Goal: Information Seeking & Learning: Learn about a topic

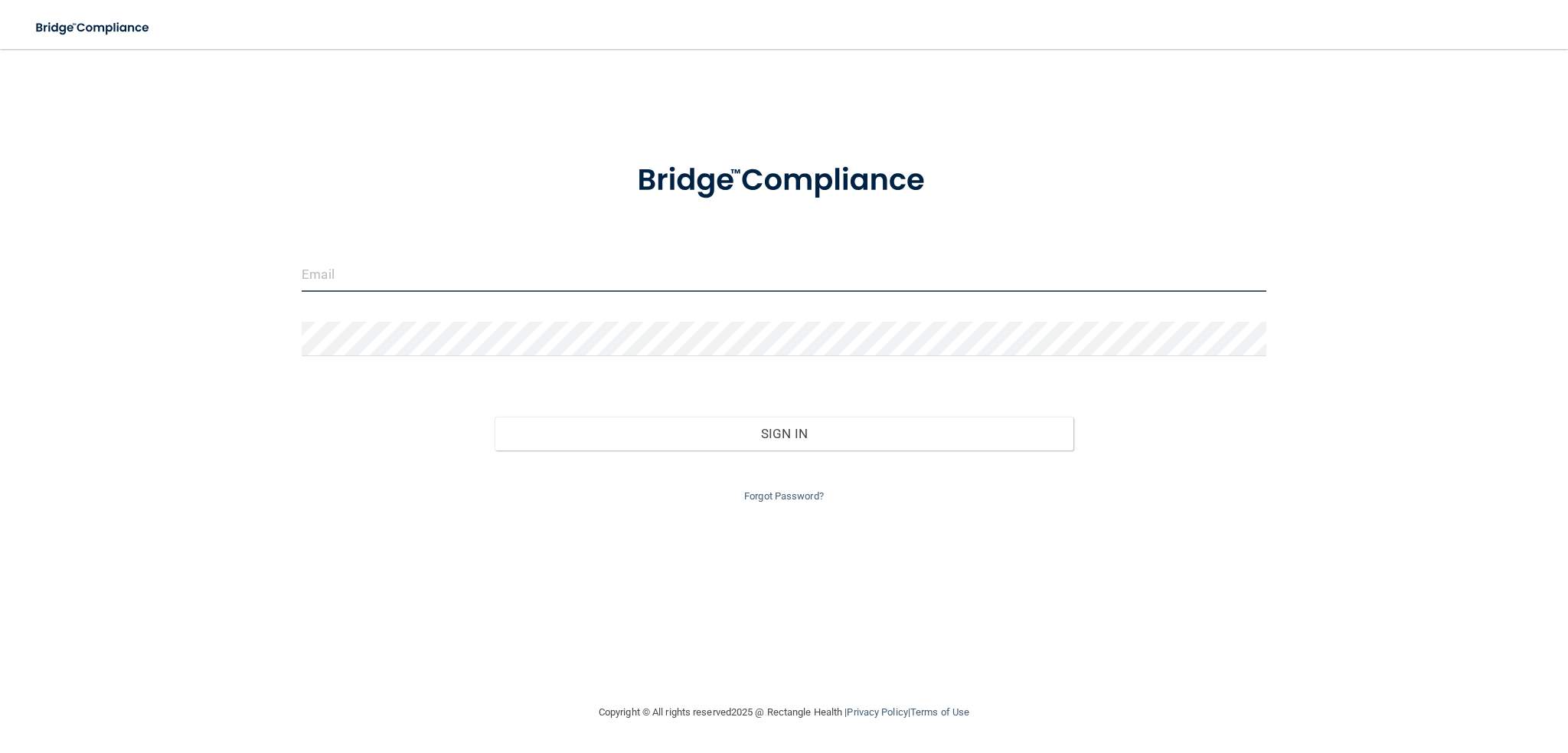
click at [365, 280] on input "email" at bounding box center [784, 274] width 965 height 34
type input "[PERSON_NAME][EMAIL_ADDRESS][DOMAIN_NAME]"
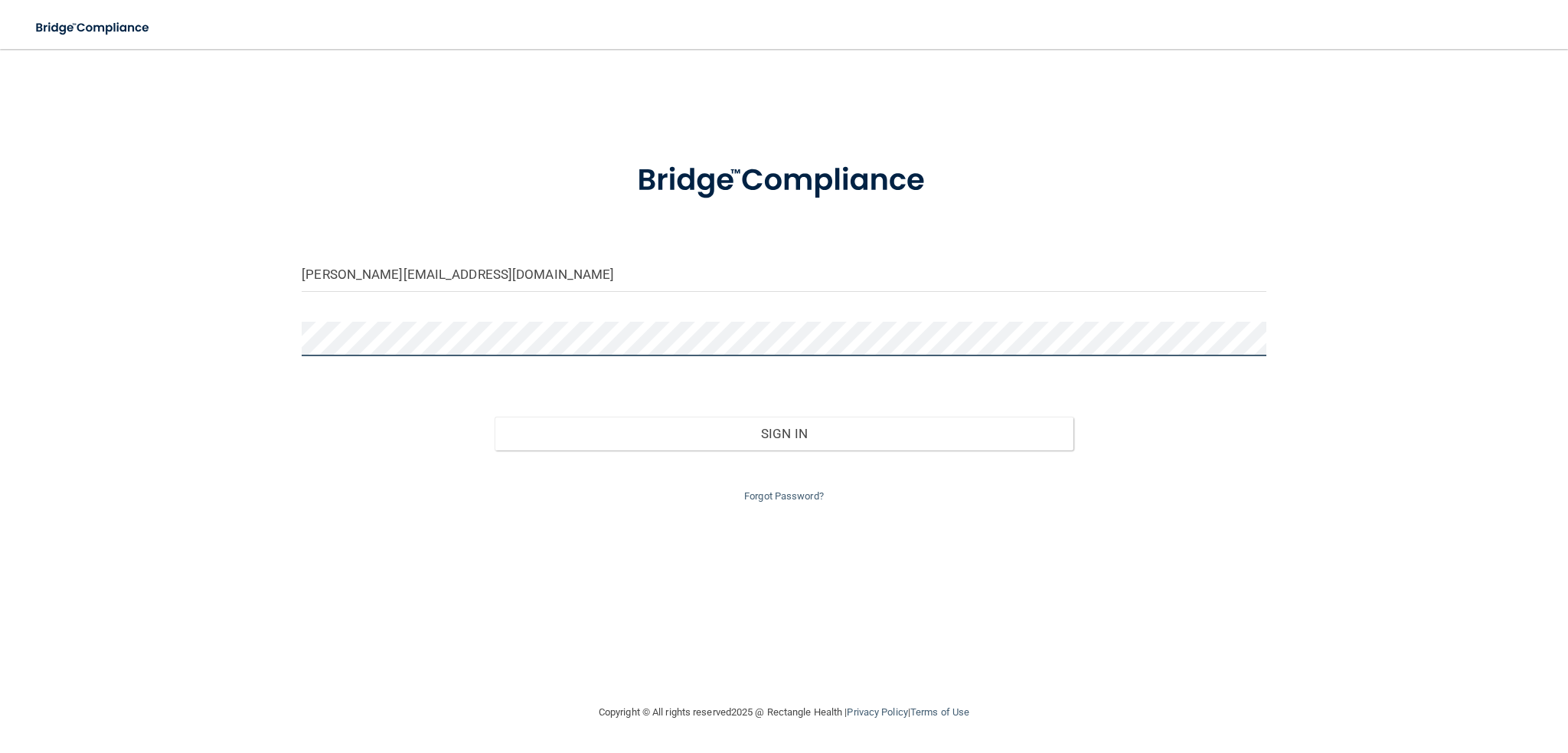
click at [495, 417] on button "Sign In" at bounding box center [784, 433] width 579 height 33
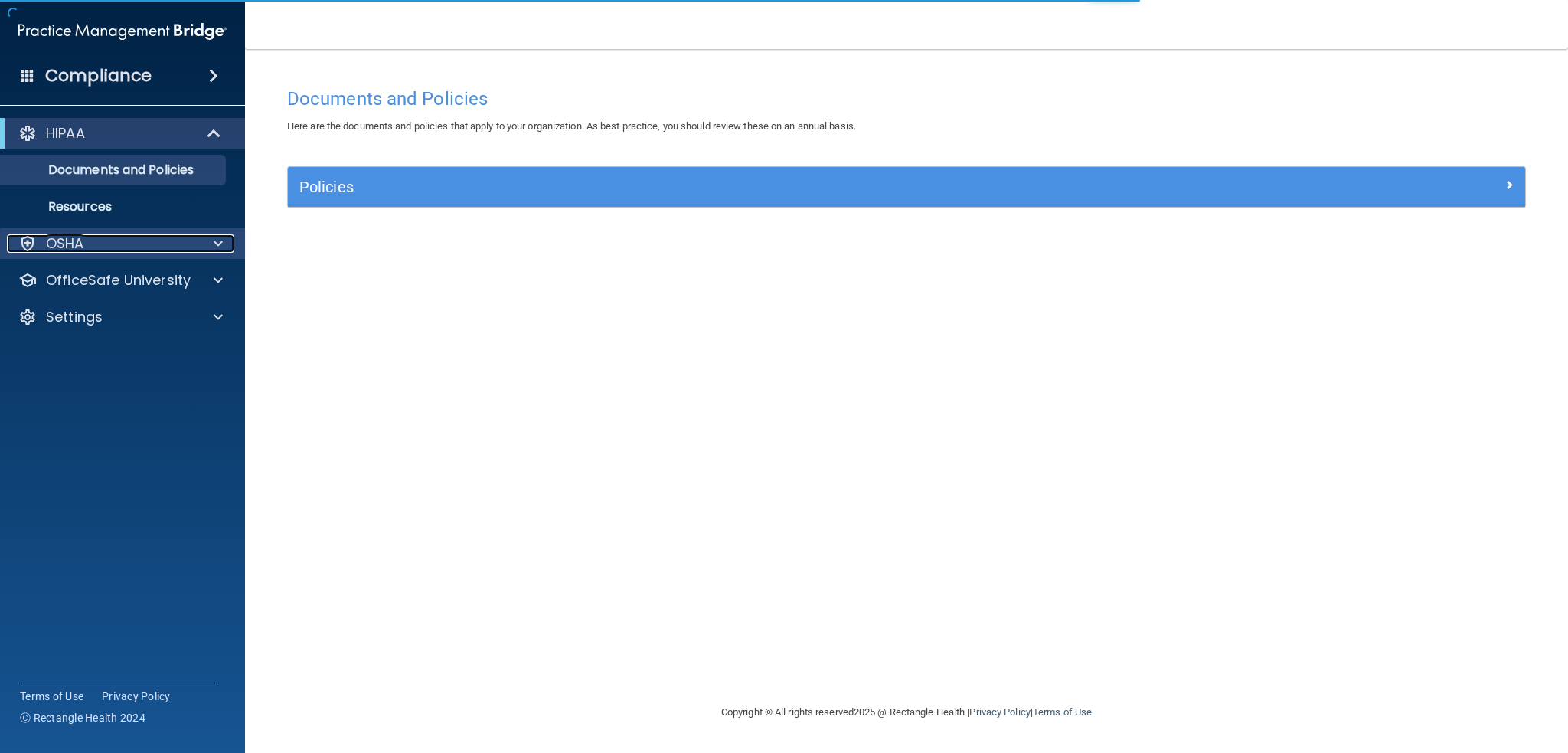
click at [78, 244] on p "OSHA" at bounding box center [64, 243] width 38 height 18
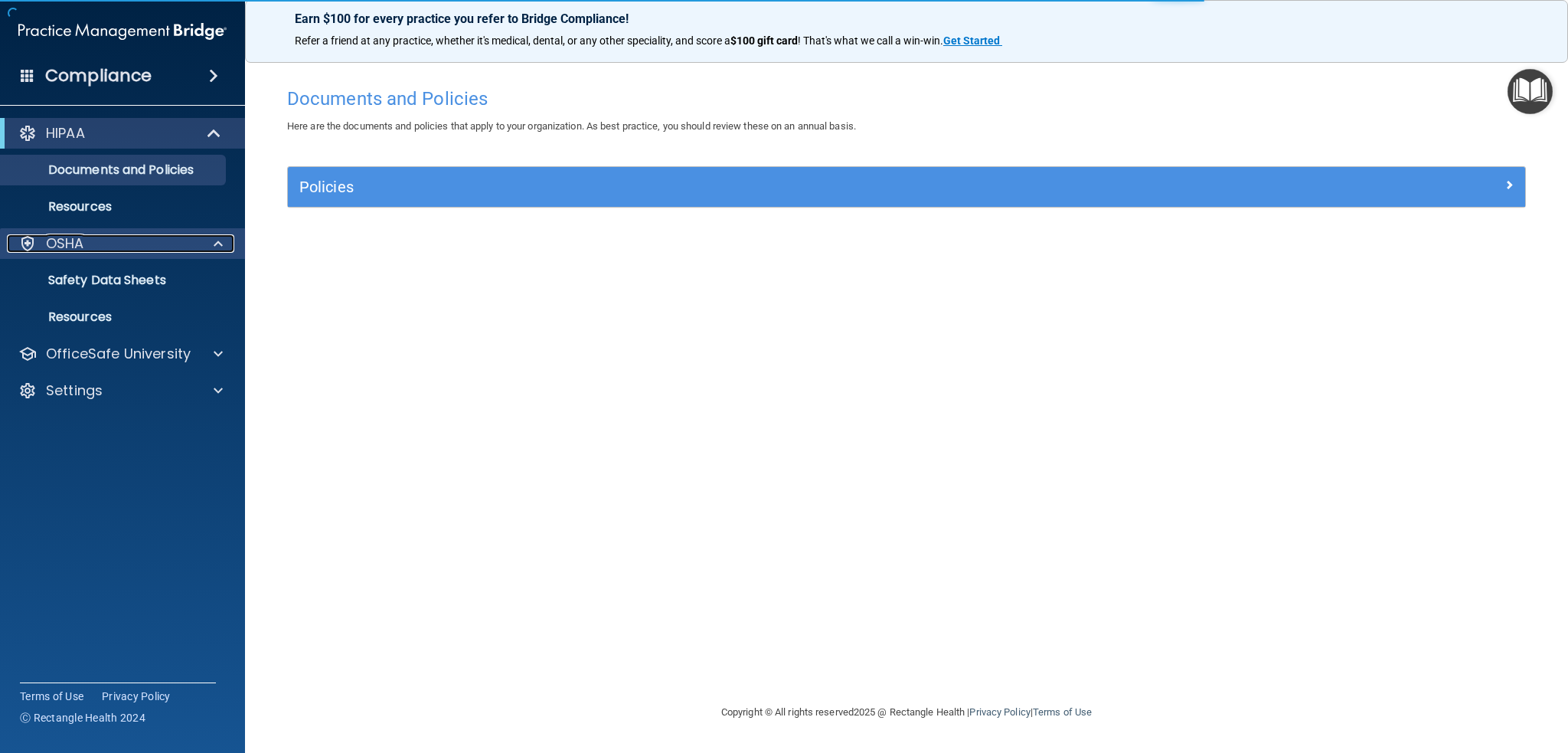
click at [78, 244] on p "OSHA" at bounding box center [64, 243] width 38 height 18
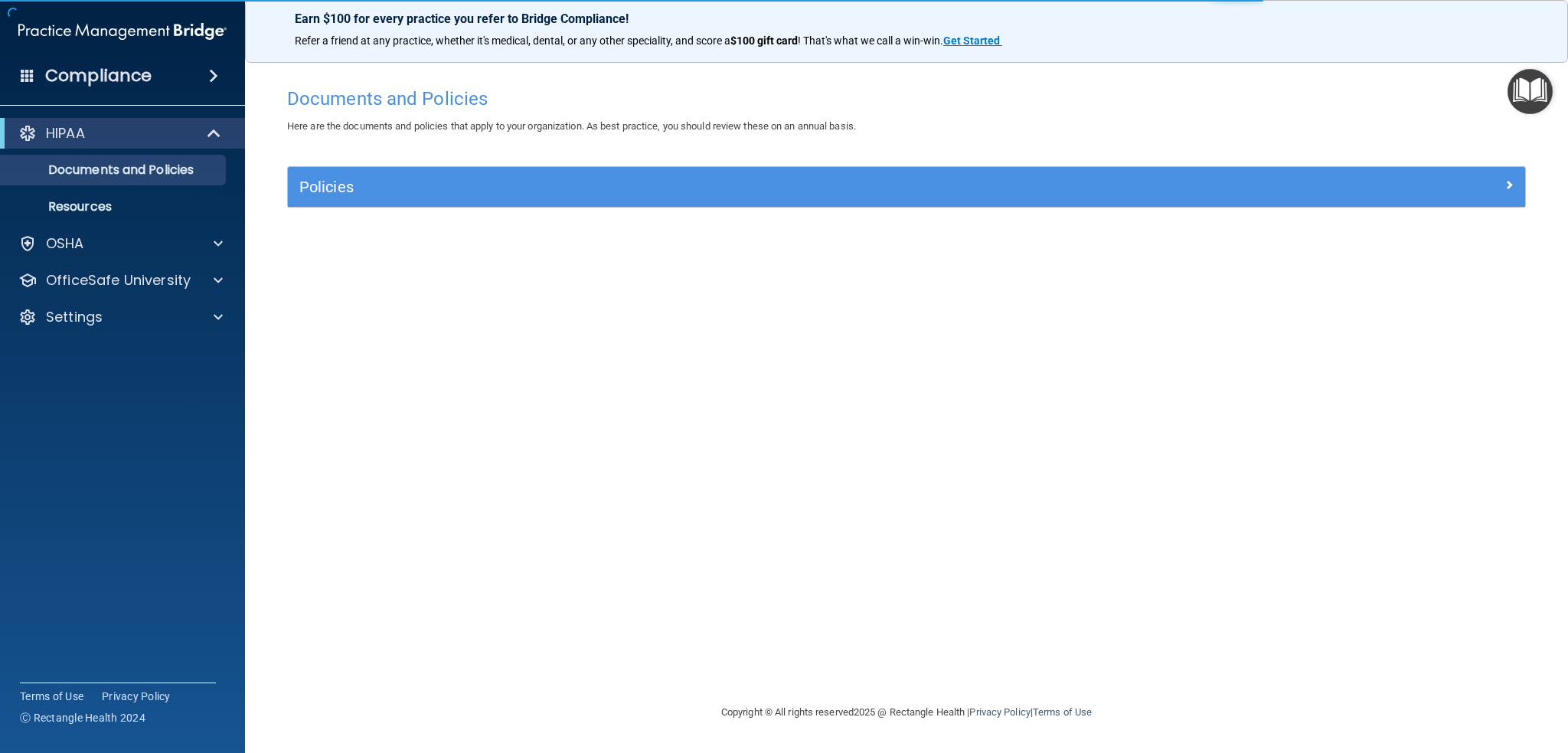
click at [121, 297] on div "HIPAA Documents and Policies Report an Incident Business Associates Emergency P…" at bounding box center [122, 228] width 246 height 233
click at [206, 130] on div at bounding box center [215, 133] width 38 height 18
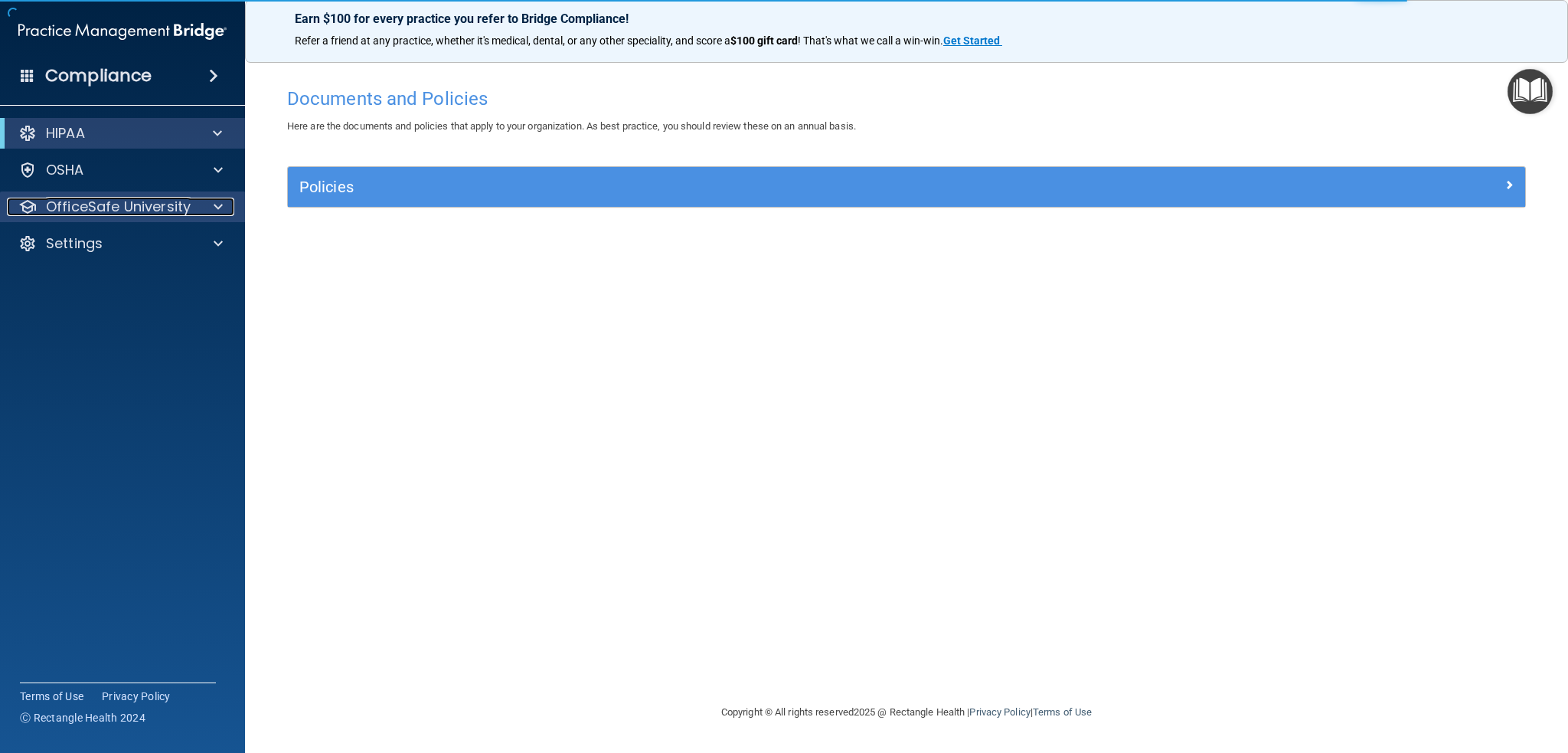
click at [155, 203] on p "OfficeSafe University" at bounding box center [118, 206] width 144 height 18
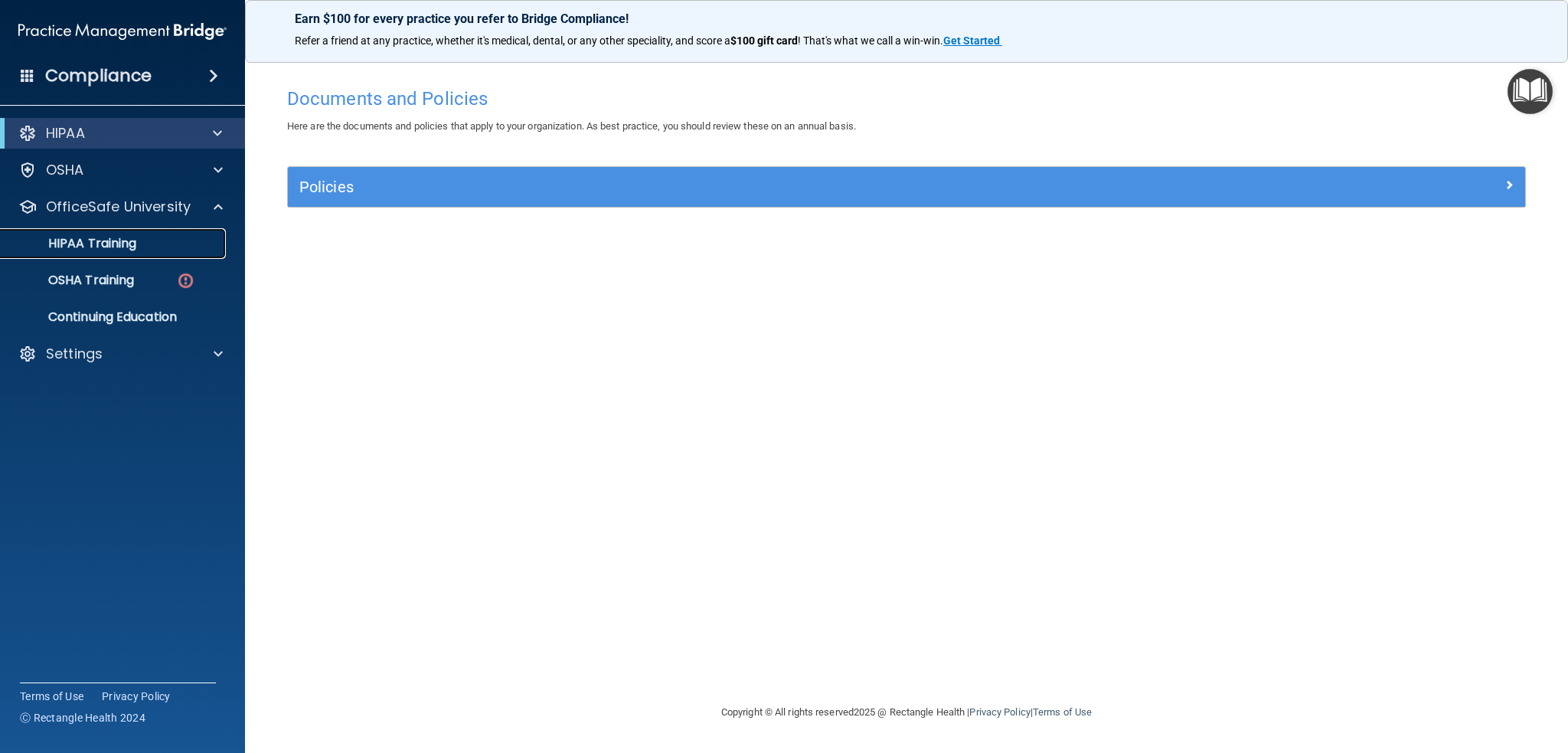
click at [106, 238] on p "HIPAA Training" at bounding box center [73, 243] width 127 height 15
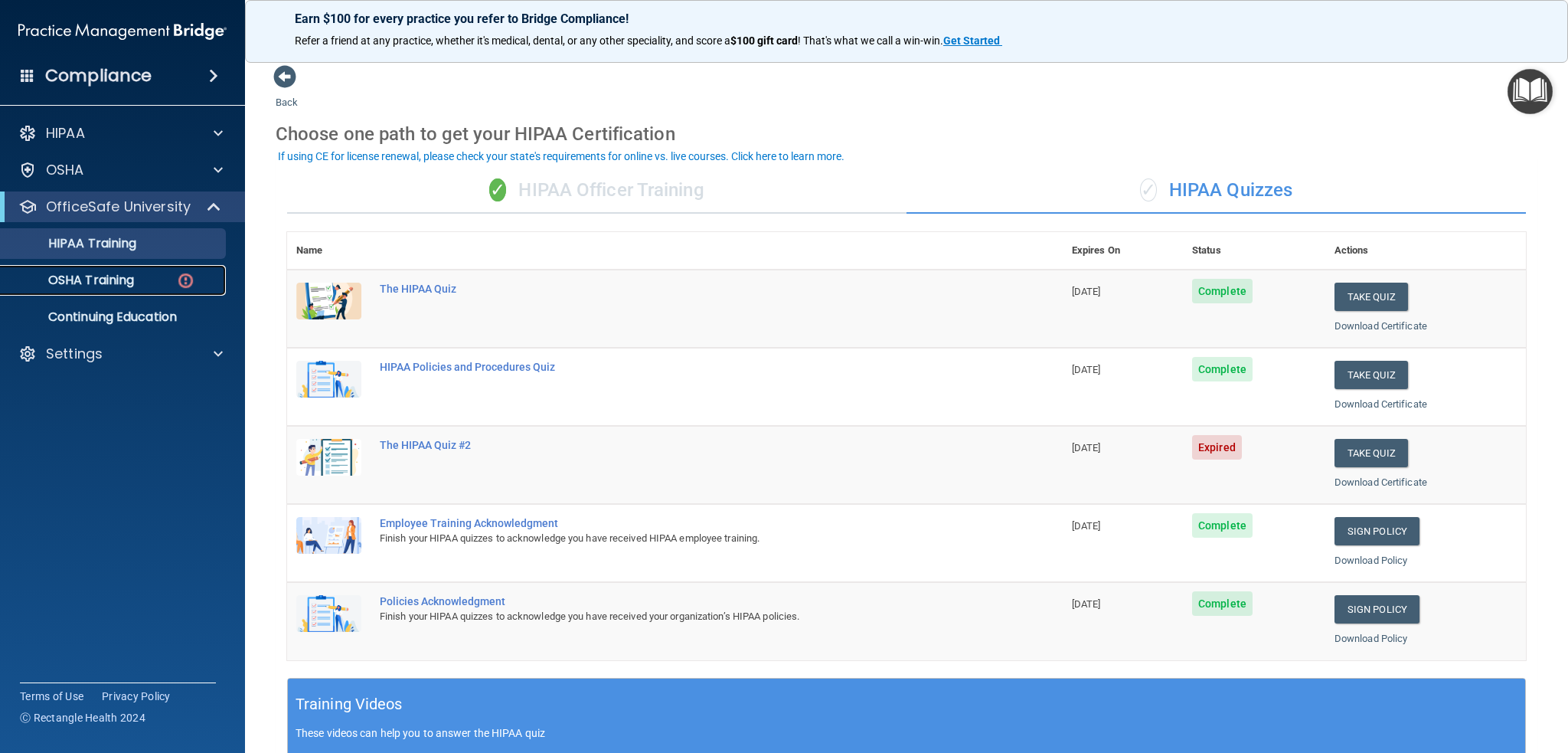
click at [109, 273] on p "OSHA Training" at bounding box center [71, 280] width 124 height 15
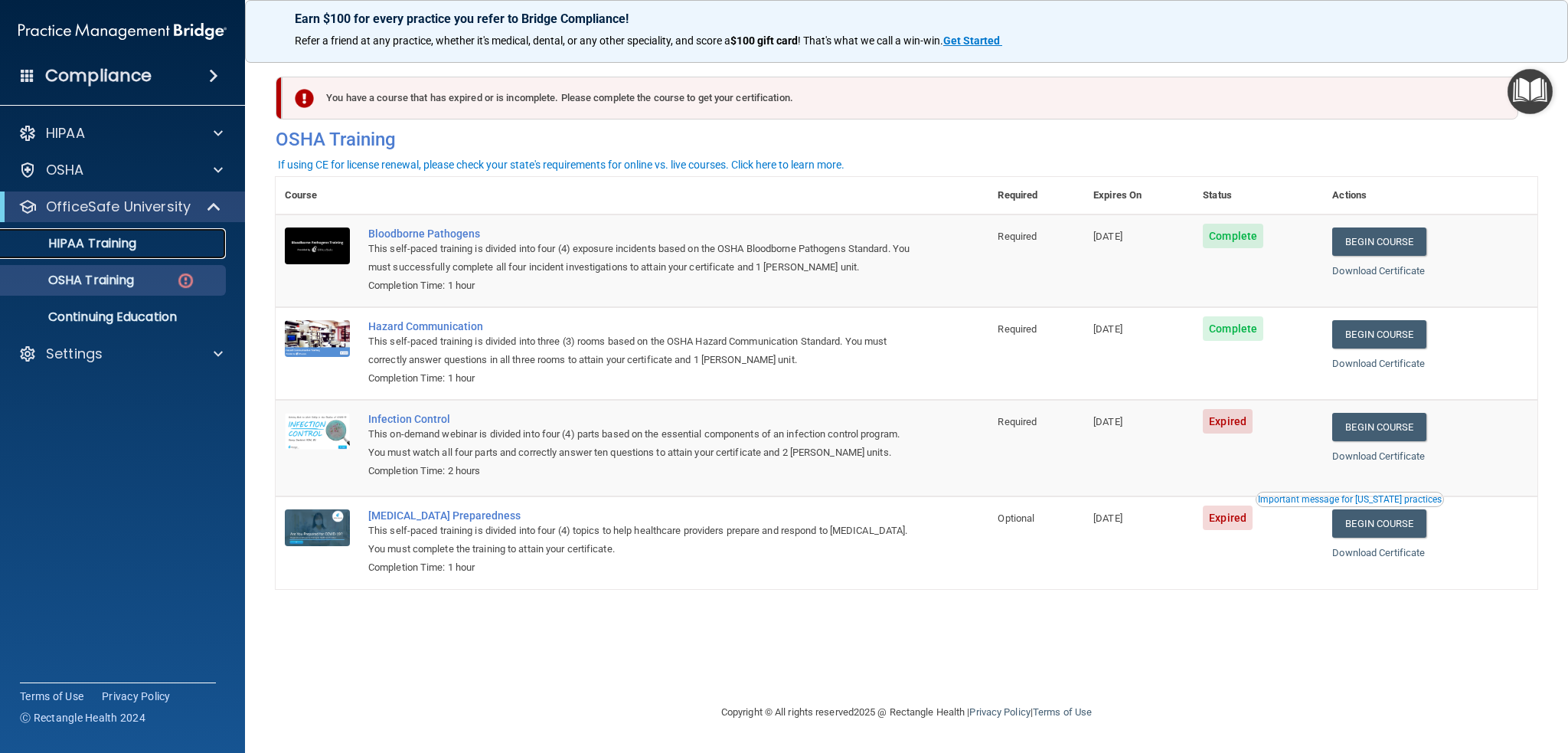
click at [64, 236] on p "HIPAA Training" at bounding box center [73, 243] width 127 height 15
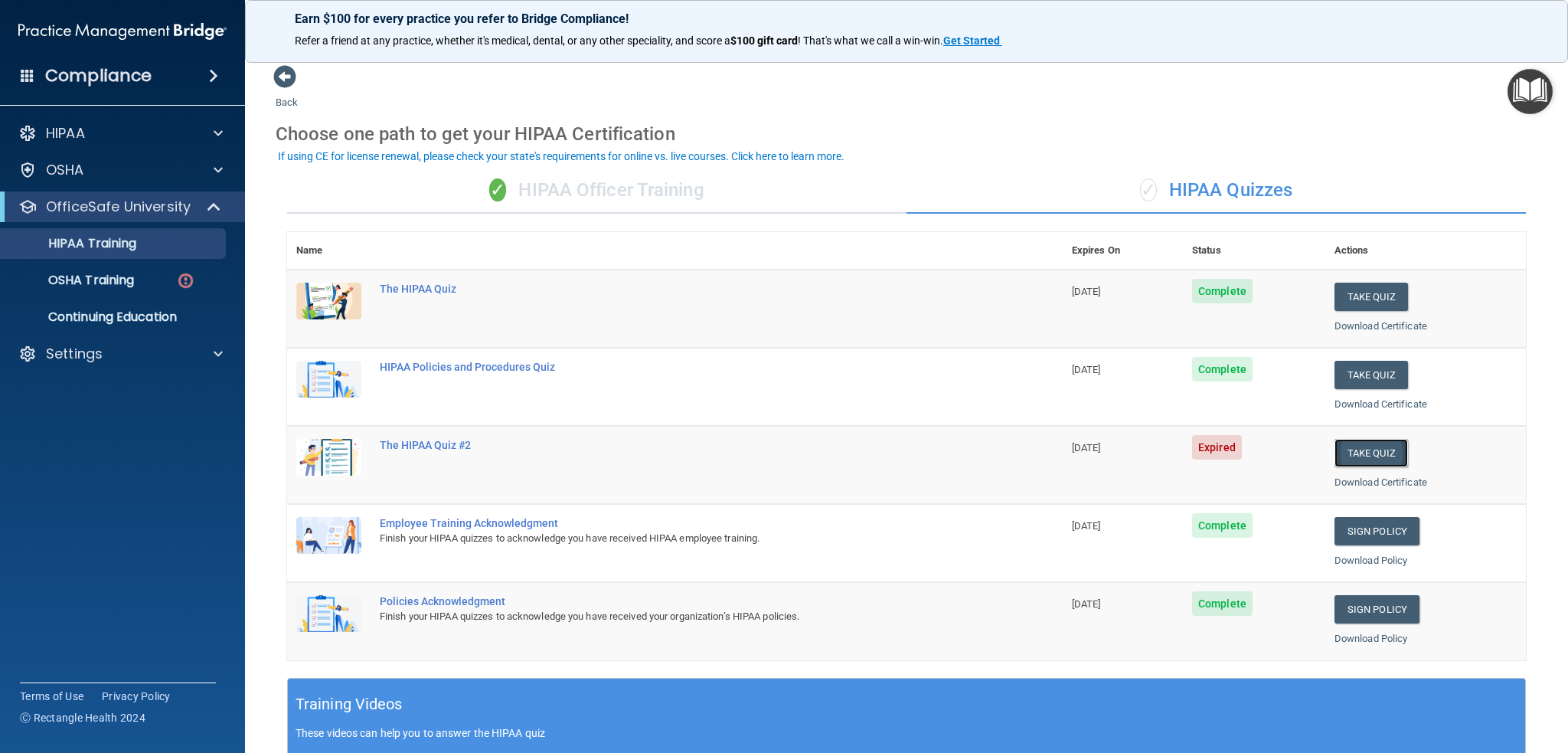
click at [1372, 447] on button "Take Quiz" at bounding box center [1371, 453] width 73 height 28
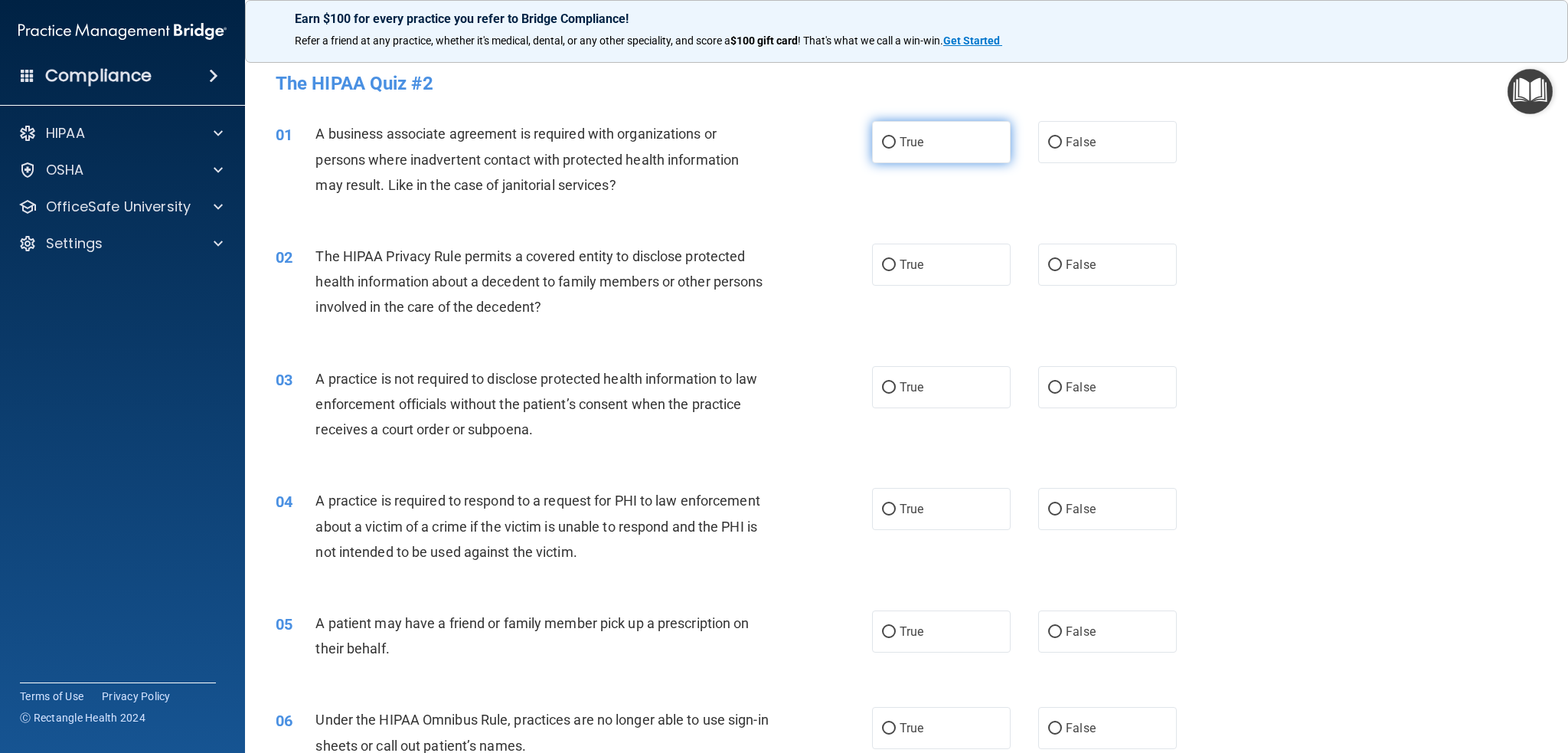
click at [887, 137] on input "True" at bounding box center [889, 143] width 14 height 11
radio input "true"
click at [879, 298] on div "02 The HIPAA Privacy Rule permits a covered entity to disclose protected health…" at bounding box center [574, 286] width 643 height 85
click at [882, 265] on input "True" at bounding box center [889, 265] width 14 height 11
radio input "true"
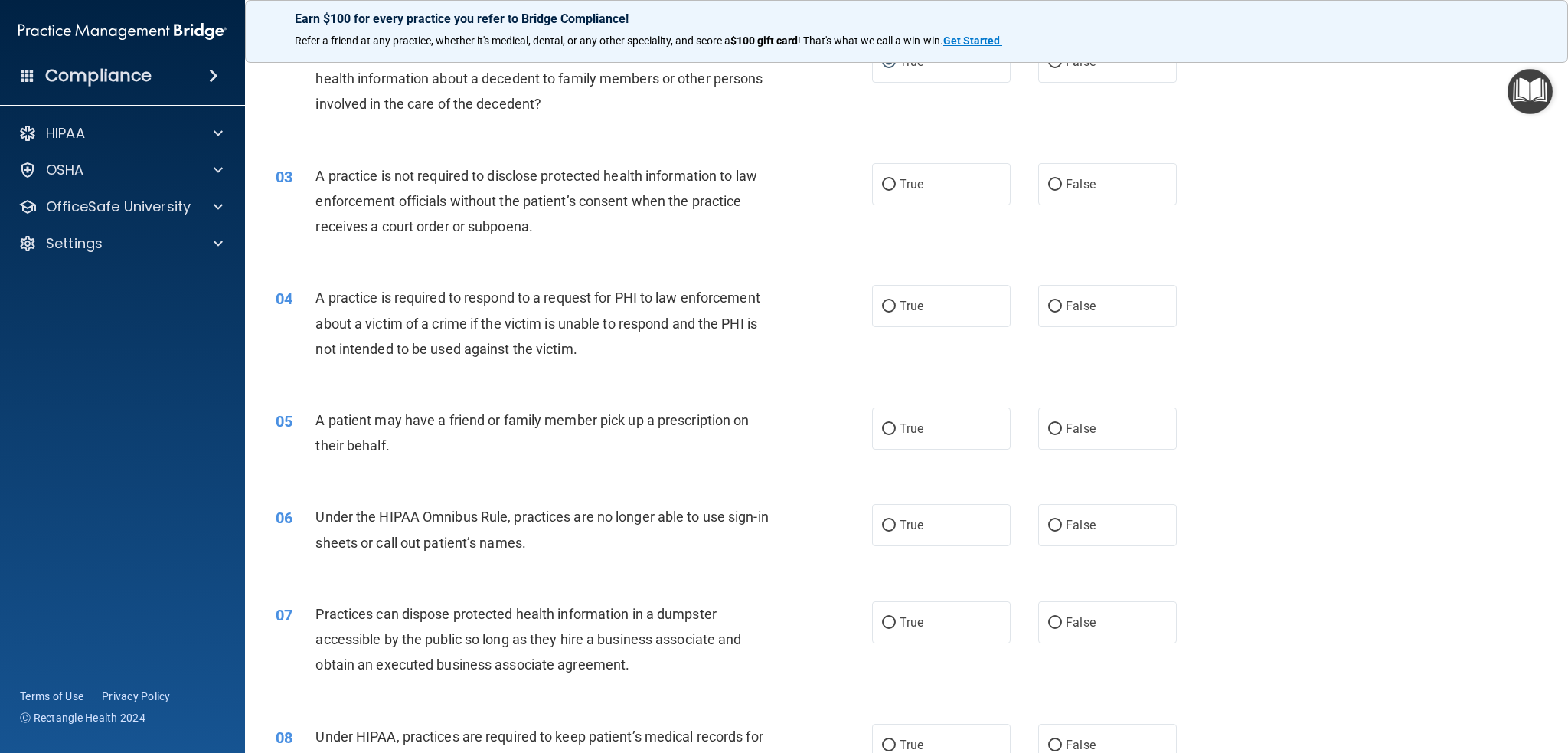
scroll to position [230, 0]
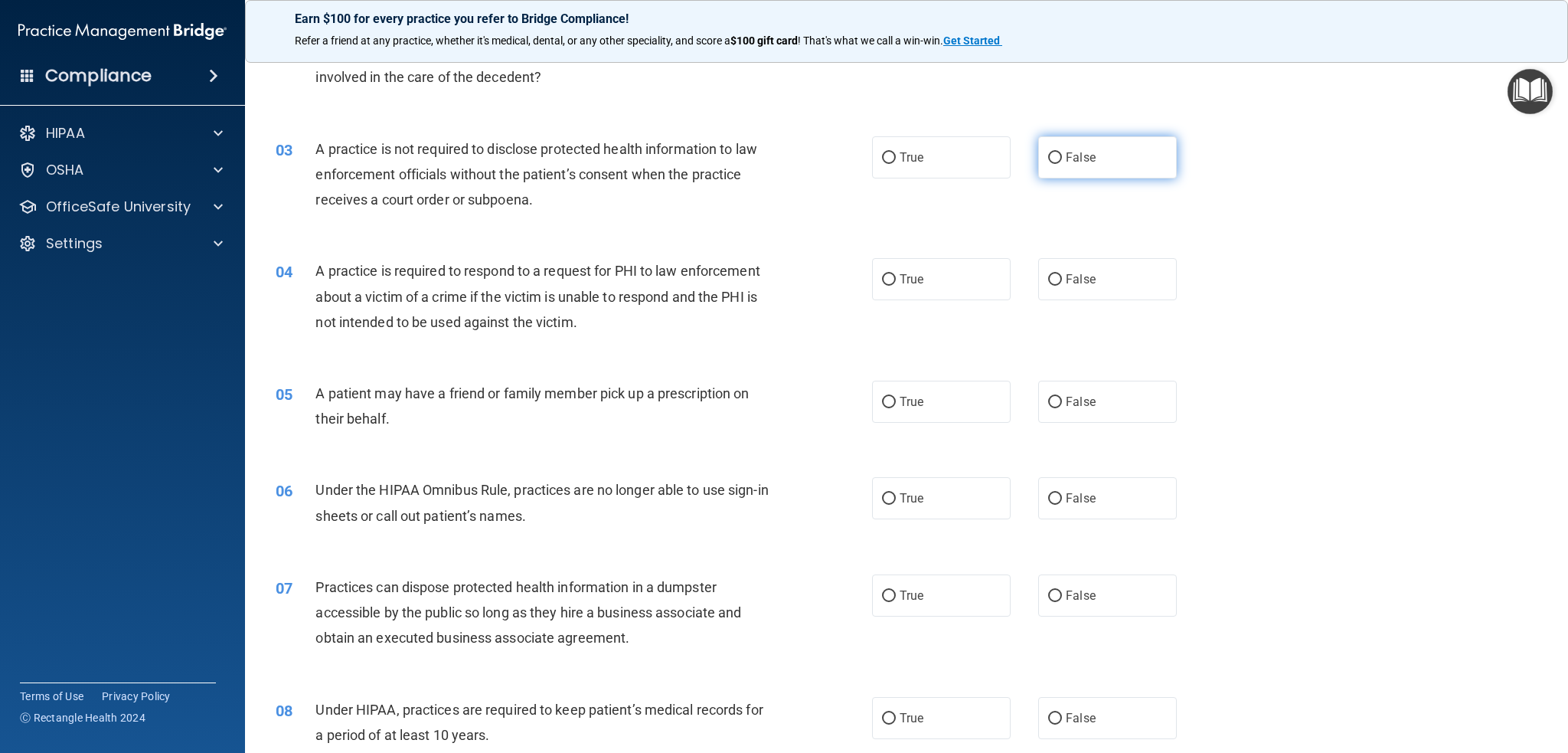
click at [1049, 159] on input "False" at bounding box center [1056, 158] width 14 height 11
radio input "true"
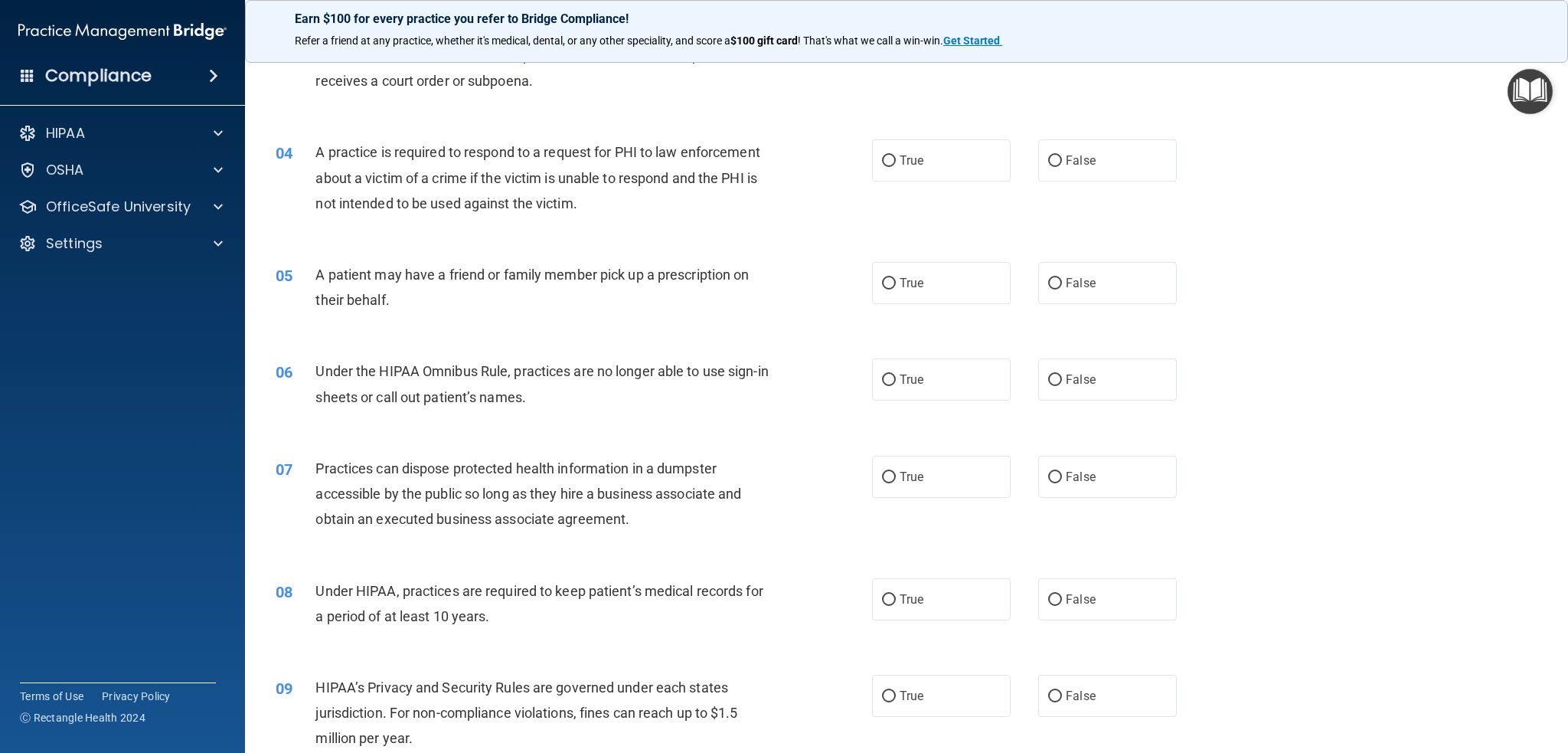
scroll to position [383, 0]
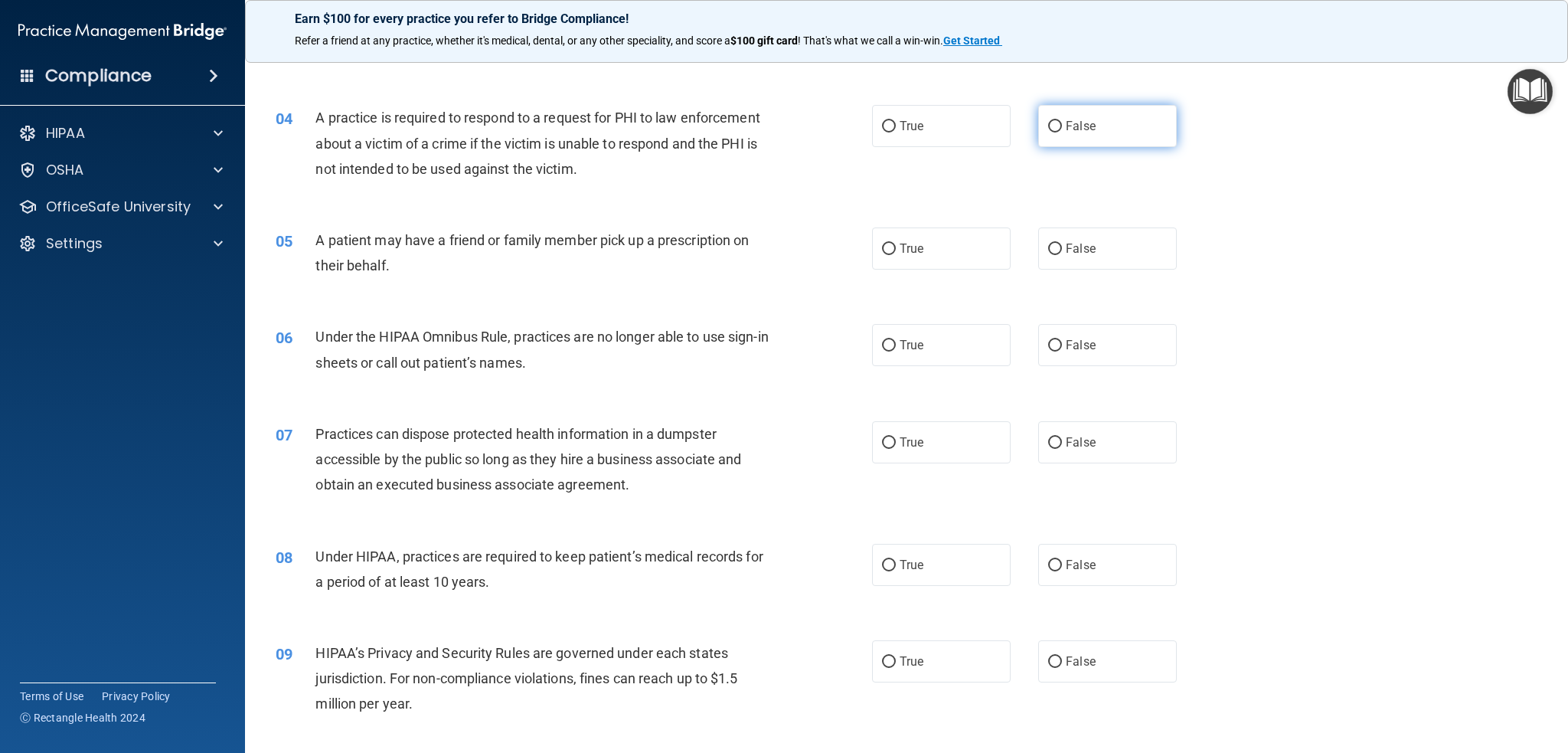
click at [1049, 125] on input "False" at bounding box center [1056, 126] width 14 height 11
radio input "true"
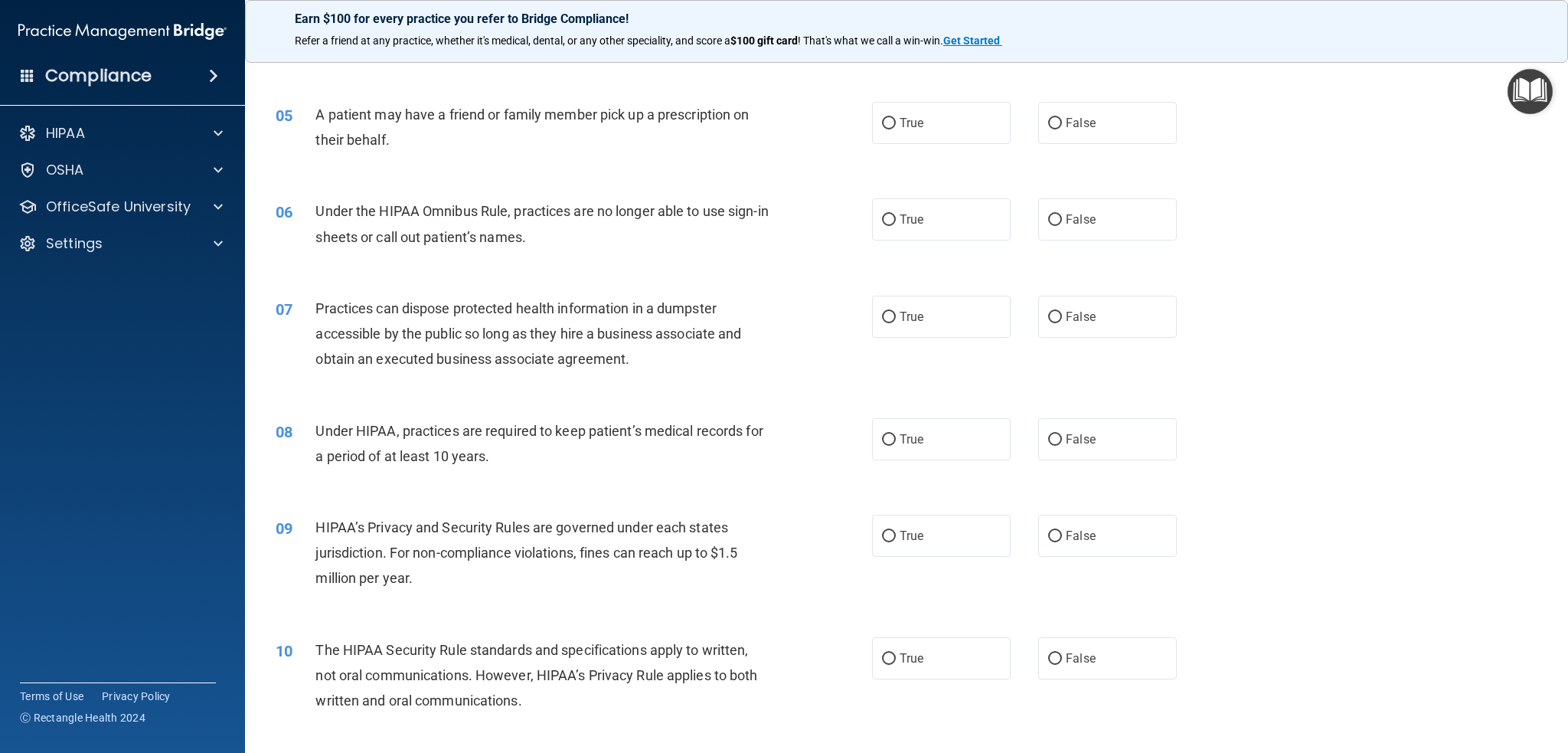
scroll to position [536, 0]
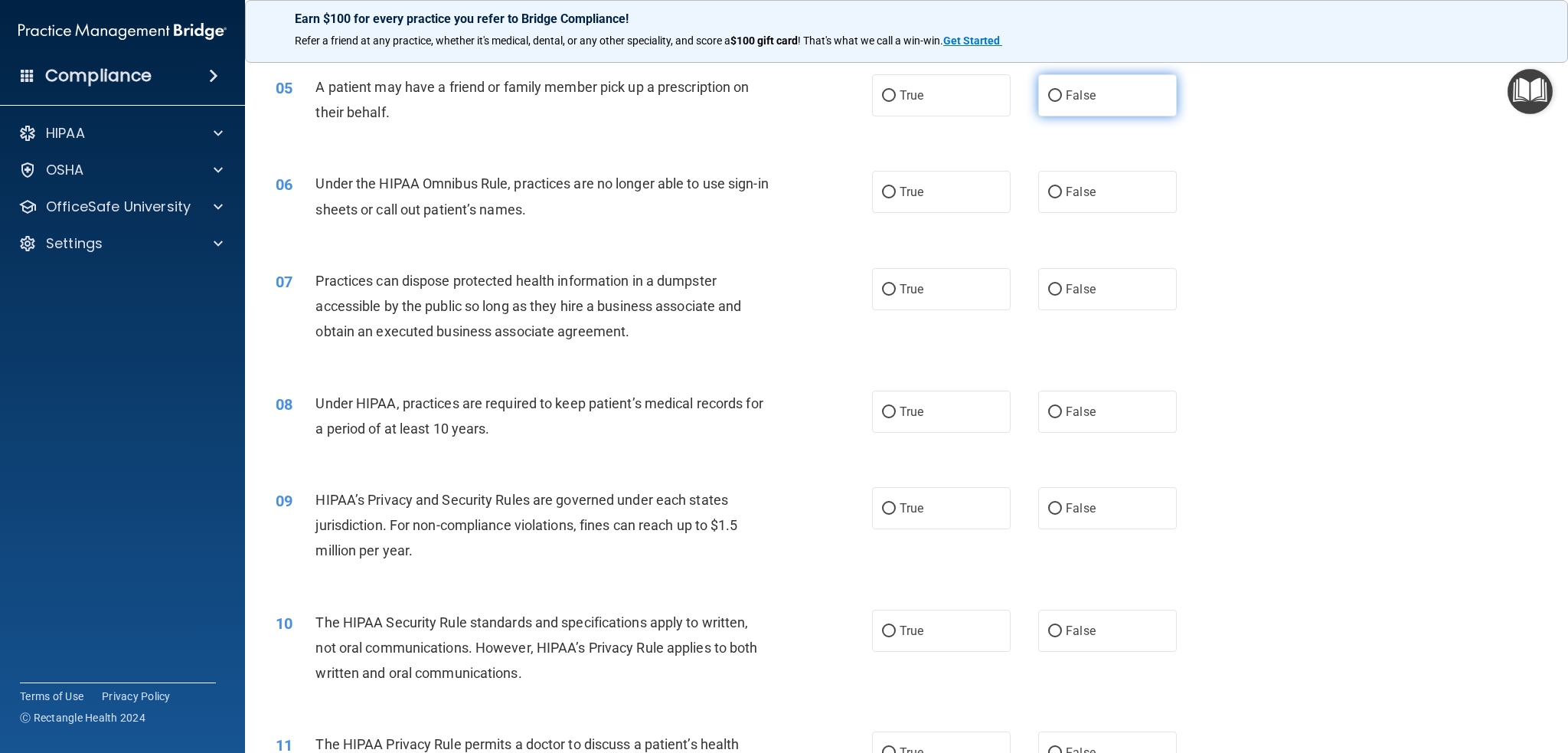
click at [1049, 92] on input "False" at bounding box center [1056, 96] width 14 height 11
radio input "true"
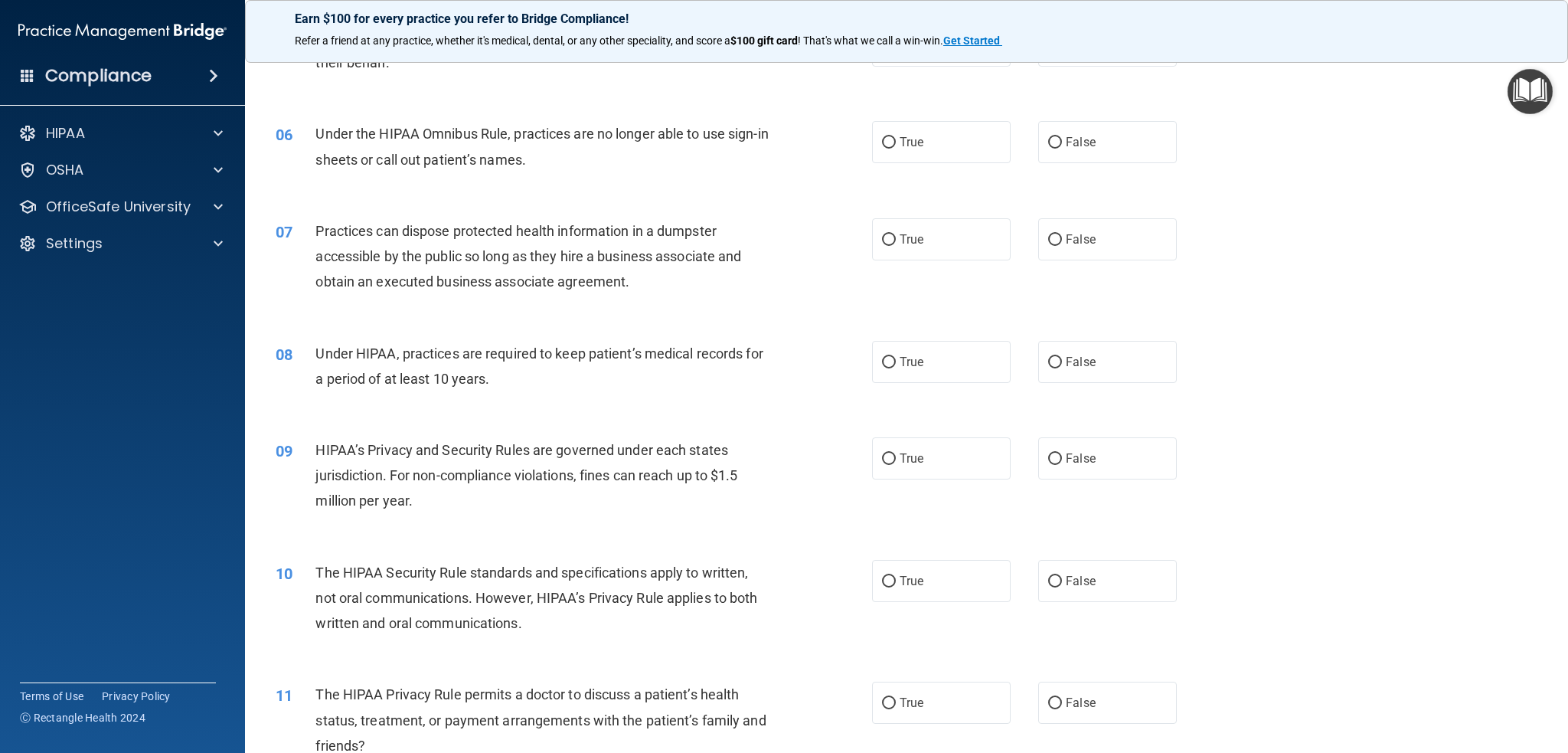
scroll to position [613, 0]
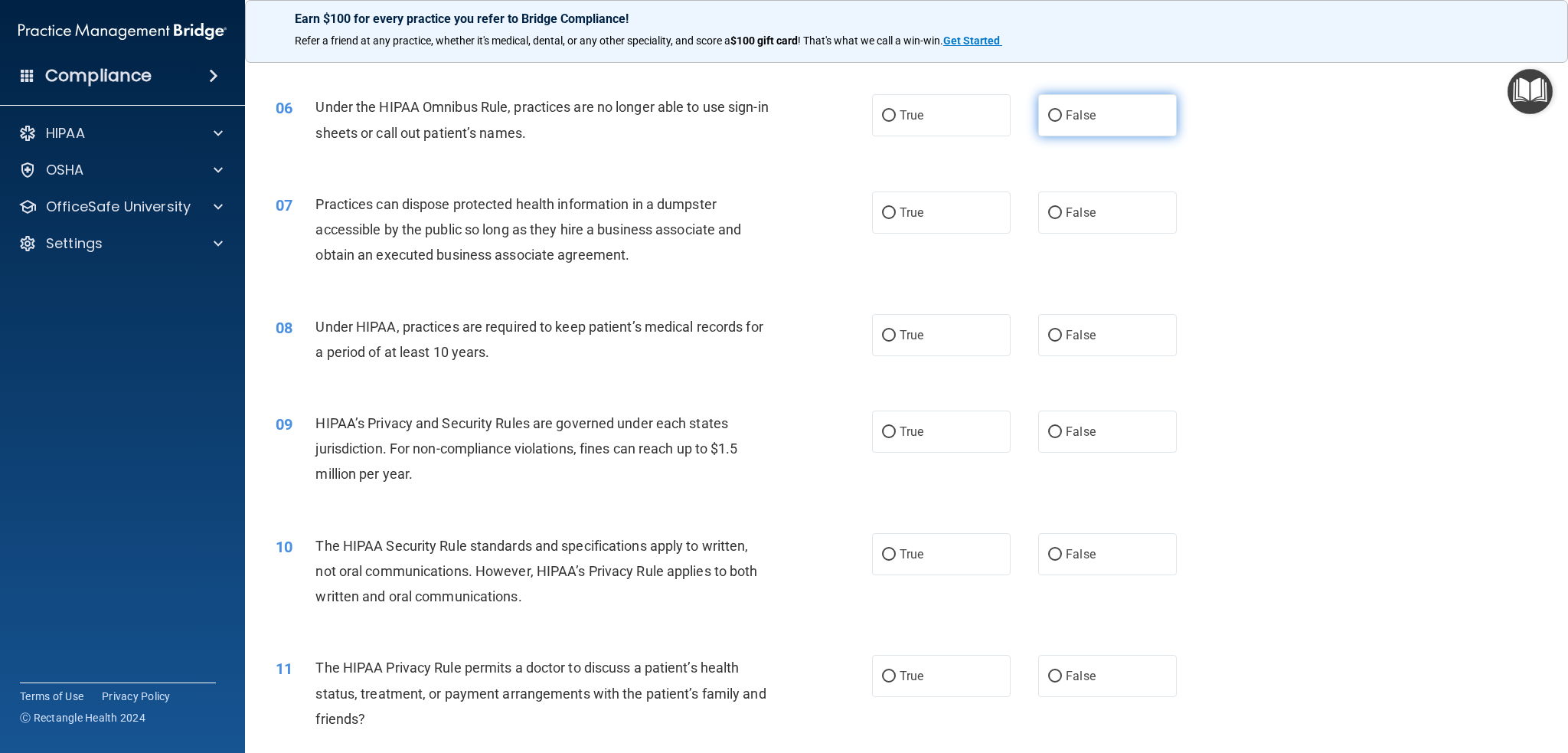
click at [1049, 119] on input "False" at bounding box center [1056, 115] width 14 height 11
radio input "true"
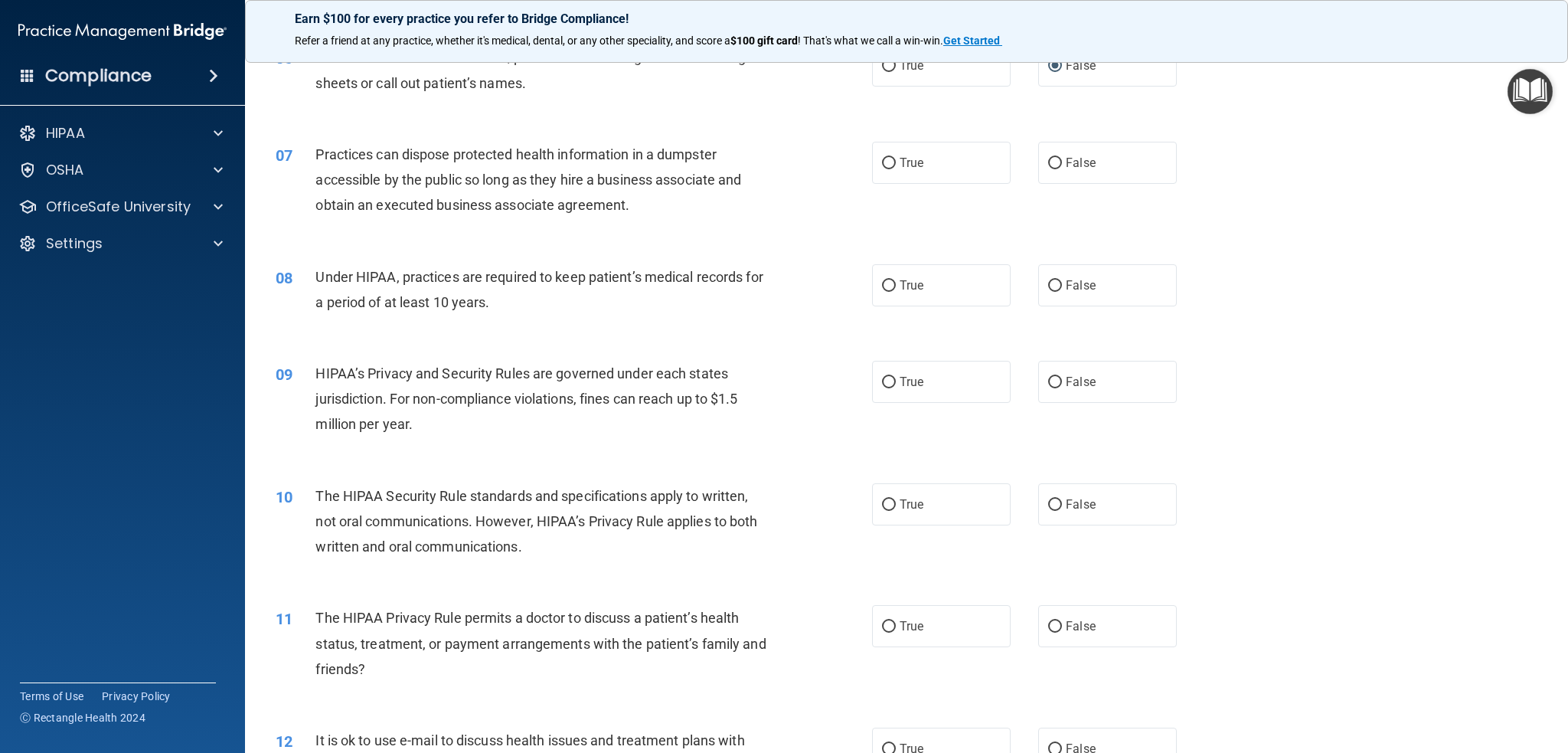
scroll to position [690, 0]
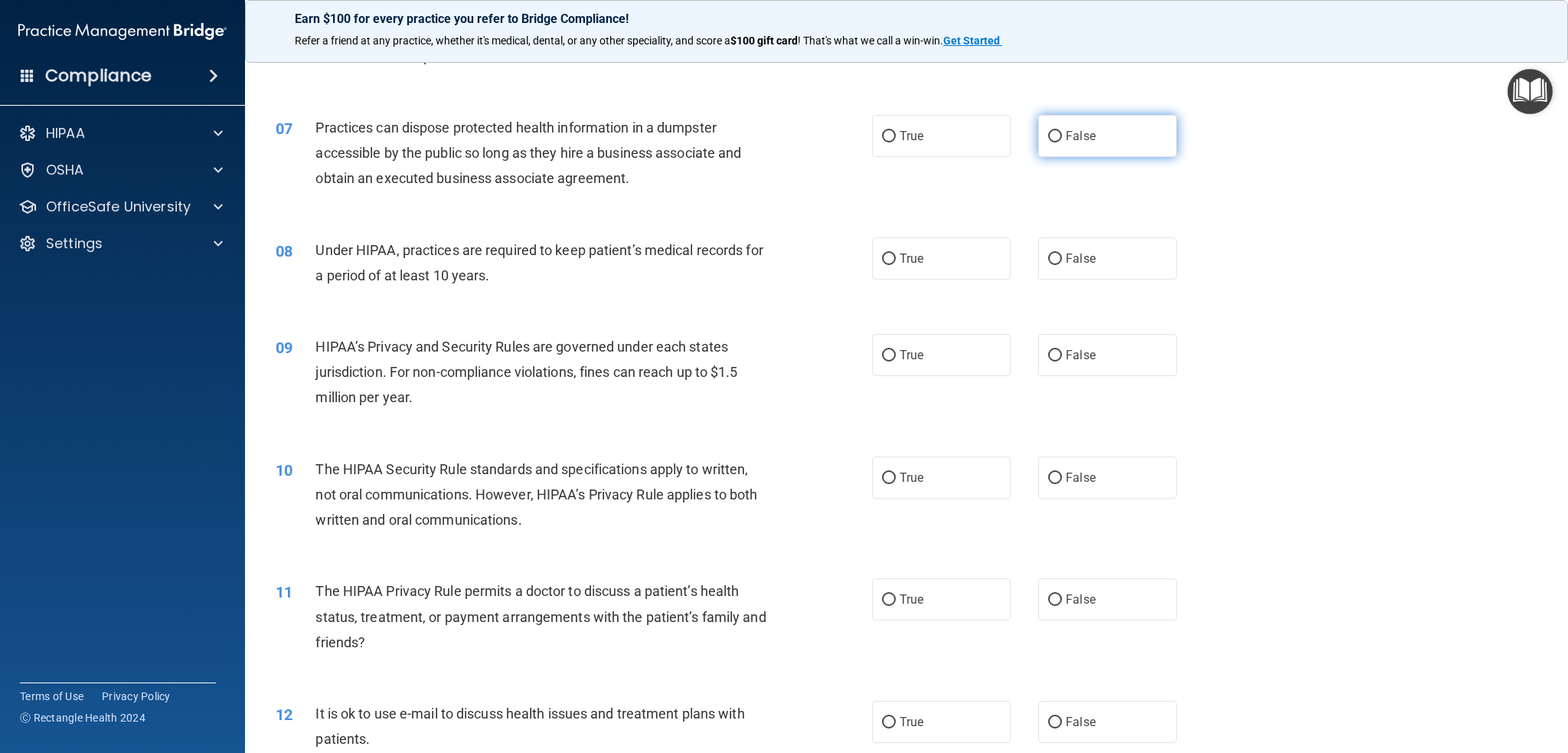
click at [1049, 138] on input "False" at bounding box center [1056, 137] width 14 height 11
radio input "true"
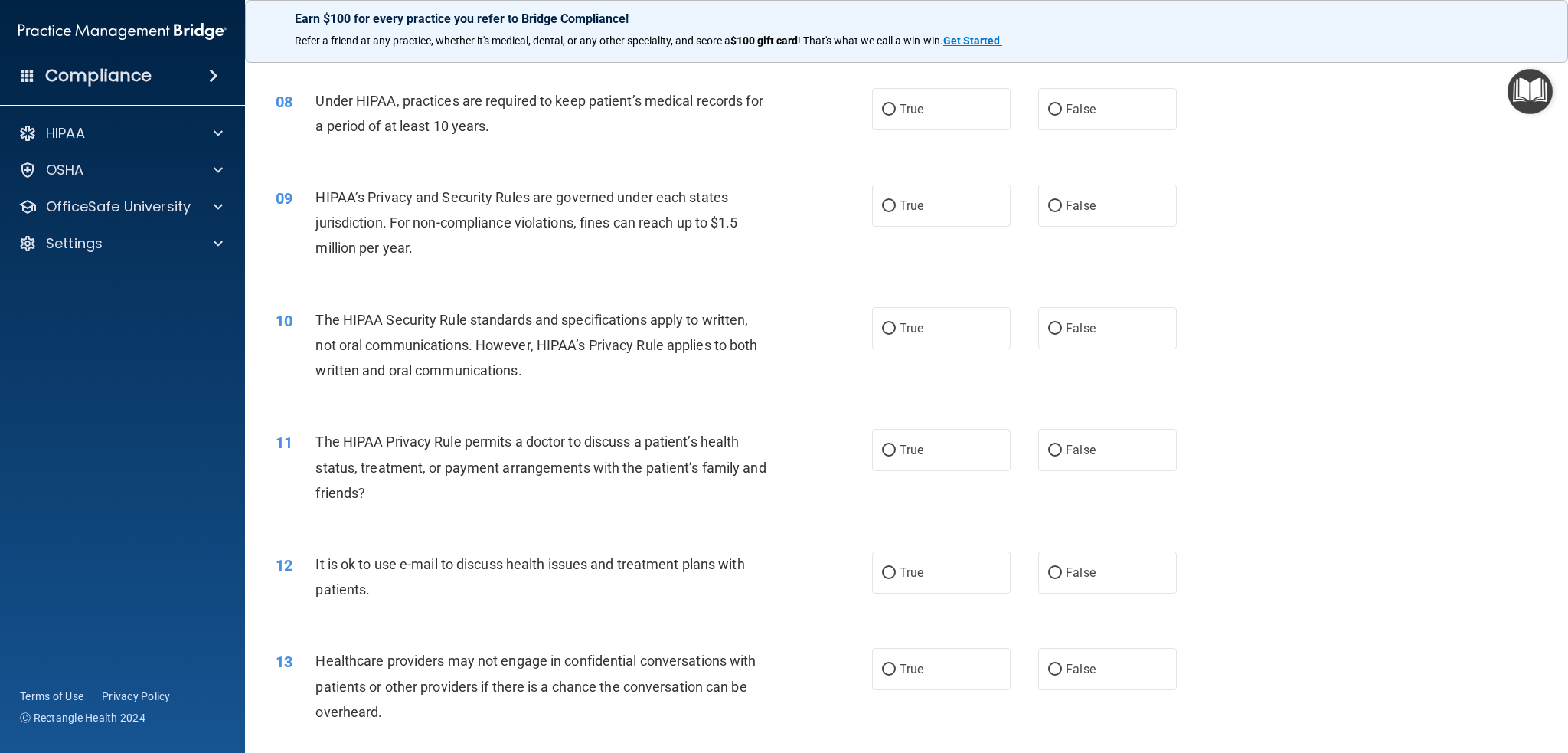
scroll to position [843, 0]
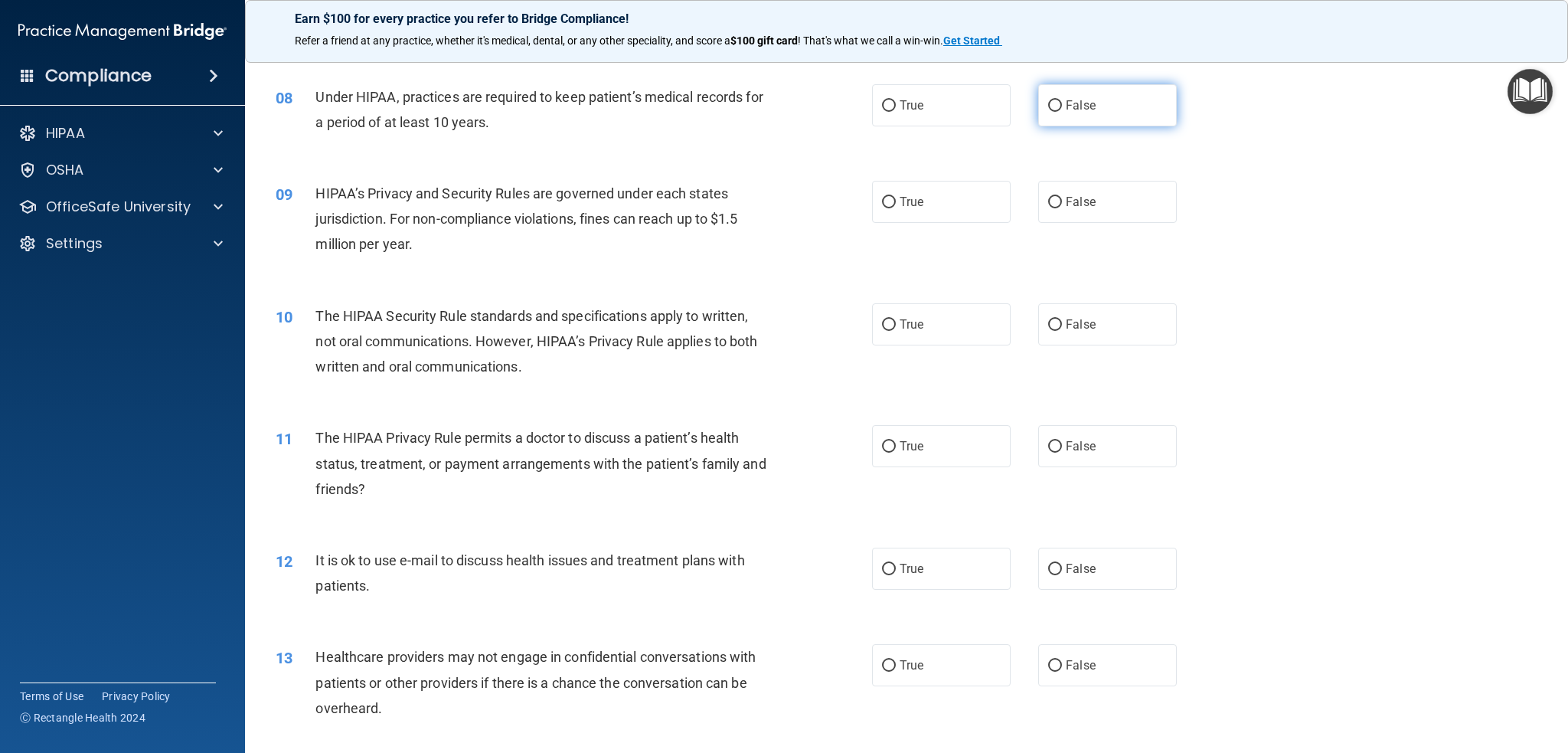
click at [1049, 107] on input "False" at bounding box center [1056, 106] width 14 height 11
radio input "true"
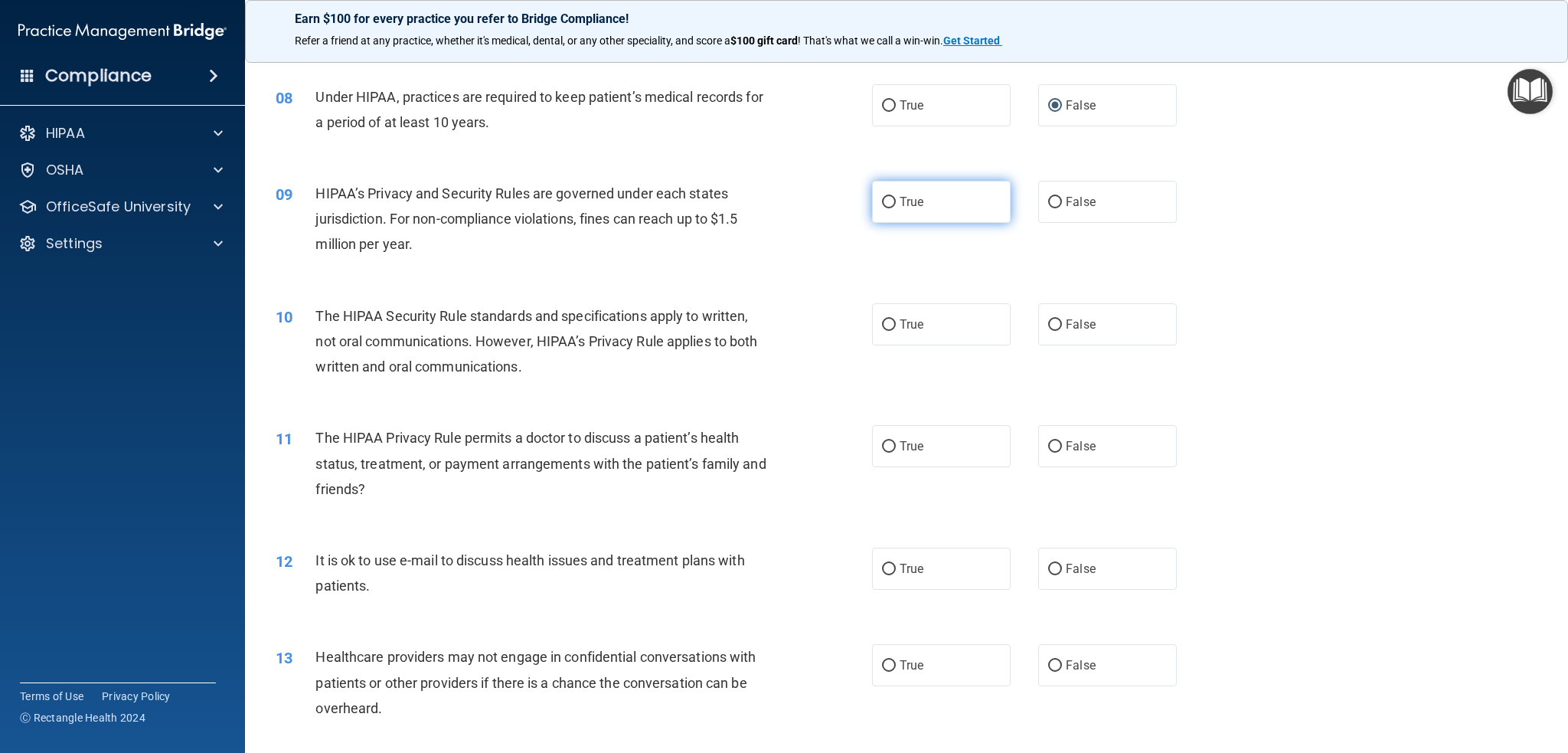
click at [882, 202] on input "True" at bounding box center [889, 203] width 14 height 11
radio input "true"
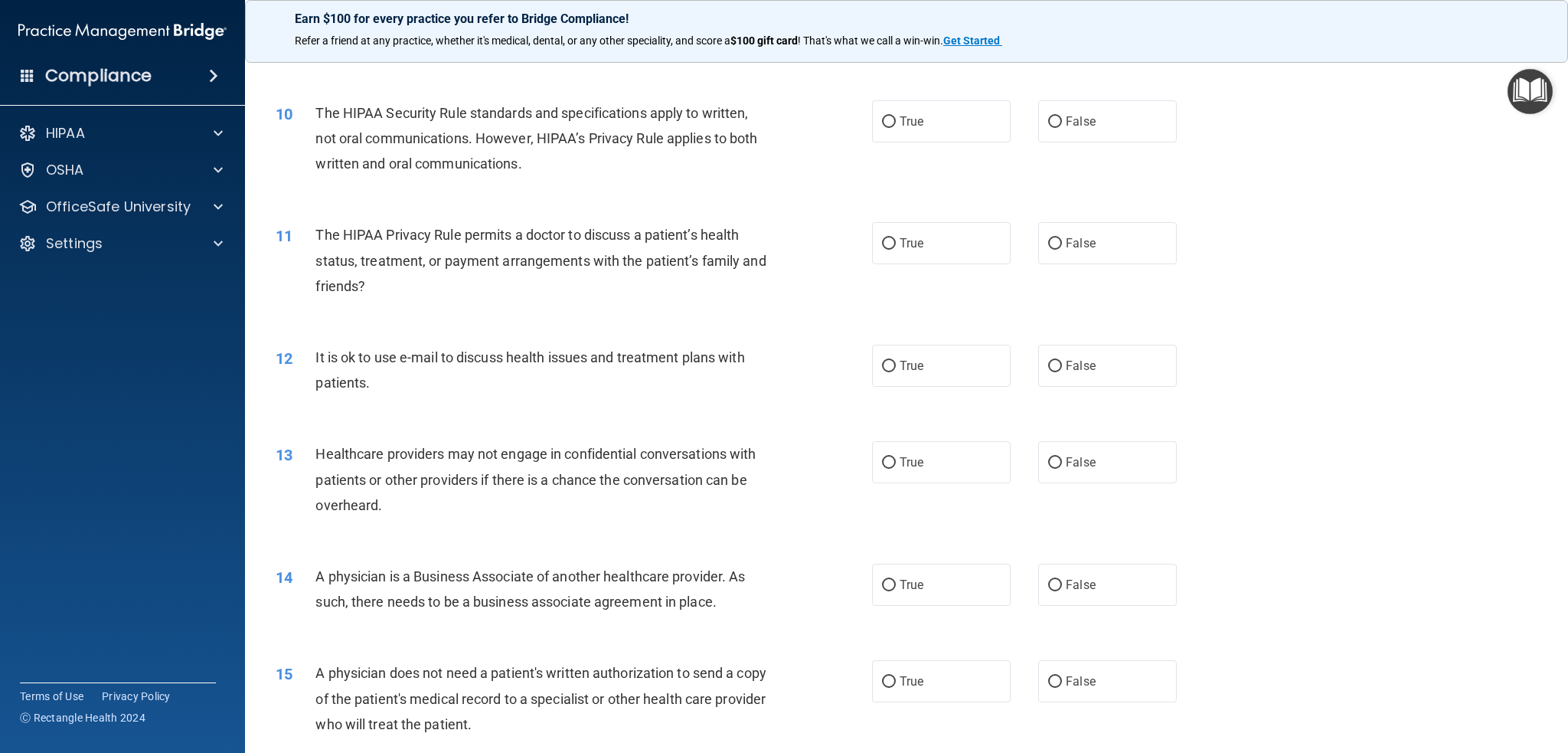
scroll to position [1073, 0]
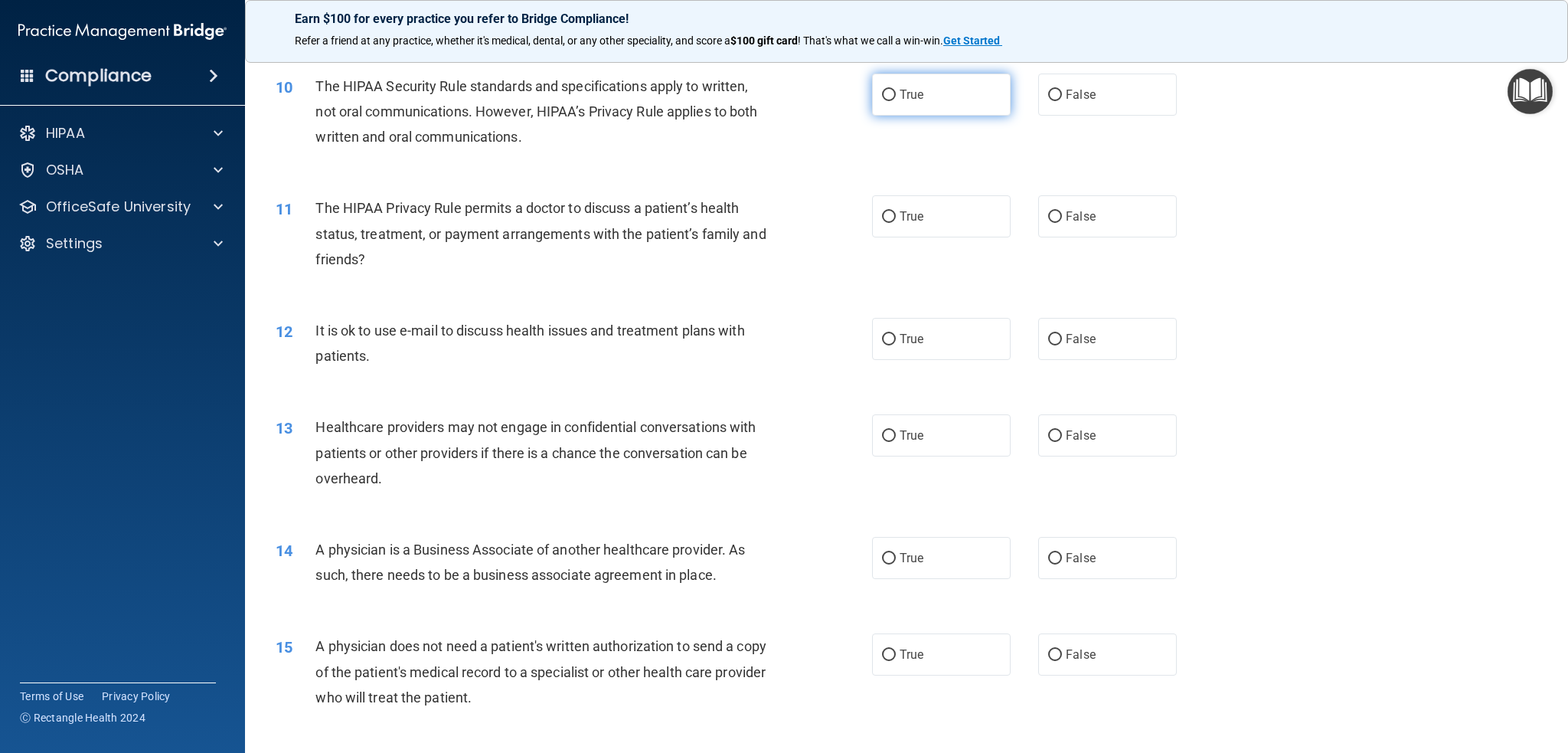
click at [882, 90] on input "True" at bounding box center [889, 95] width 14 height 11
radio input "true"
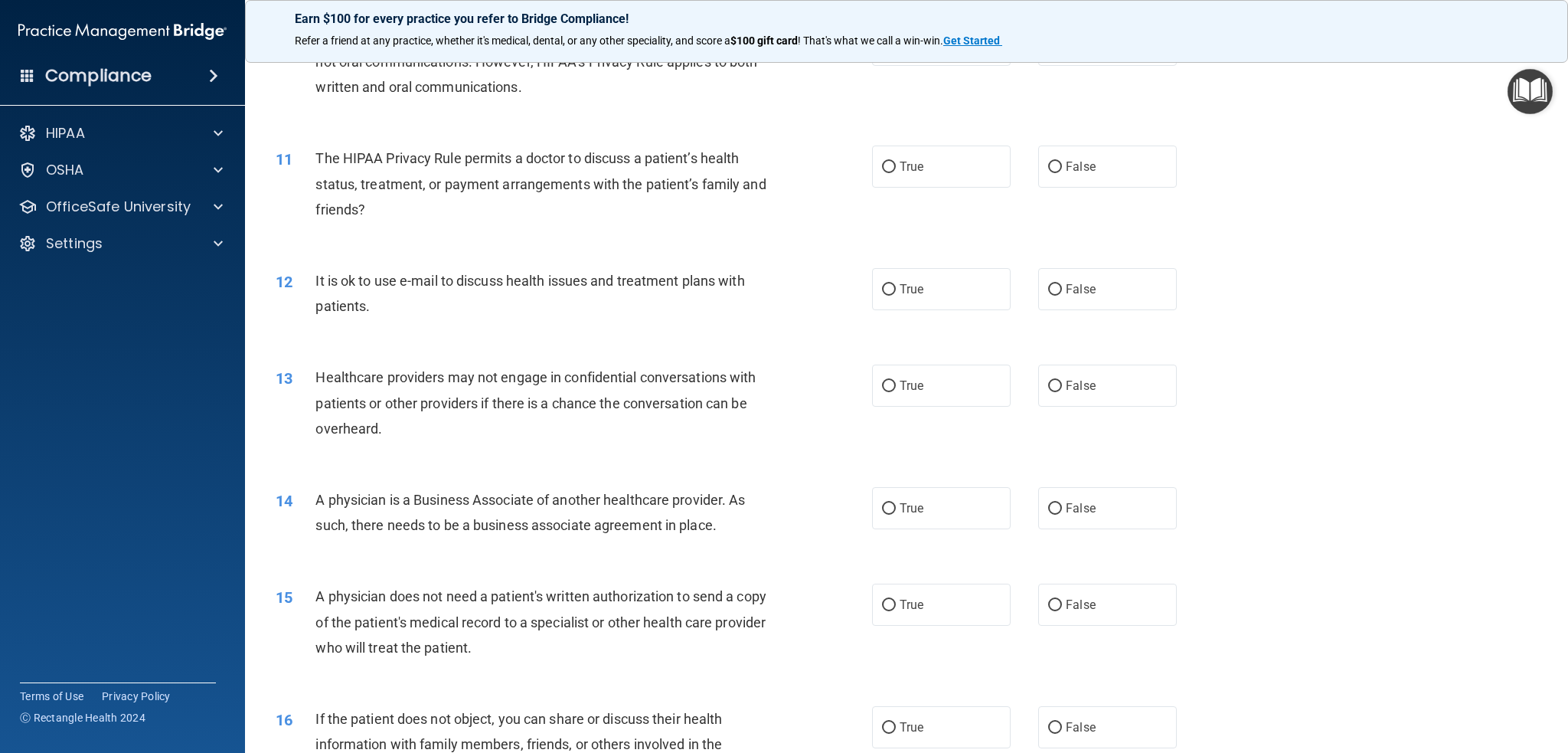
scroll to position [1149, 0]
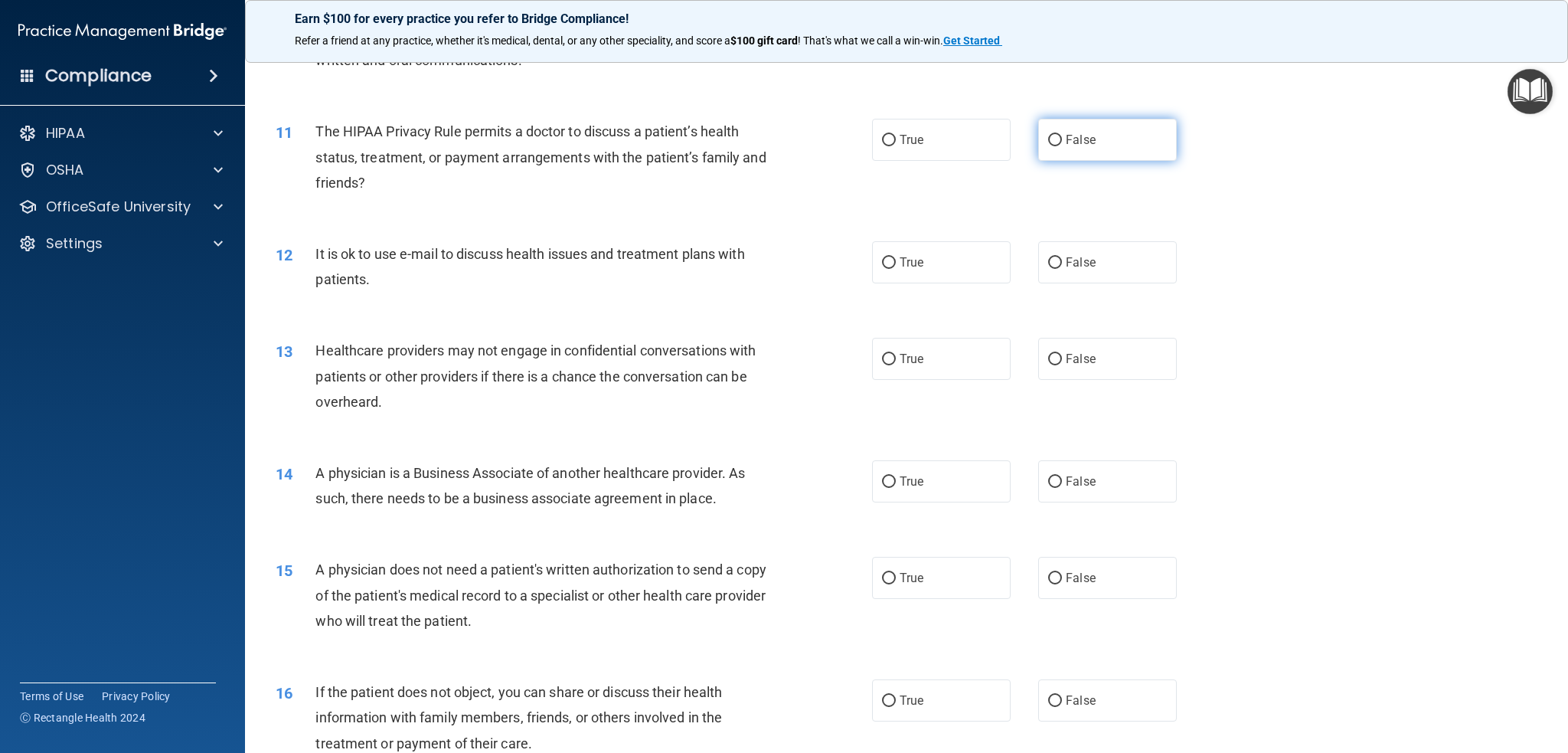
click at [1049, 144] on input "False" at bounding box center [1056, 140] width 14 height 11
radio input "true"
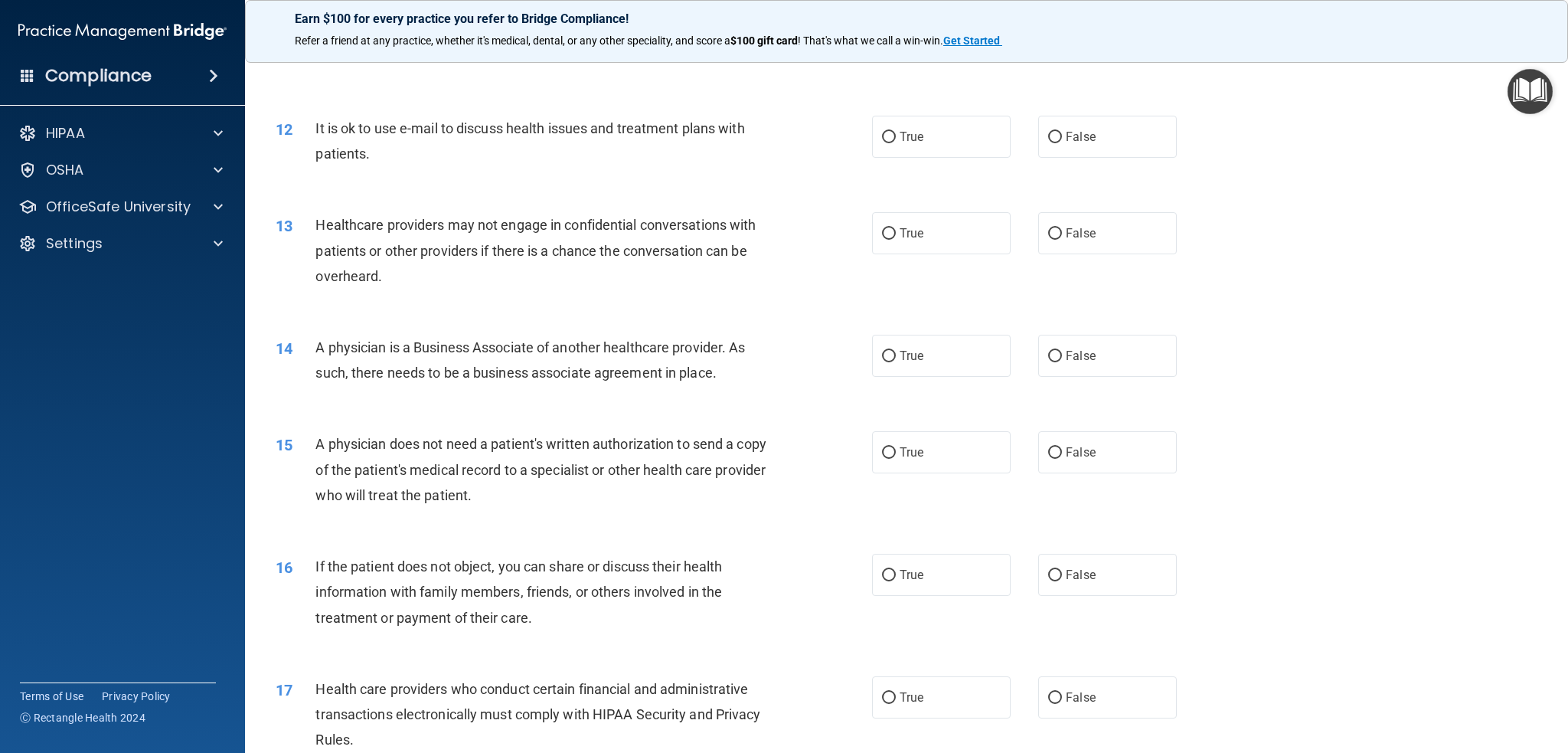
scroll to position [1303, 0]
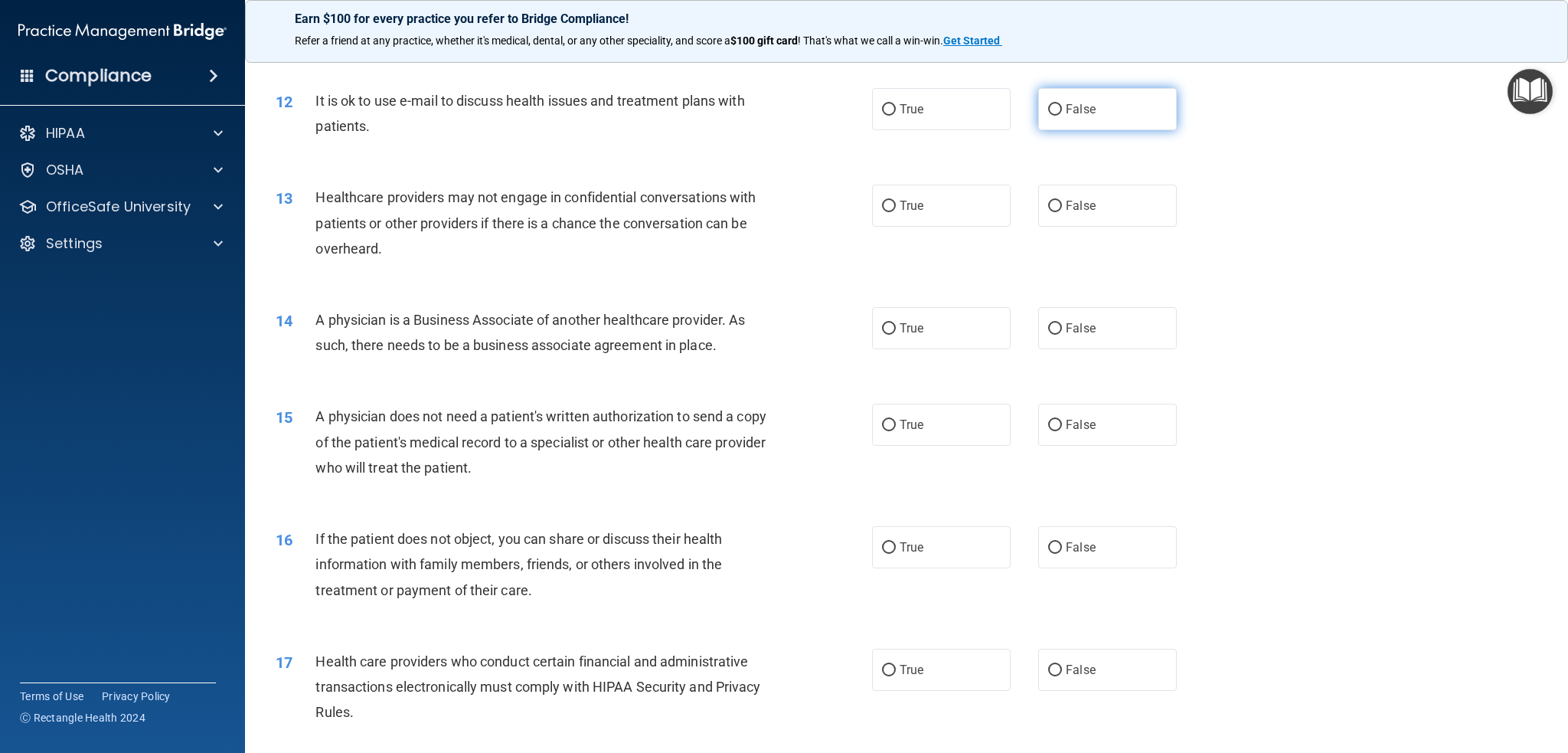
click at [1049, 112] on input "False" at bounding box center [1056, 109] width 14 height 11
radio input "true"
click at [887, 204] on input "True" at bounding box center [889, 206] width 14 height 11
radio input "true"
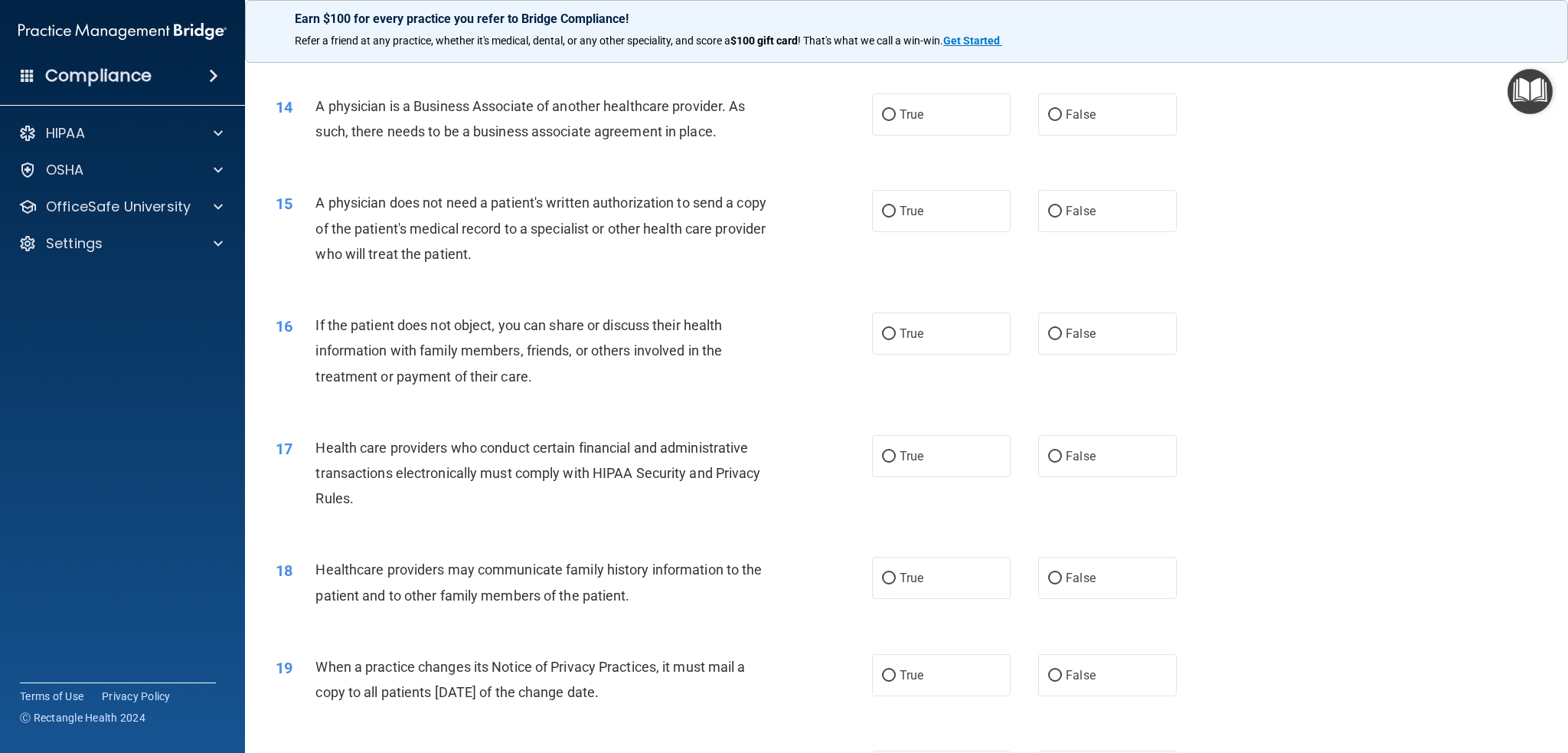
scroll to position [1532, 0]
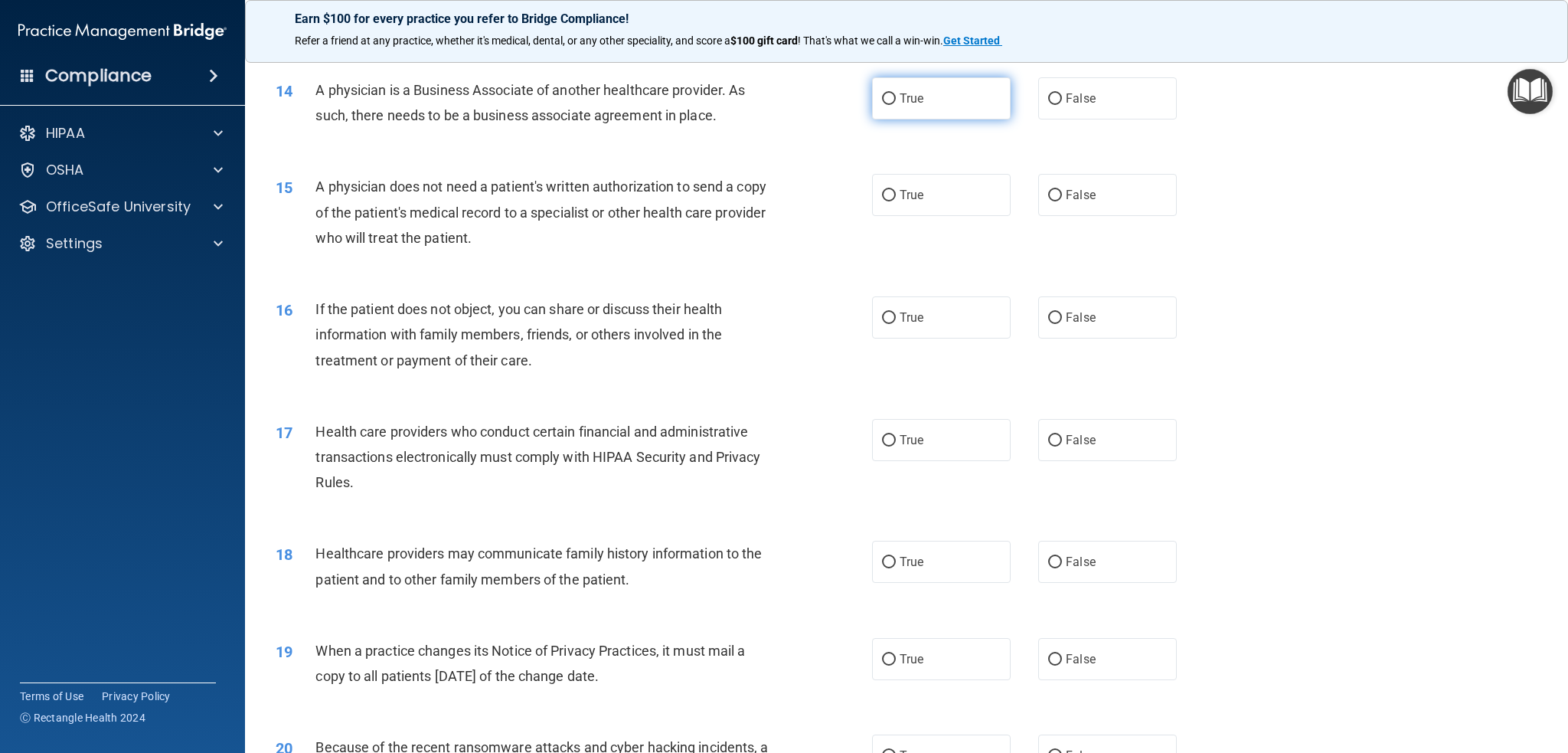
click at [882, 95] on input "True" at bounding box center [889, 99] width 14 height 11
radio input "true"
click at [883, 194] on input "True" at bounding box center [889, 196] width 14 height 11
radio input "true"
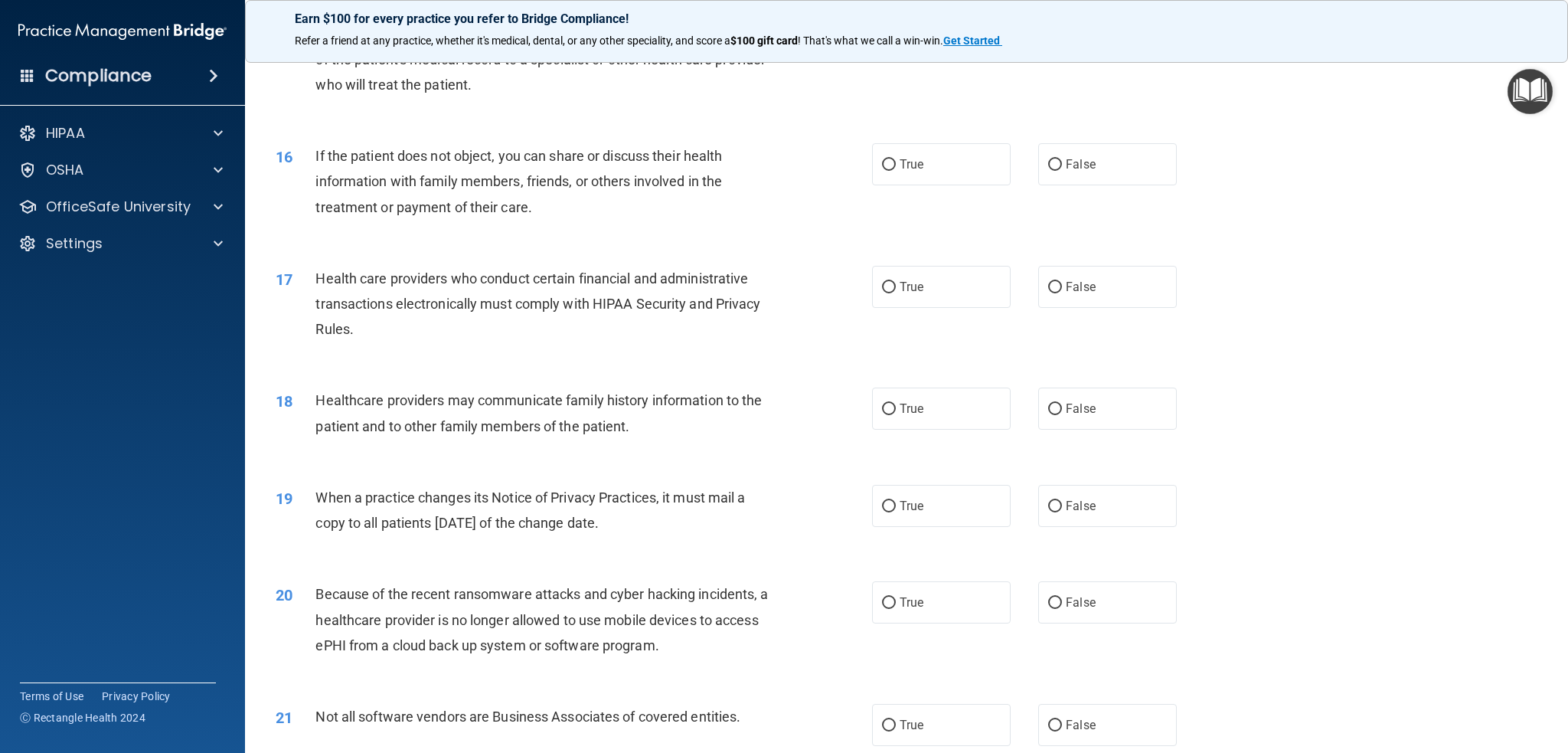
scroll to position [1761, 0]
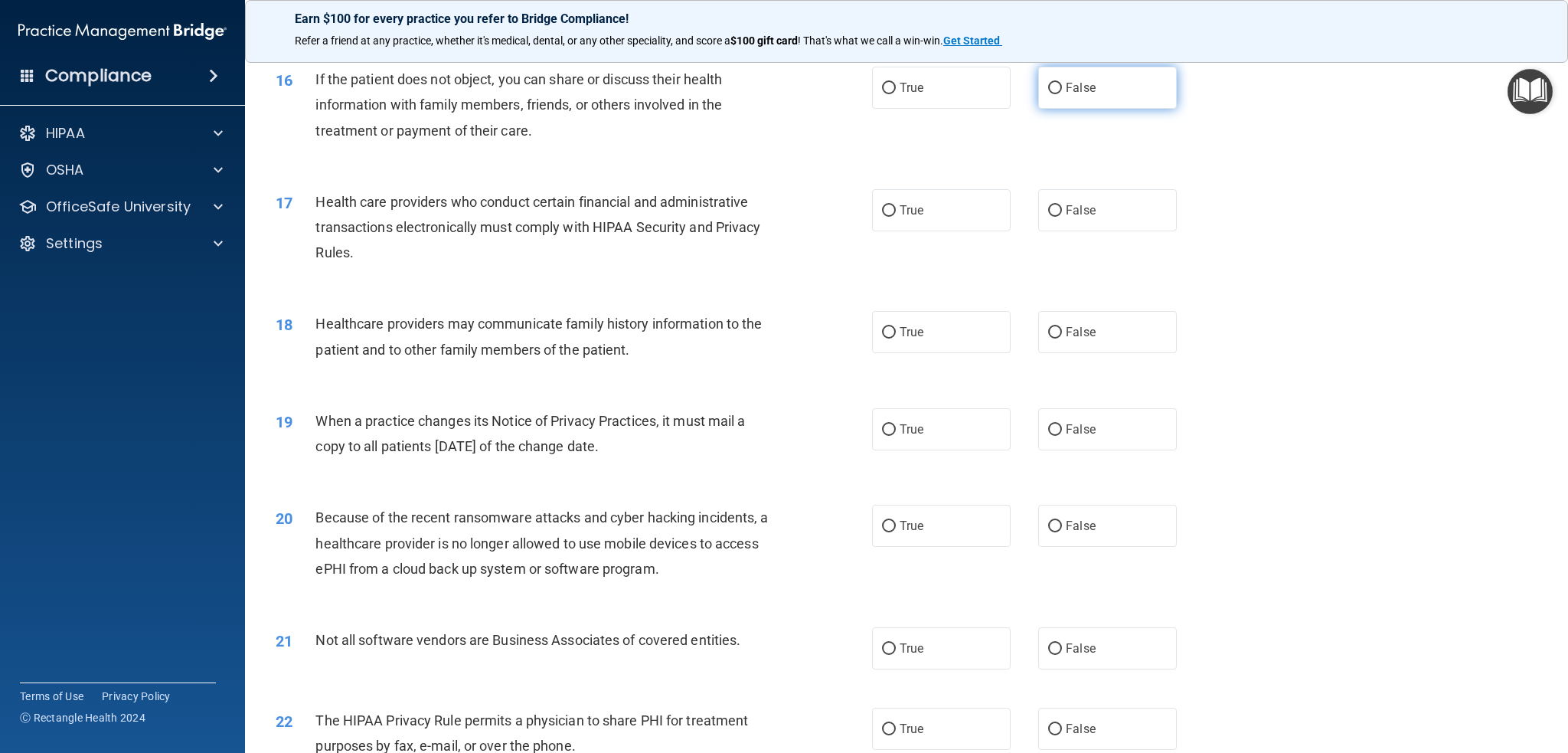
click at [1049, 85] on input "False" at bounding box center [1056, 88] width 14 height 11
radio input "true"
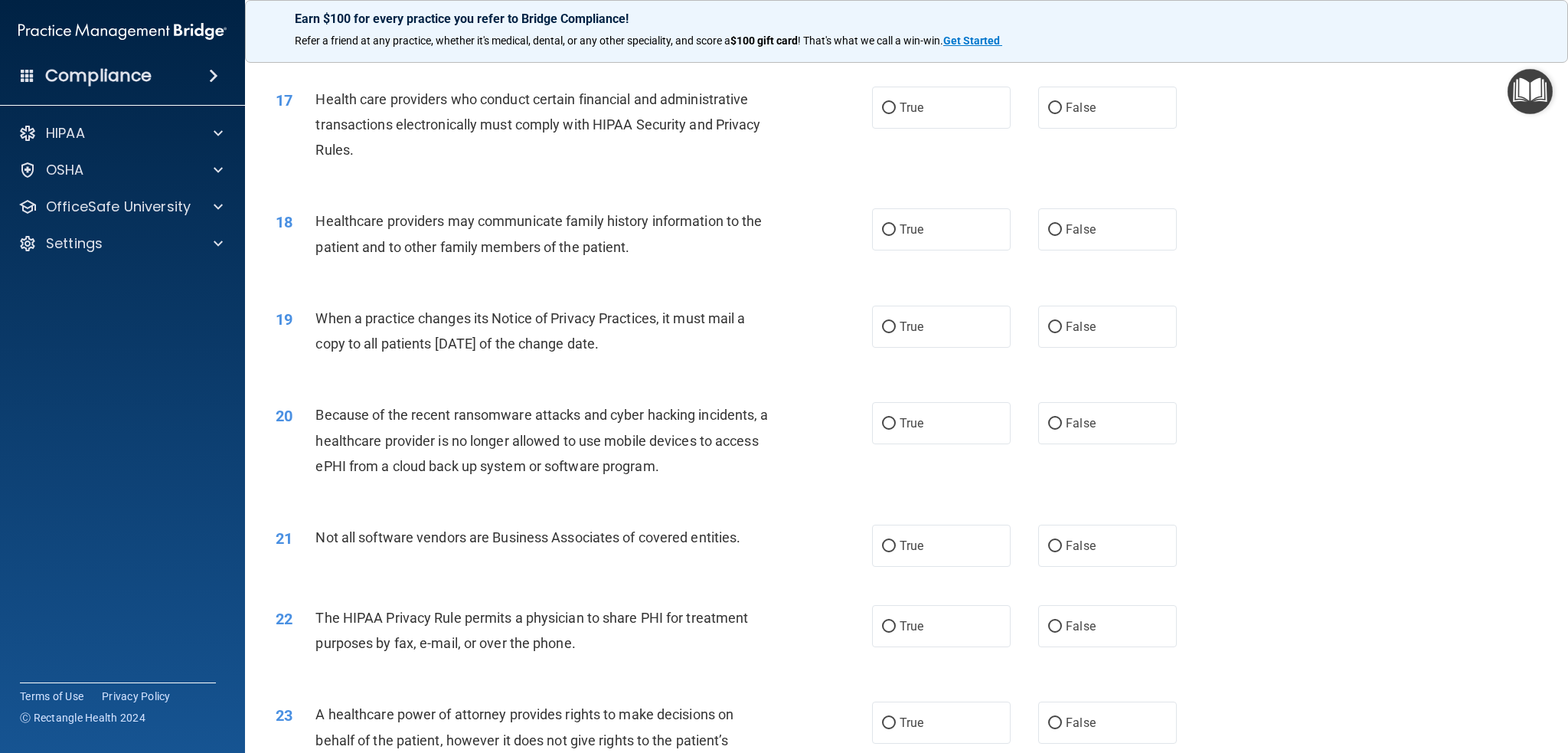
scroll to position [1838, 0]
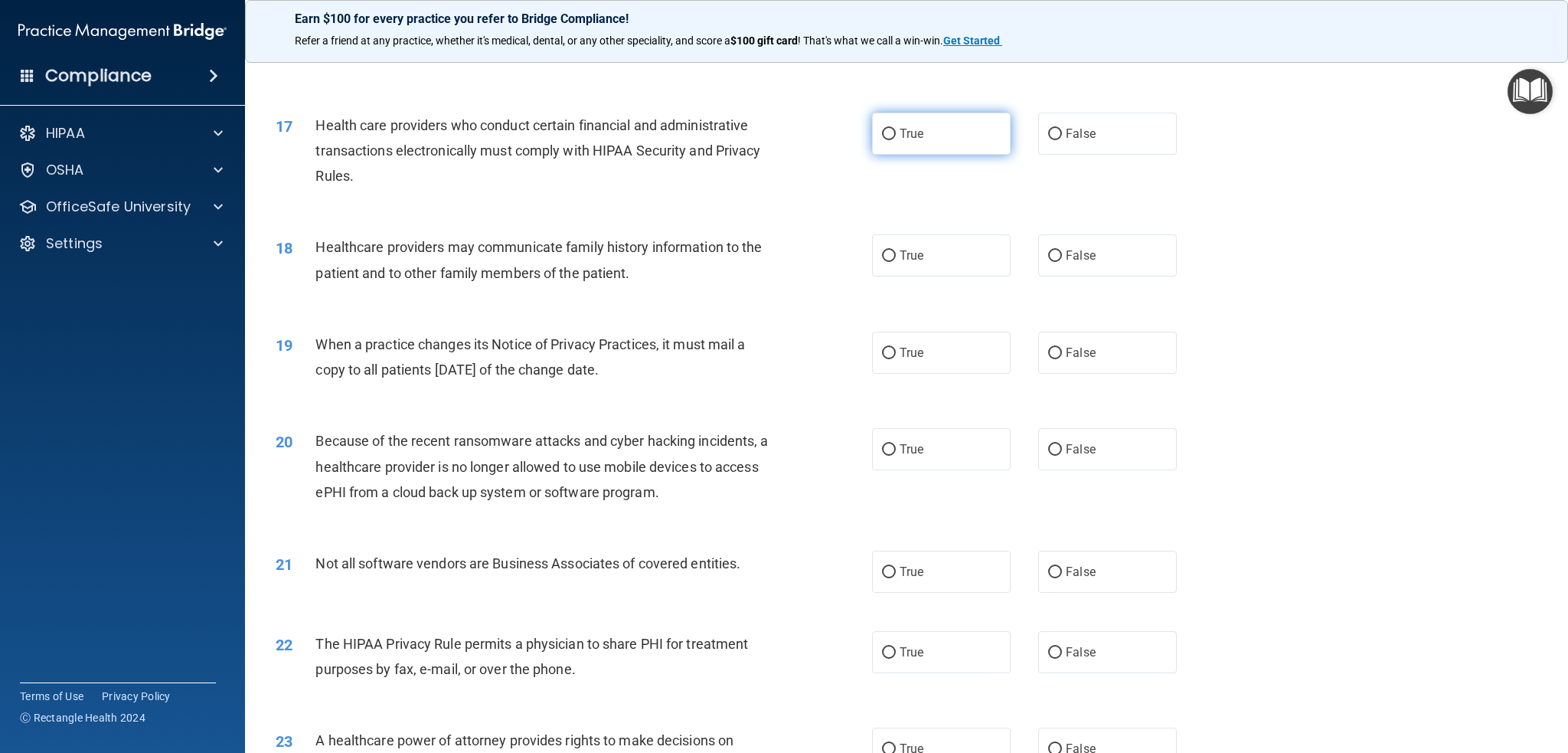
click at [882, 134] on input "True" at bounding box center [889, 134] width 14 height 11
radio input "true"
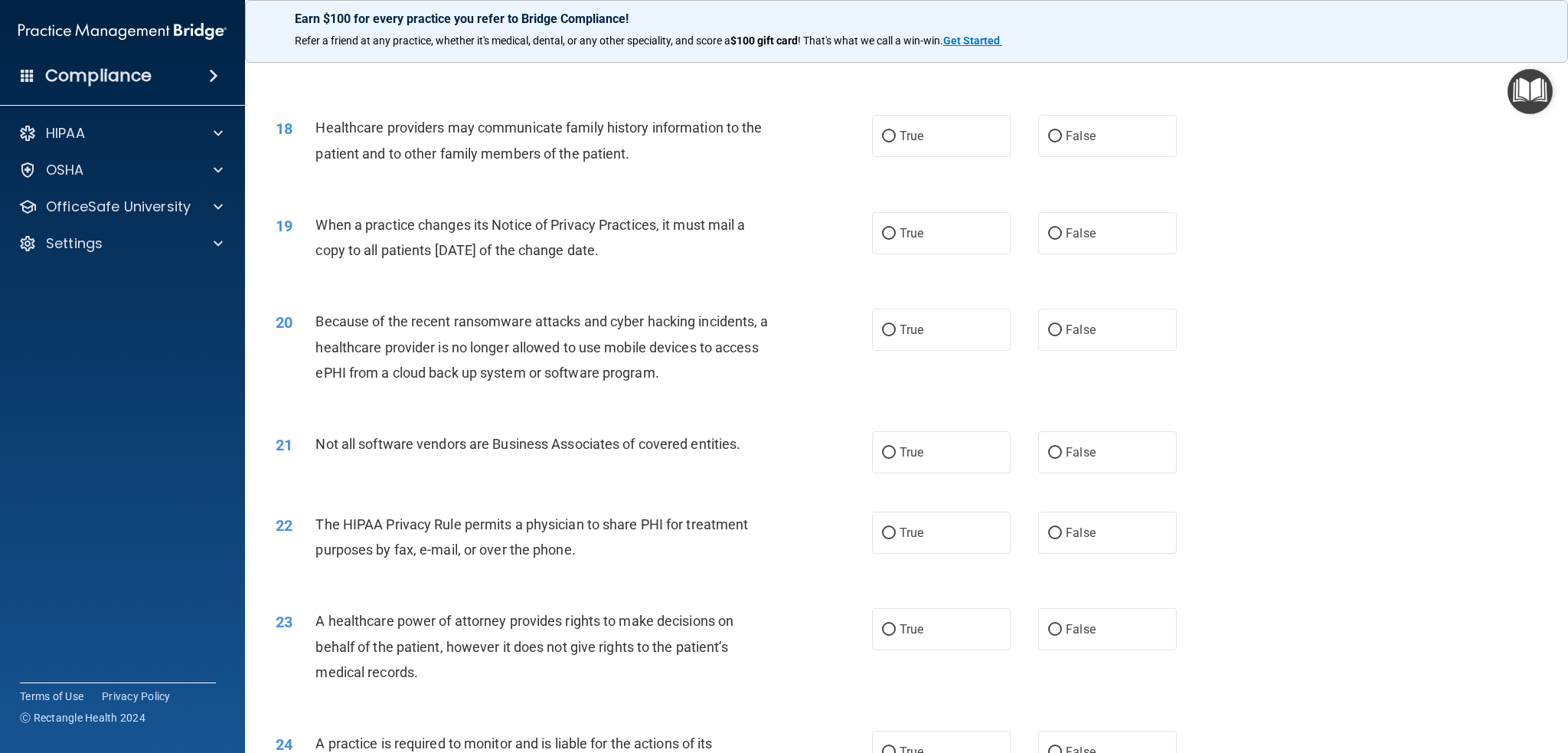
scroll to position [1991, 0]
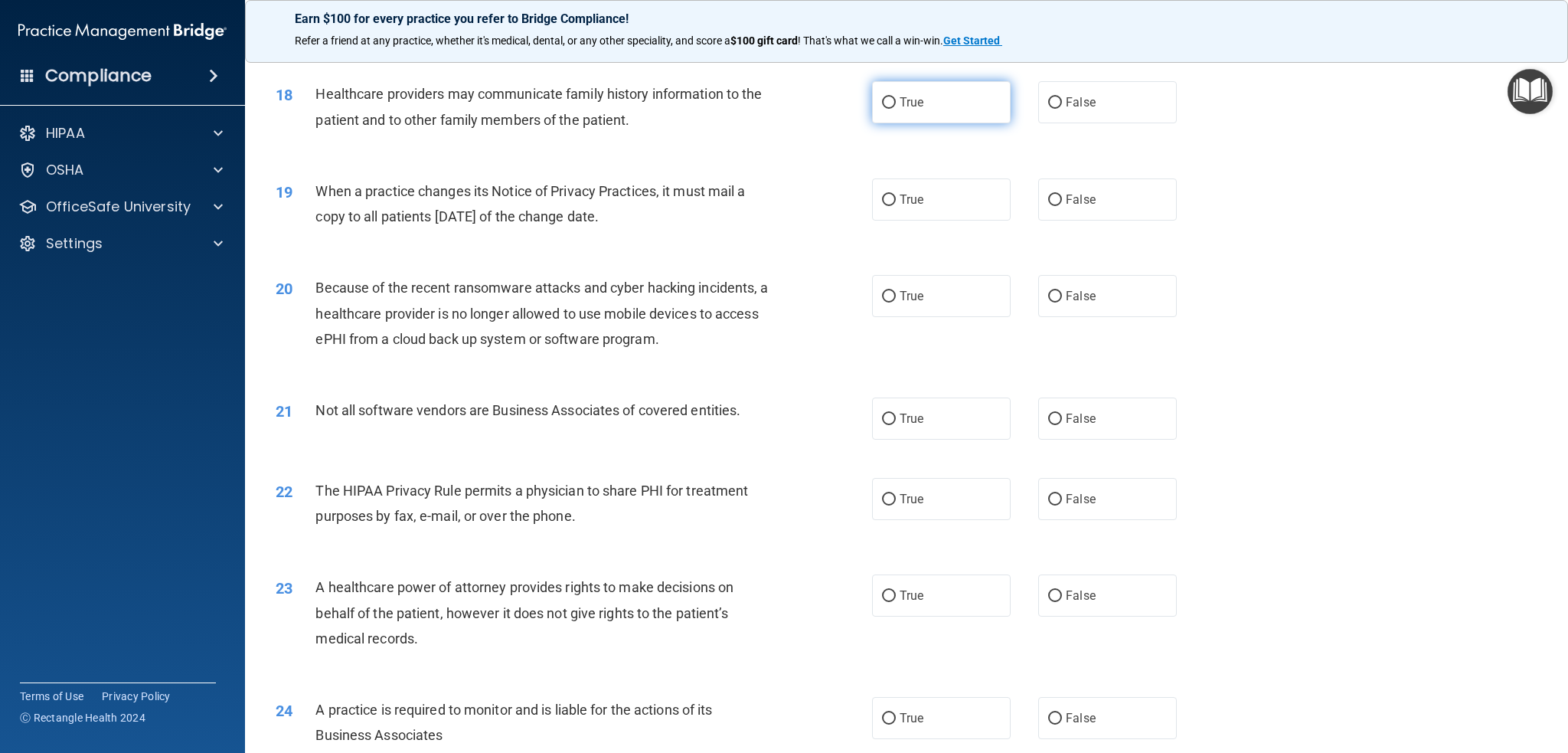
click at [882, 100] on input "True" at bounding box center [889, 102] width 14 height 11
radio input "true"
click at [1051, 198] on input "False" at bounding box center [1056, 200] width 14 height 11
radio input "true"
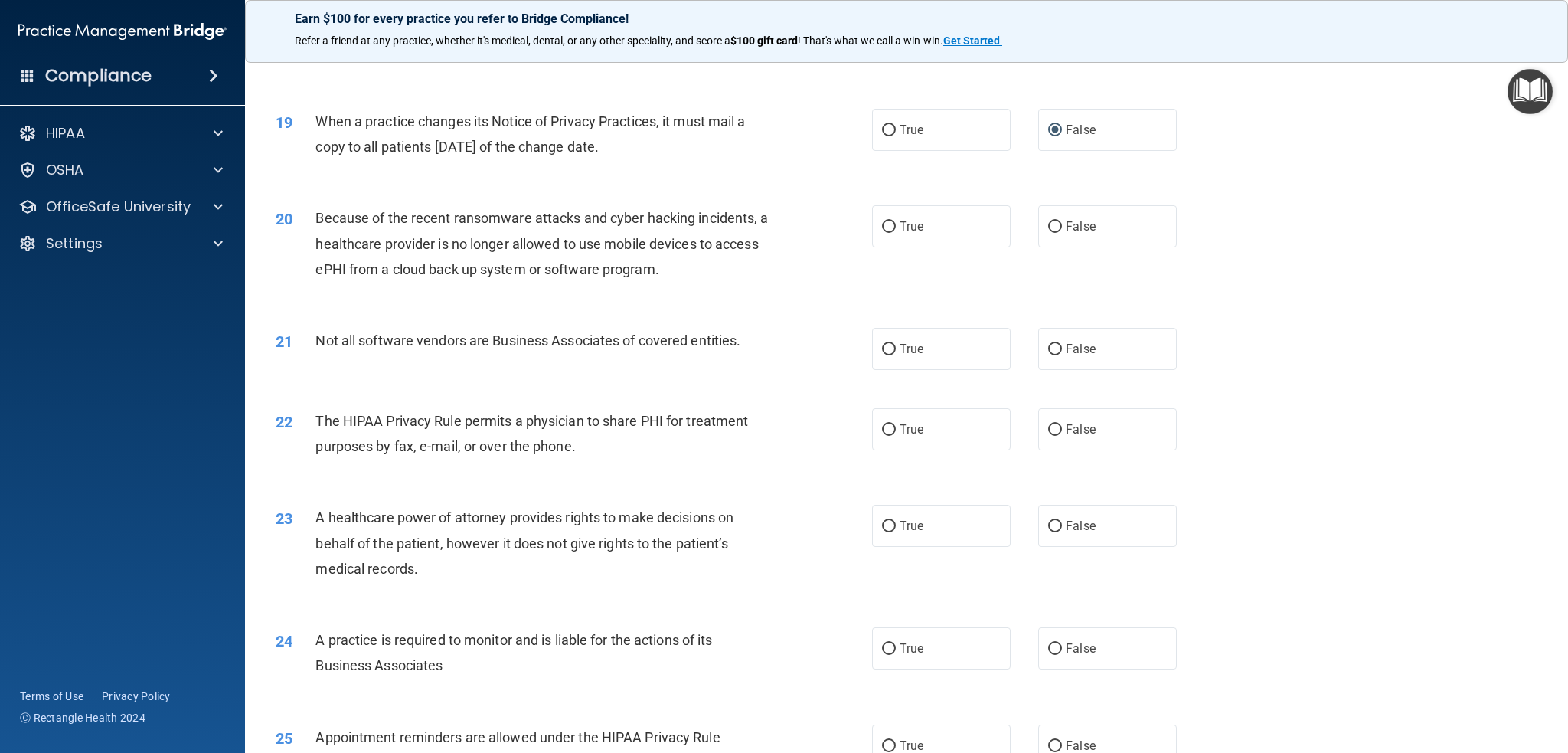
scroll to position [2145, 0]
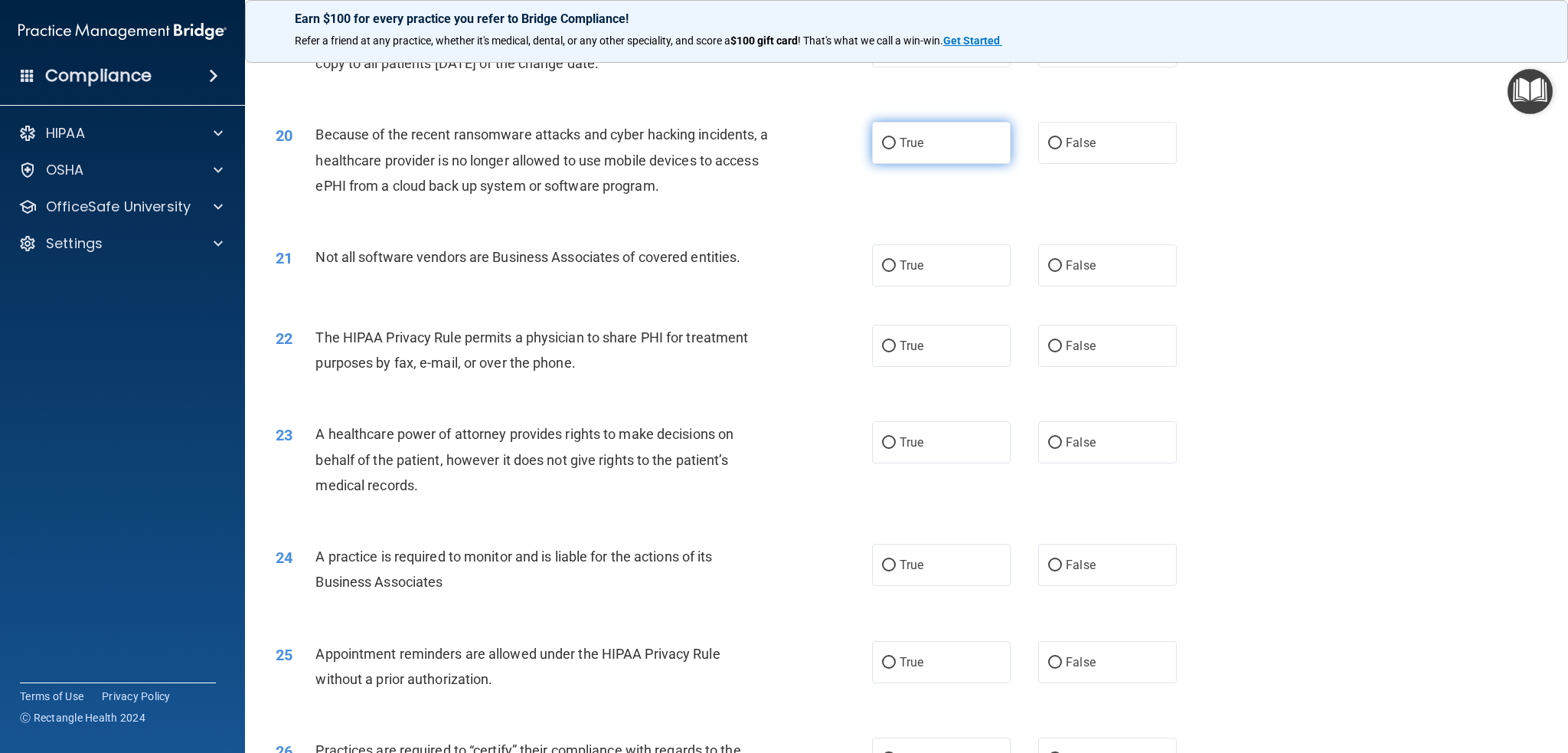
drag, startPoint x: 886, startPoint y: 139, endPoint x: 870, endPoint y: 148, distance: 18.4
click at [886, 139] on input "True" at bounding box center [889, 144] width 14 height 11
radio input "true"
click at [886, 267] on input "True" at bounding box center [889, 266] width 14 height 11
radio input "true"
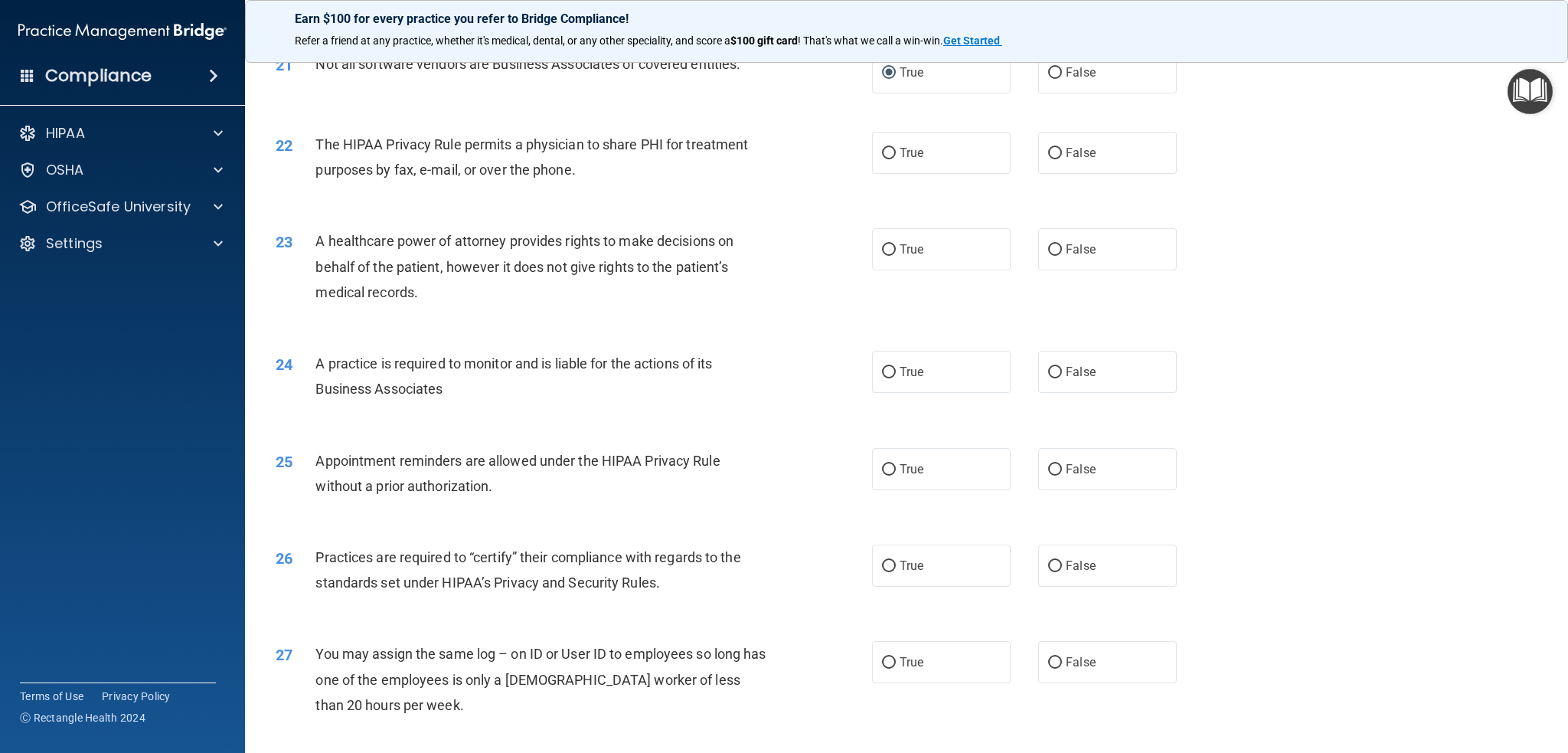
scroll to position [2374, 0]
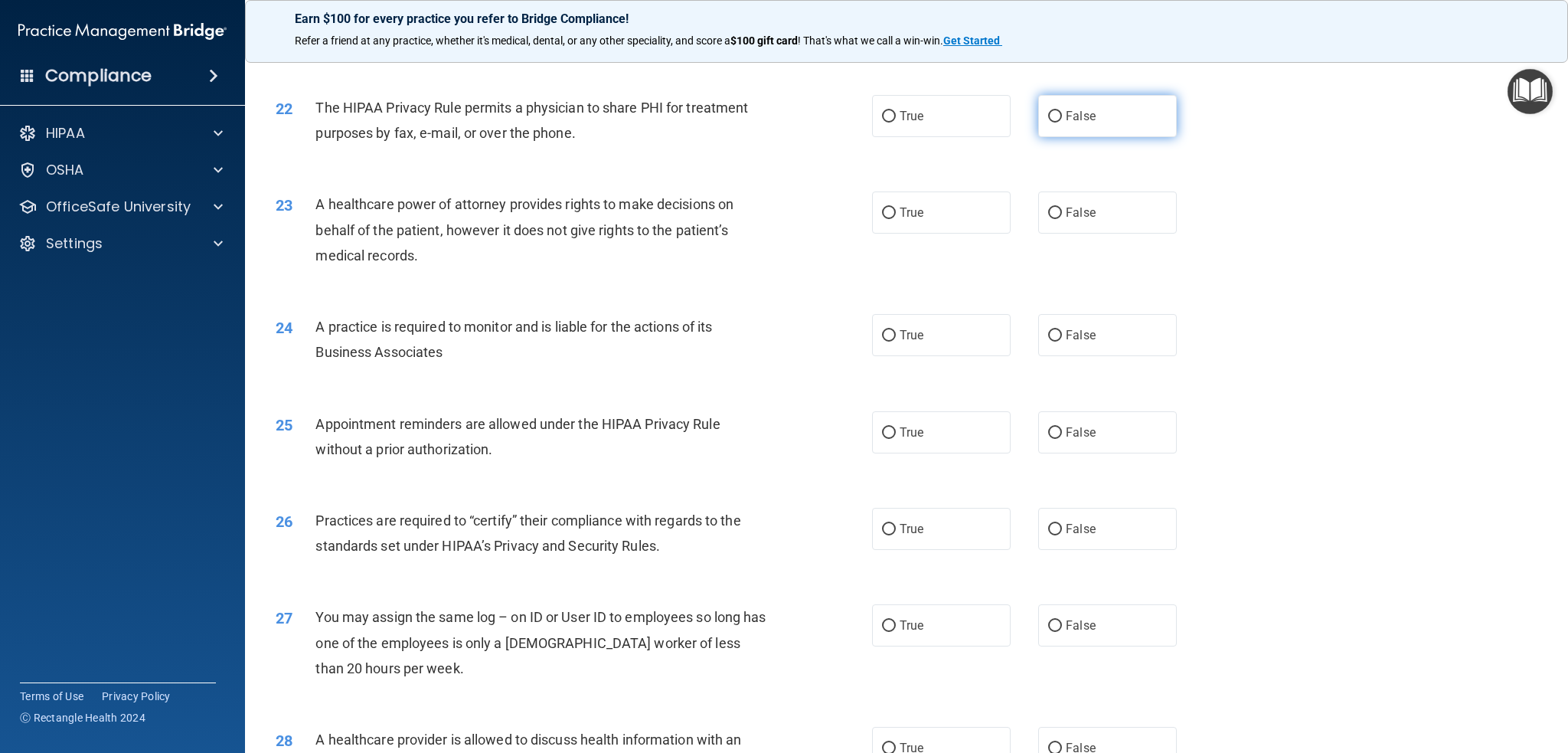
click at [1049, 115] on input "False" at bounding box center [1056, 116] width 14 height 11
radio input "true"
drag, startPoint x: 1048, startPoint y: 210, endPoint x: 1023, endPoint y: 202, distance: 26.2
click at [1049, 210] on input "False" at bounding box center [1056, 213] width 14 height 11
radio input "true"
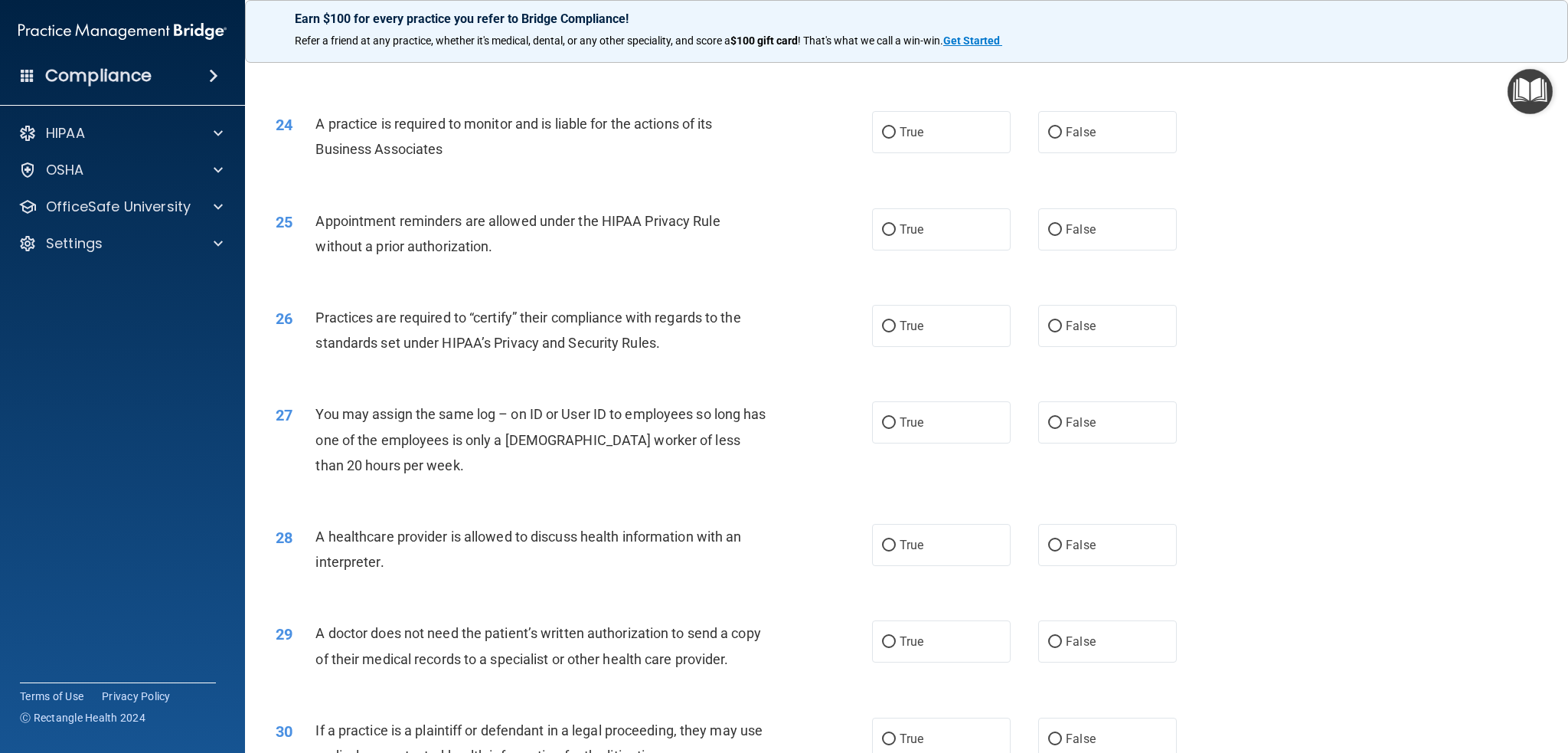
scroll to position [2604, 0]
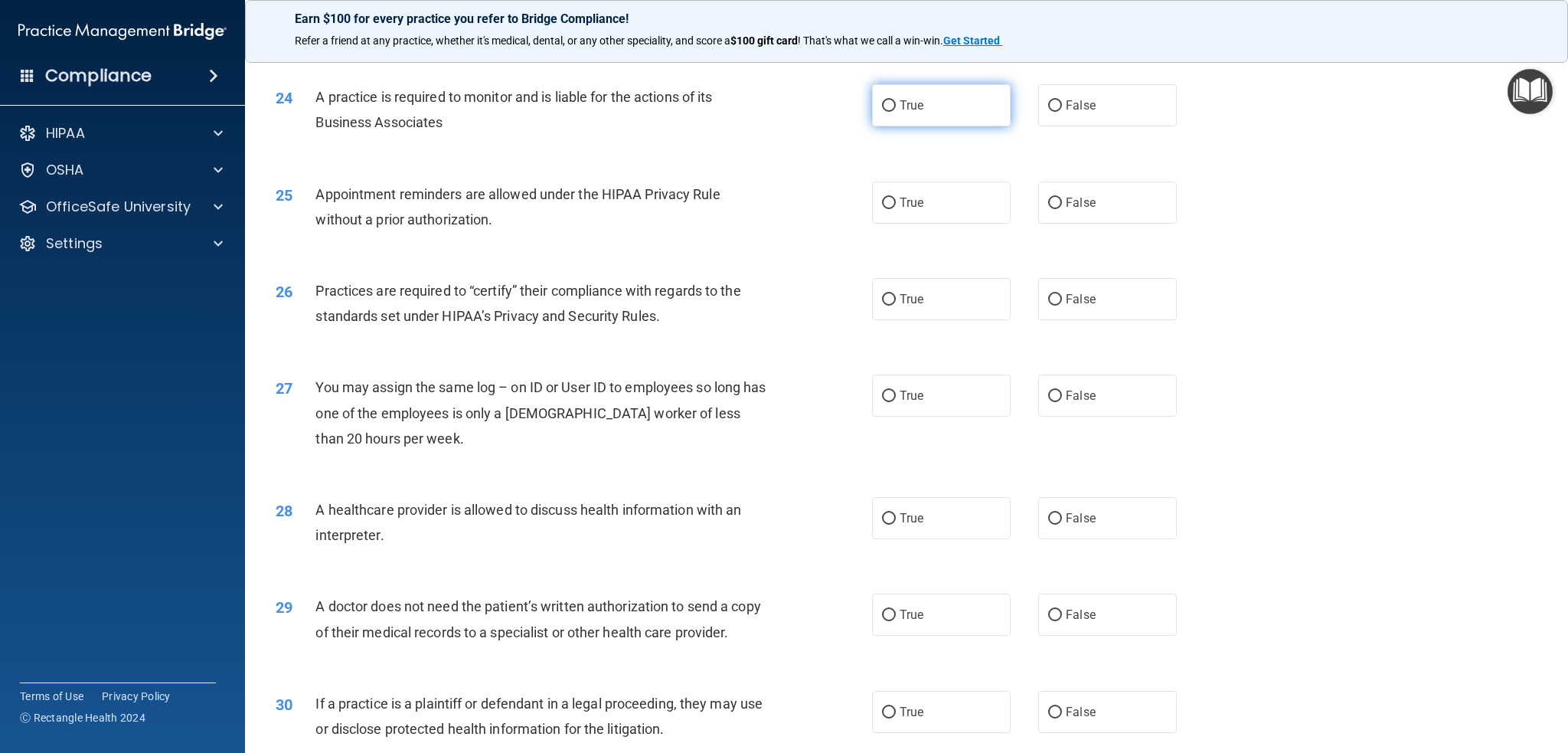
click at [885, 104] on input "True" at bounding box center [889, 106] width 14 height 11
radio input "true"
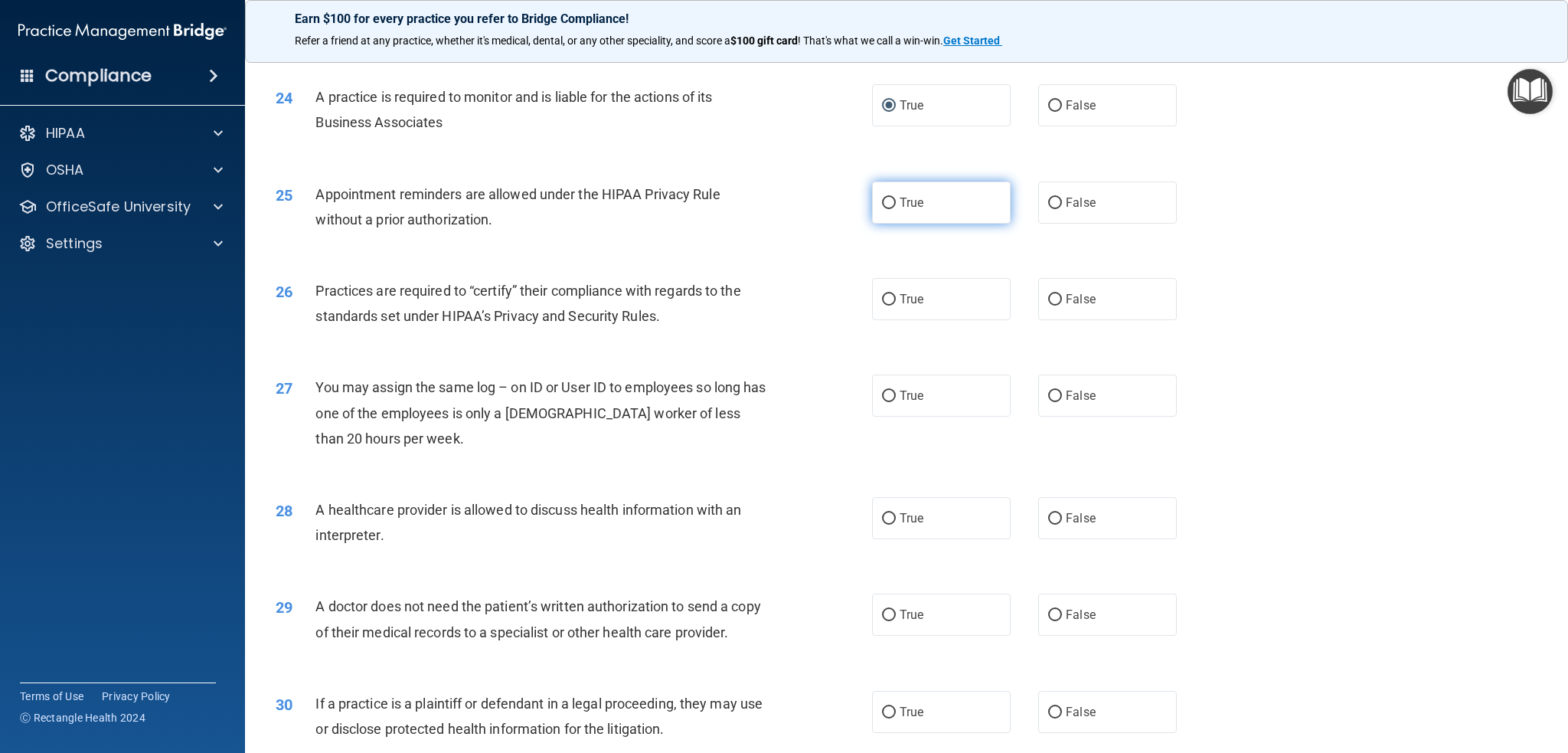
click at [885, 204] on input "True" at bounding box center [889, 203] width 14 height 11
radio input "true"
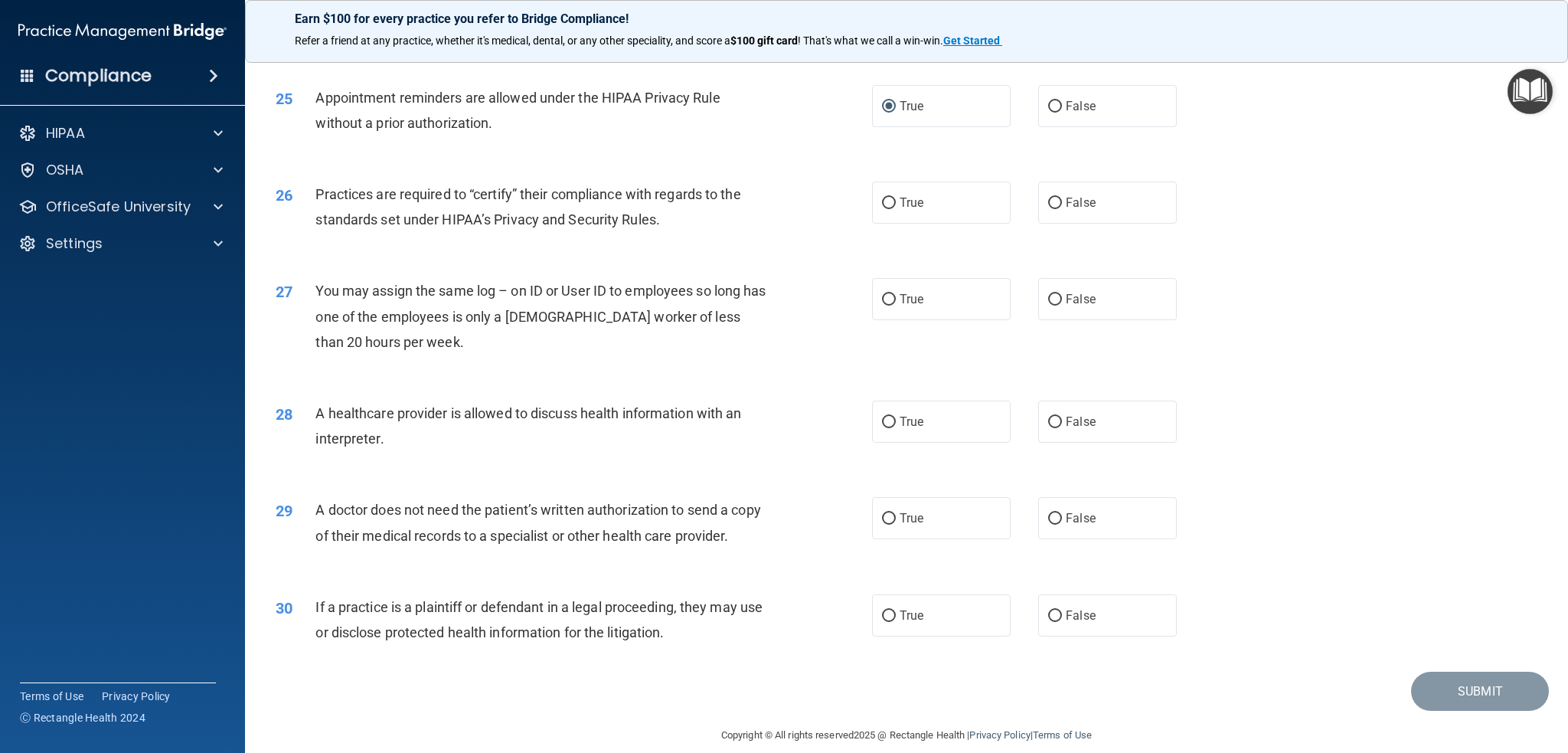
scroll to position [2720, 0]
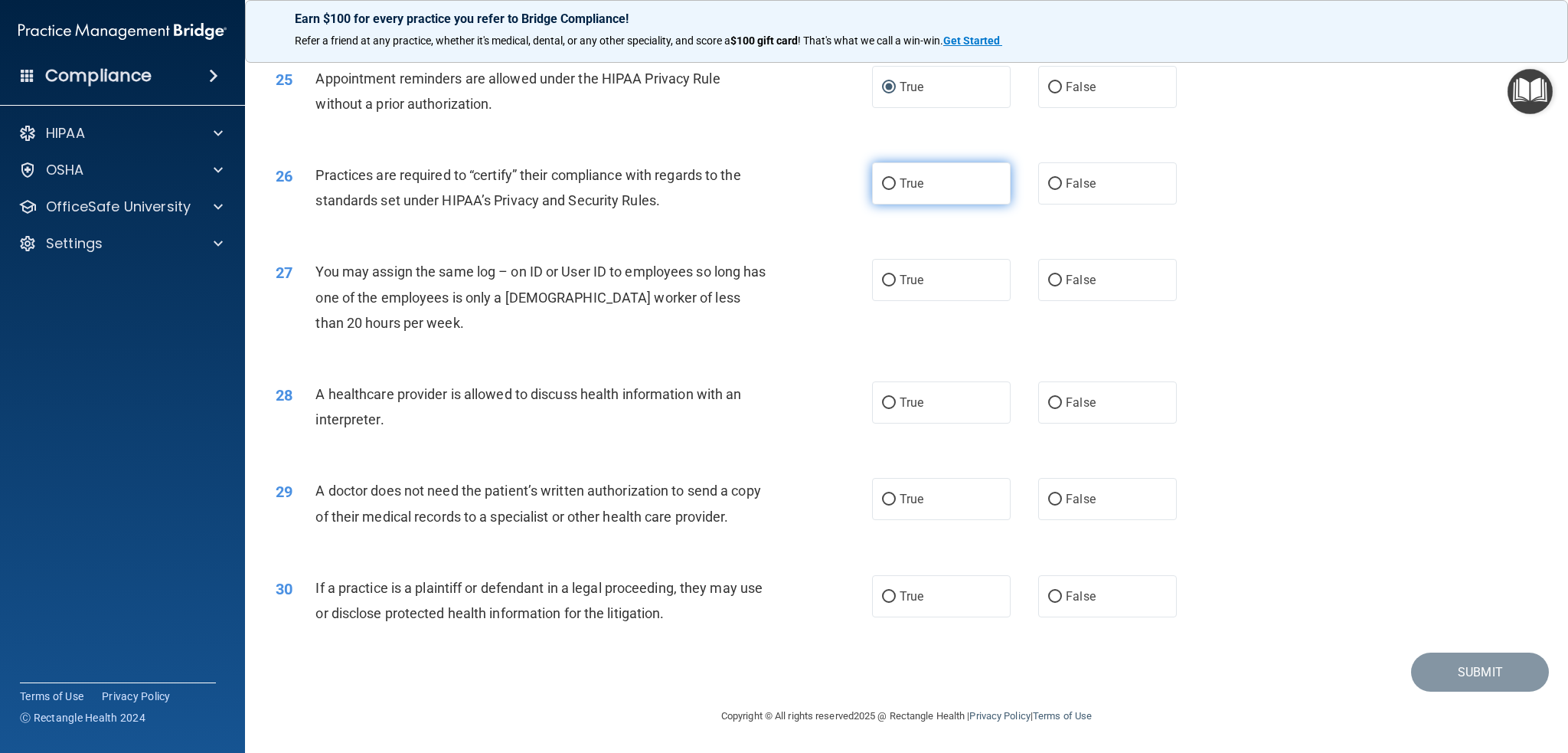
click at [883, 180] on input "True" at bounding box center [889, 184] width 14 height 11
radio input "true"
click at [1049, 283] on input "False" at bounding box center [1056, 280] width 14 height 11
radio input "true"
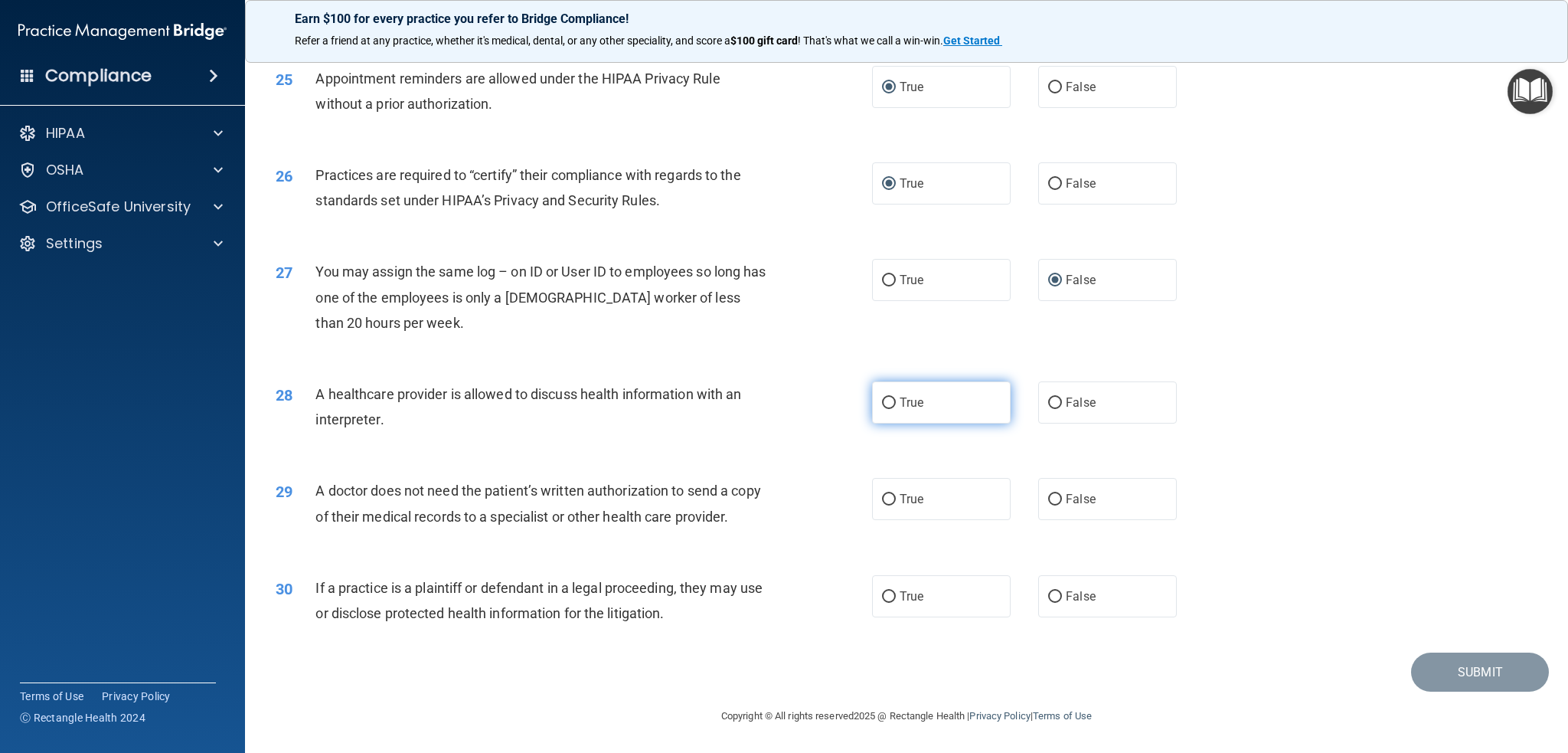
click at [888, 403] on input "True" at bounding box center [889, 402] width 14 height 11
radio input "true"
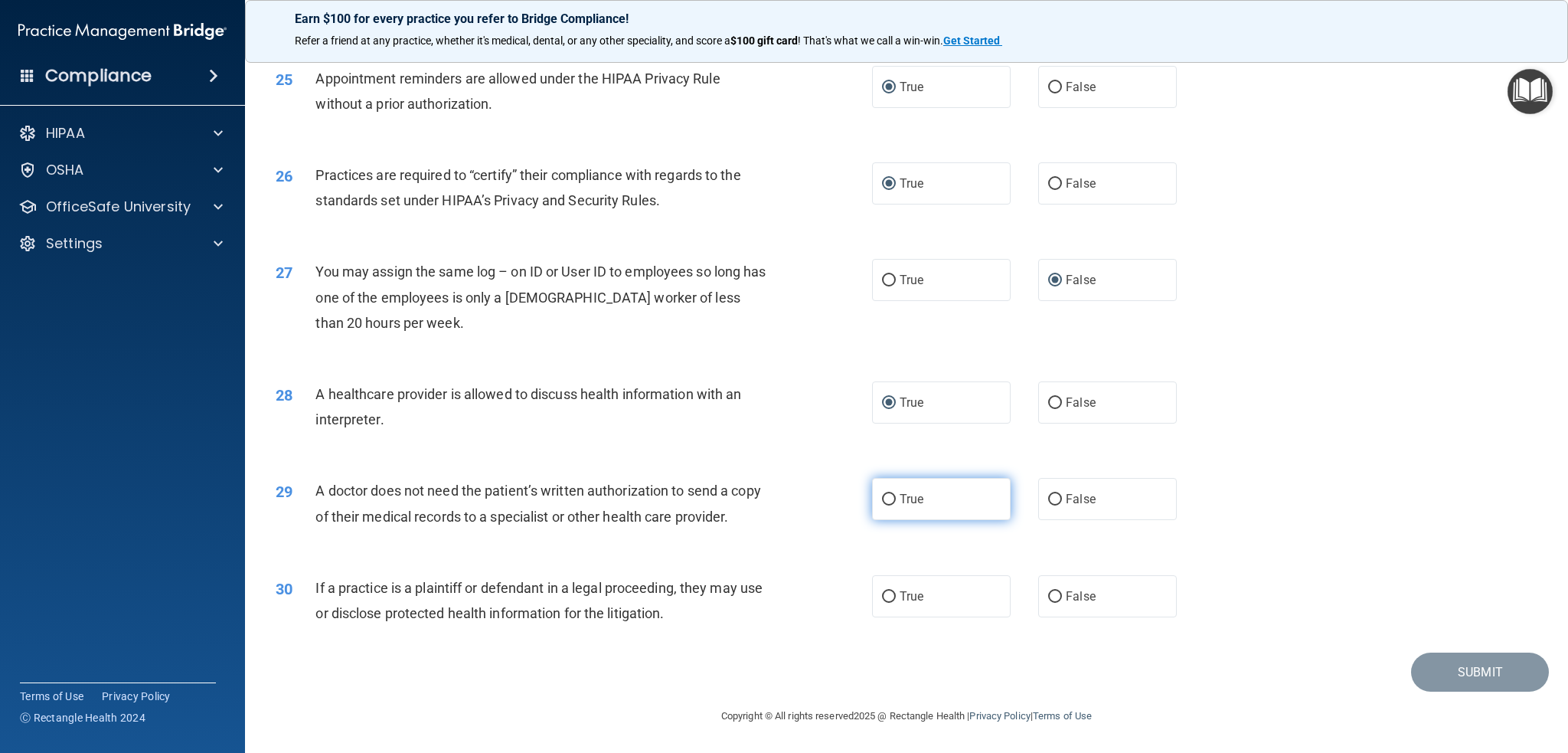
click at [885, 502] on input "True" at bounding box center [889, 499] width 14 height 11
radio input "true"
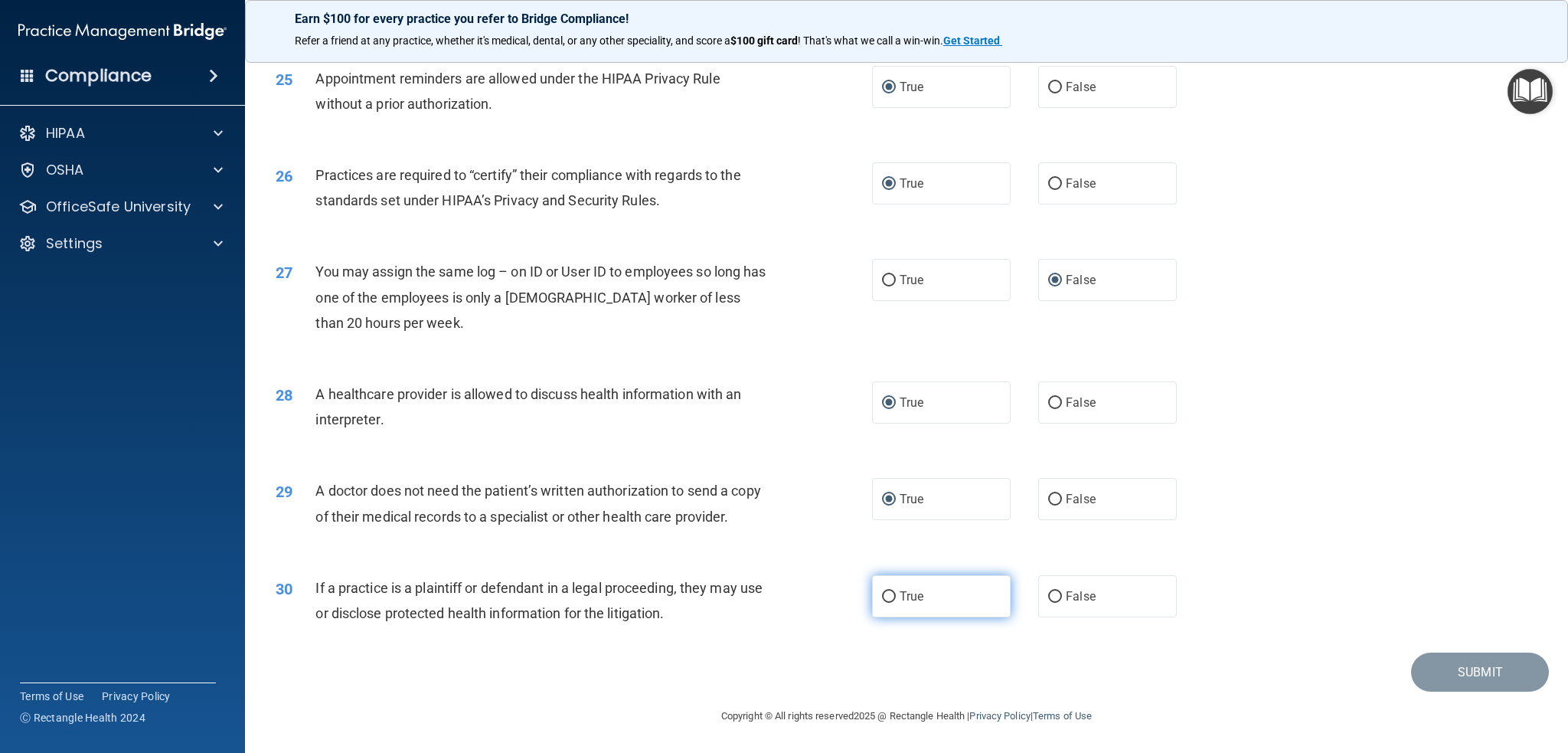
click at [885, 597] on input "True" at bounding box center [889, 596] width 14 height 11
radio input "true"
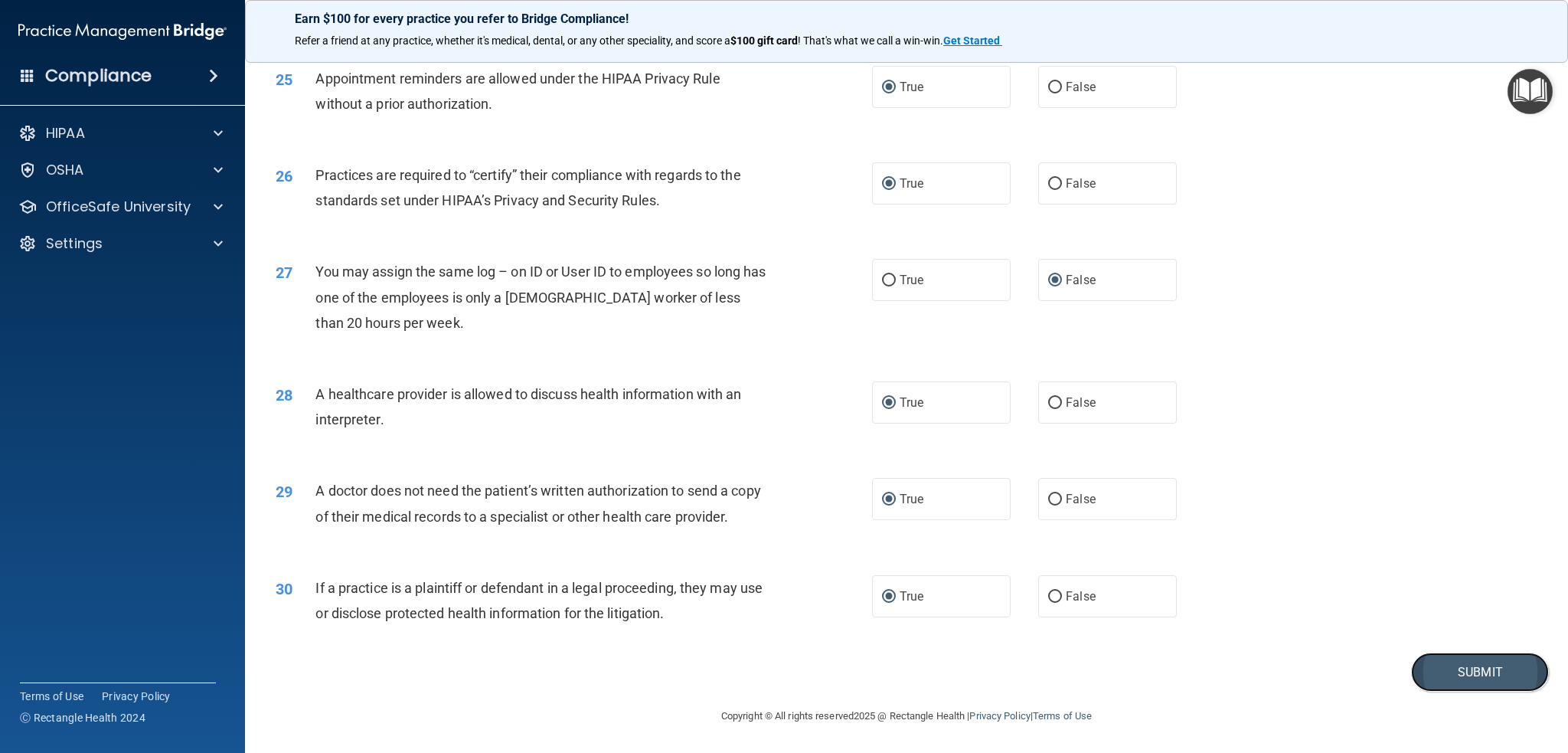
click at [1451, 676] on button "Submit" at bounding box center [1480, 672] width 138 height 39
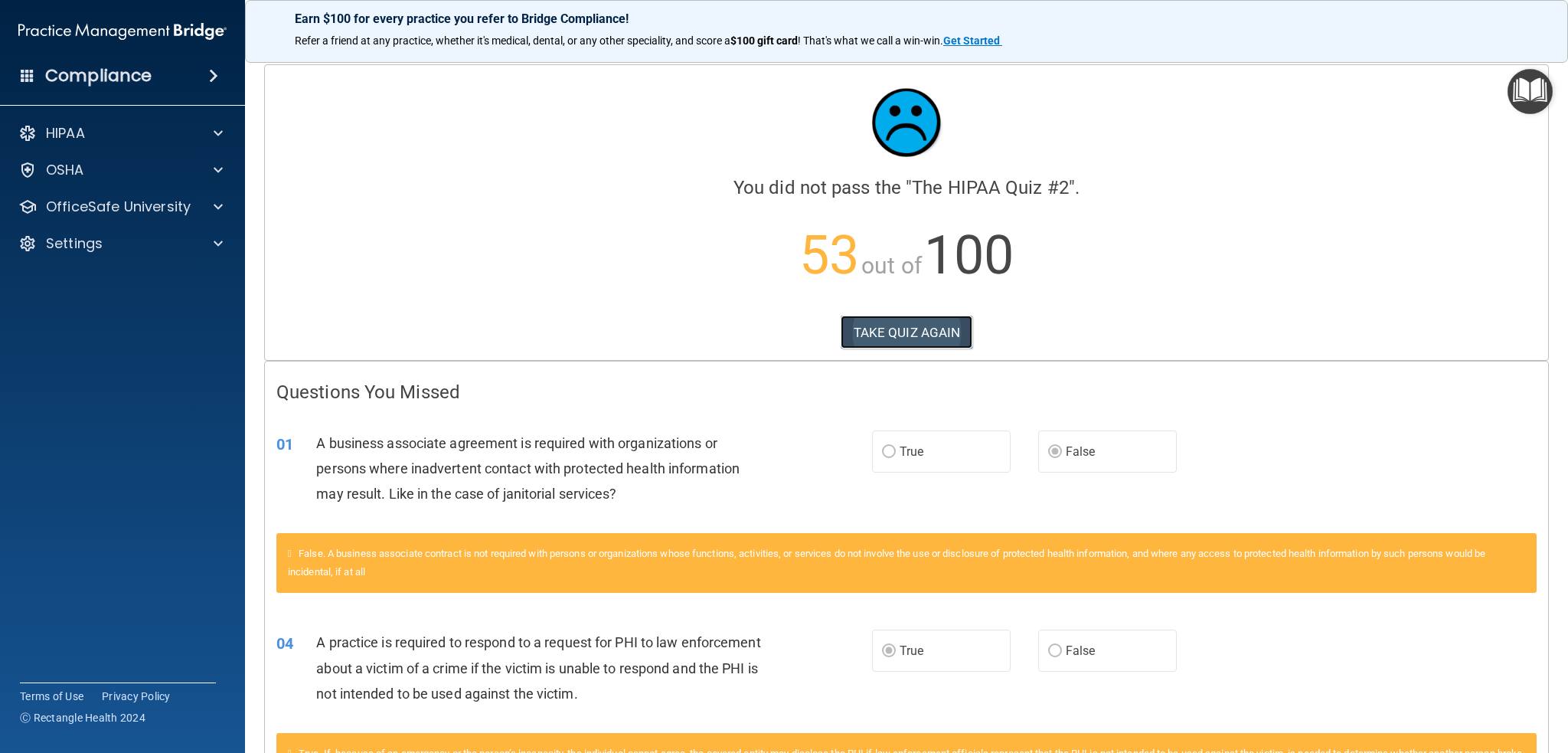
click at [855, 338] on button "TAKE QUIZ AGAIN" at bounding box center [907, 332] width 132 height 33
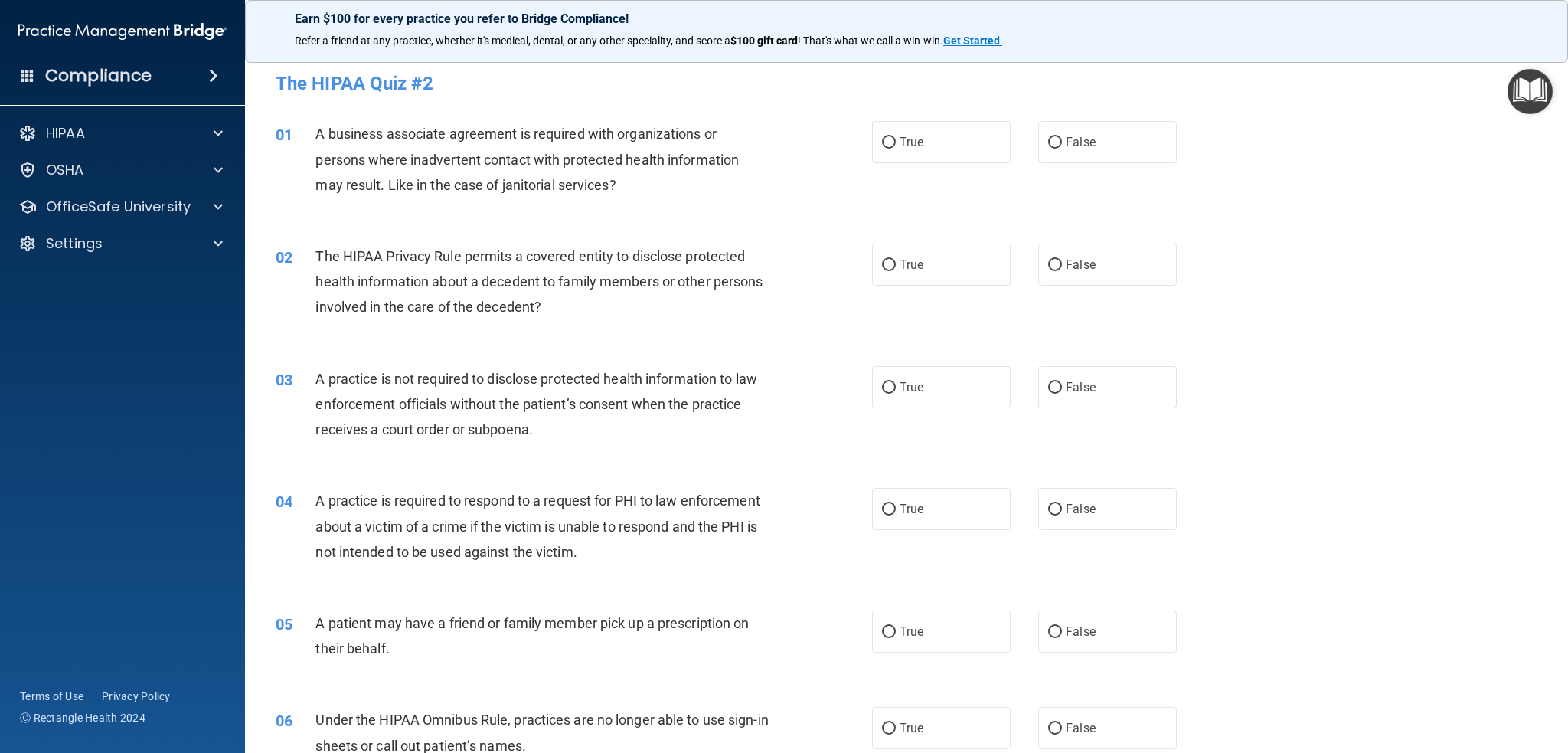
drag, startPoint x: 1066, startPoint y: 144, endPoint x: 856, endPoint y: 104, distance: 213.8
click at [1066, 144] on span "False" at bounding box center [1081, 142] width 30 height 15
click at [1062, 144] on input "False" at bounding box center [1056, 143] width 14 height 11
radio input "true"
click at [886, 269] on input "True" at bounding box center [889, 265] width 14 height 11
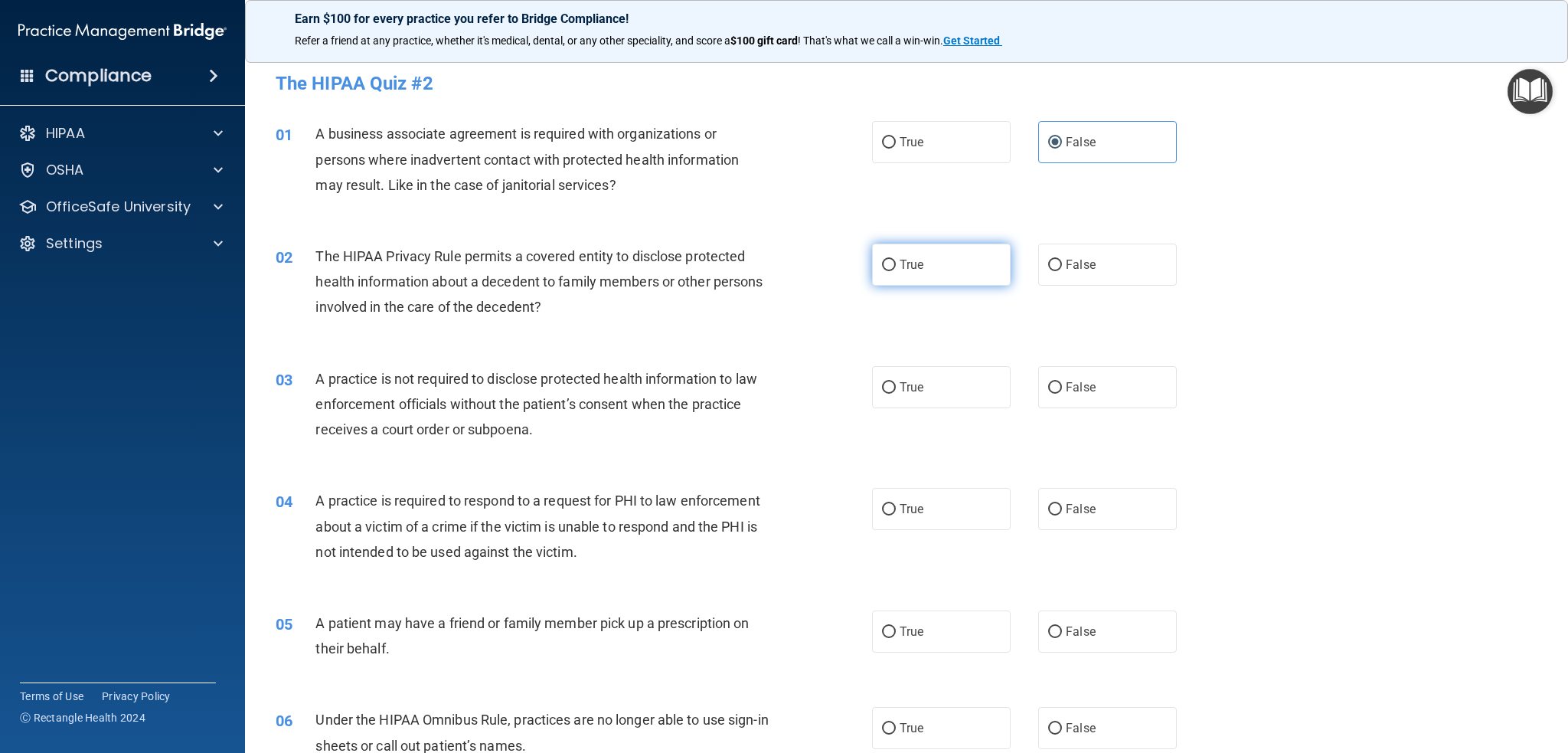
radio input "true"
click at [1050, 385] on input "False" at bounding box center [1056, 388] width 14 height 11
radio input "true"
click at [902, 500] on label "True" at bounding box center [941, 509] width 138 height 42
click at [896, 504] on input "True" at bounding box center [889, 509] width 14 height 11
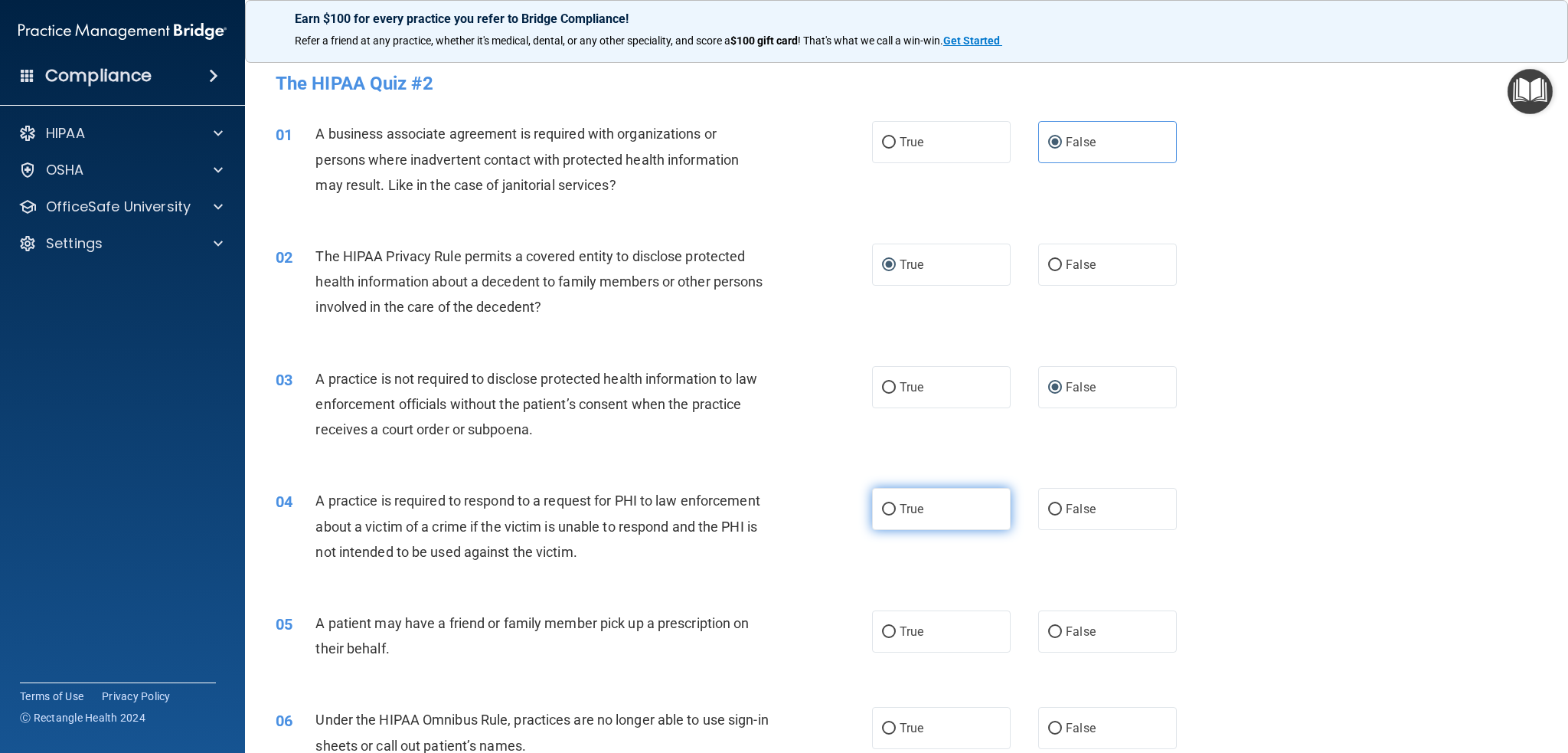
radio input "true"
click at [900, 634] on span "True" at bounding box center [911, 631] width 24 height 15
click at [894, 634] on input "True" at bounding box center [889, 631] width 14 height 11
radio input "true"
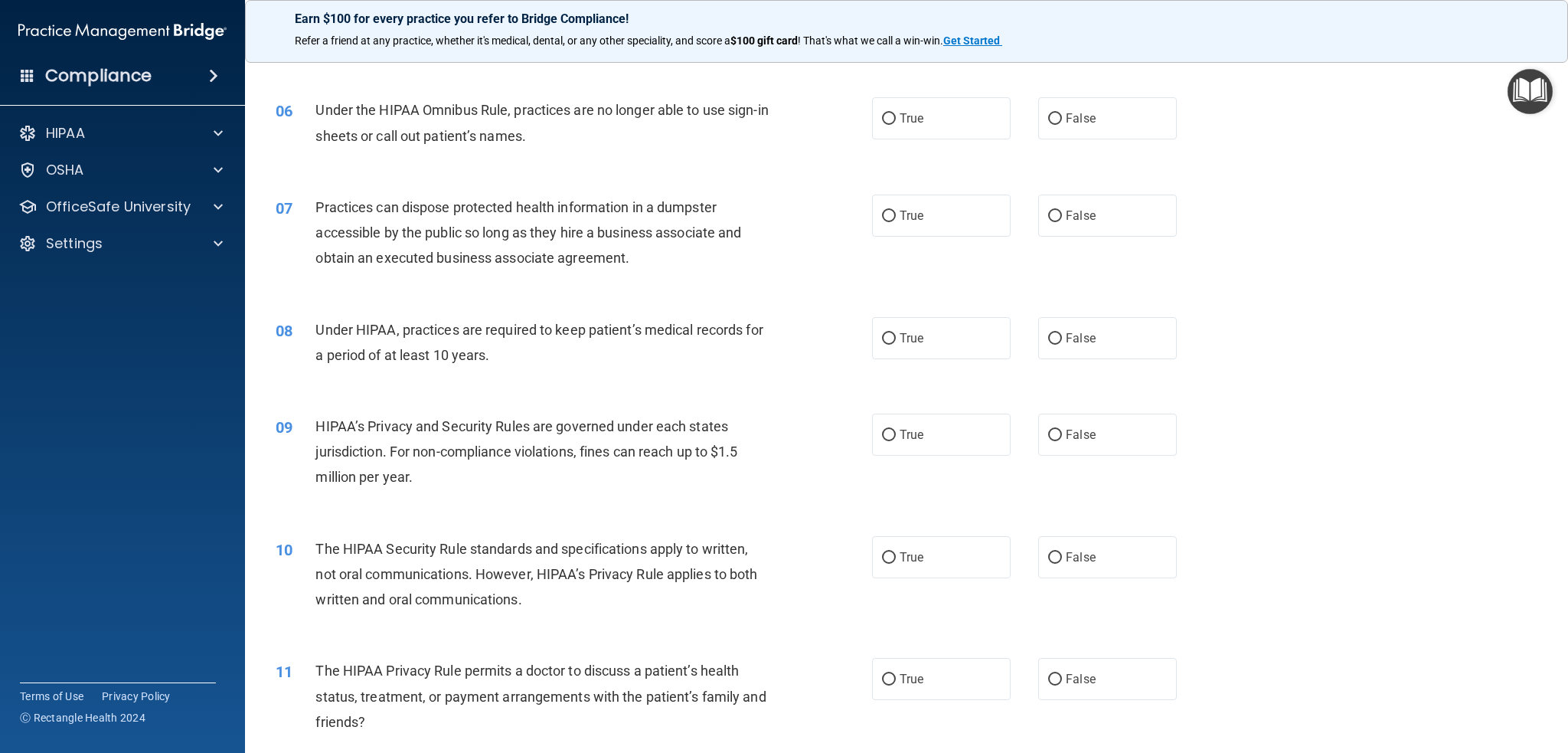
scroll to position [613, 0]
click at [1054, 115] on input "False" at bounding box center [1056, 115] width 14 height 11
radio input "true"
click at [1066, 210] on span "False" at bounding box center [1081, 212] width 30 height 15
click at [1060, 210] on input "False" at bounding box center [1056, 213] width 14 height 11
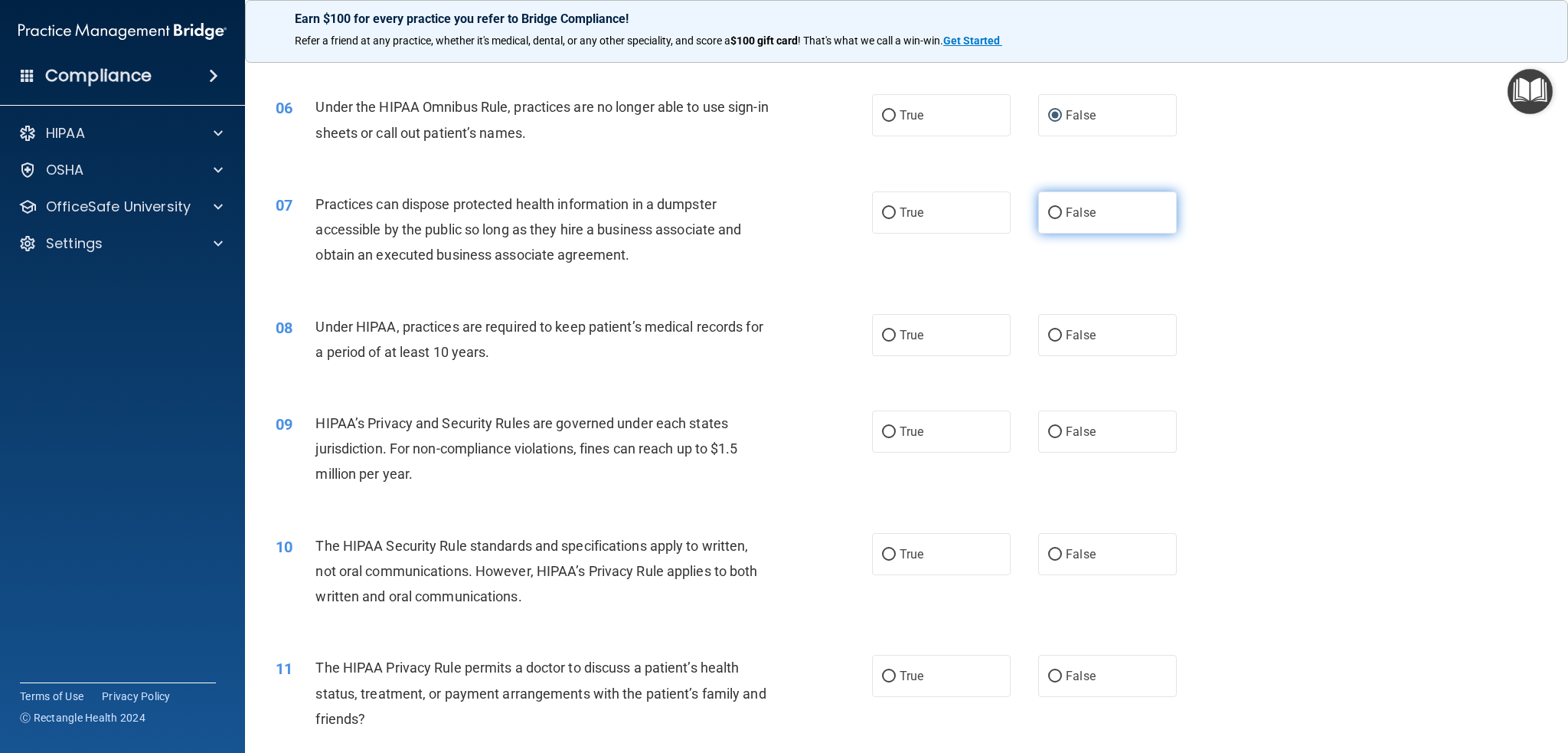
radio input "true"
click at [1054, 327] on label "False" at bounding box center [1107, 336] width 138 height 42
click at [1054, 330] on input "False" at bounding box center [1056, 336] width 14 height 11
radio input "true"
click at [1049, 422] on label "False" at bounding box center [1107, 432] width 138 height 42
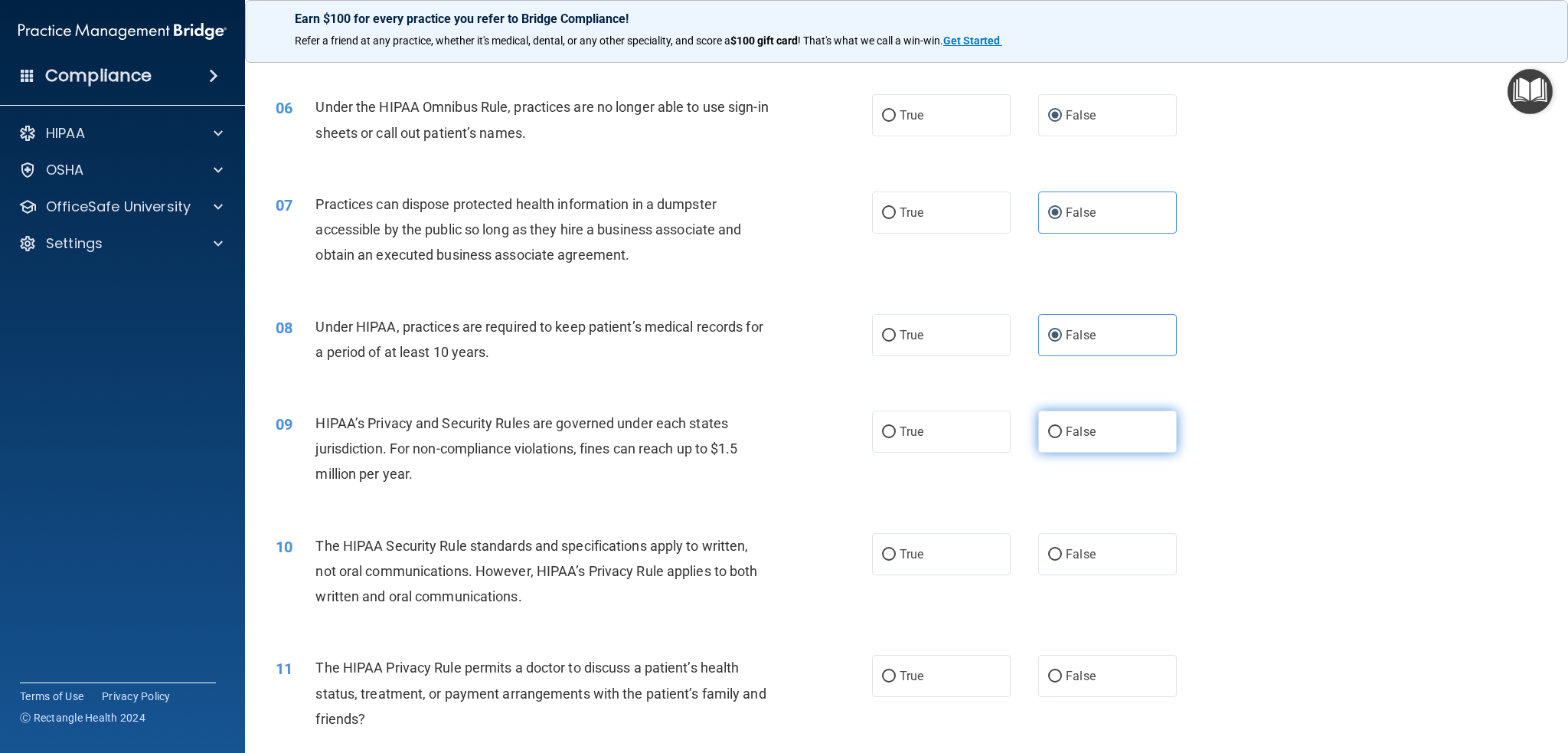
click at [1049, 426] on input "False" at bounding box center [1056, 432] width 14 height 11
radio input "true"
click at [891, 548] on label "True" at bounding box center [941, 554] width 138 height 42
click at [891, 550] on input "True" at bounding box center [889, 555] width 14 height 11
radio input "true"
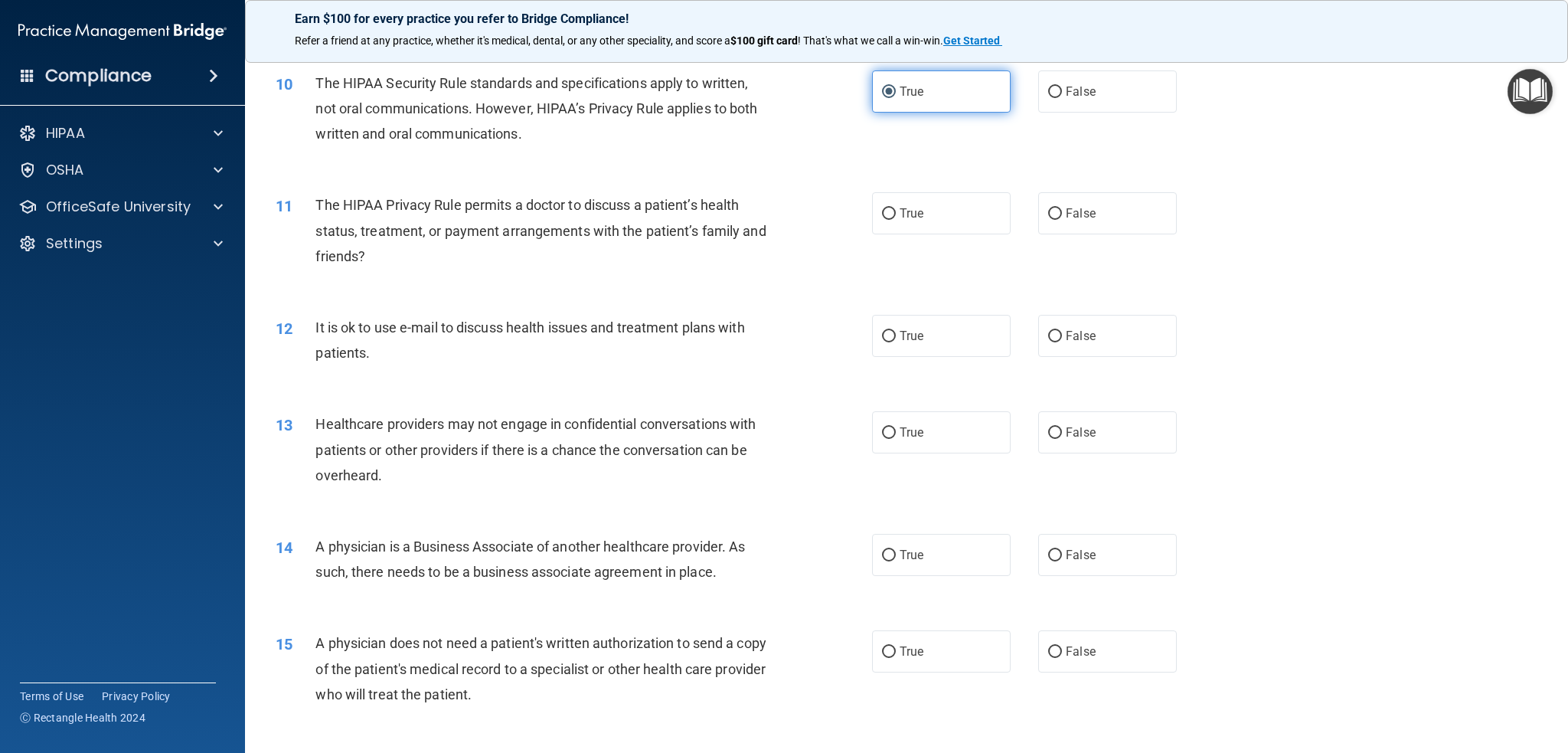
scroll to position [1149, 0]
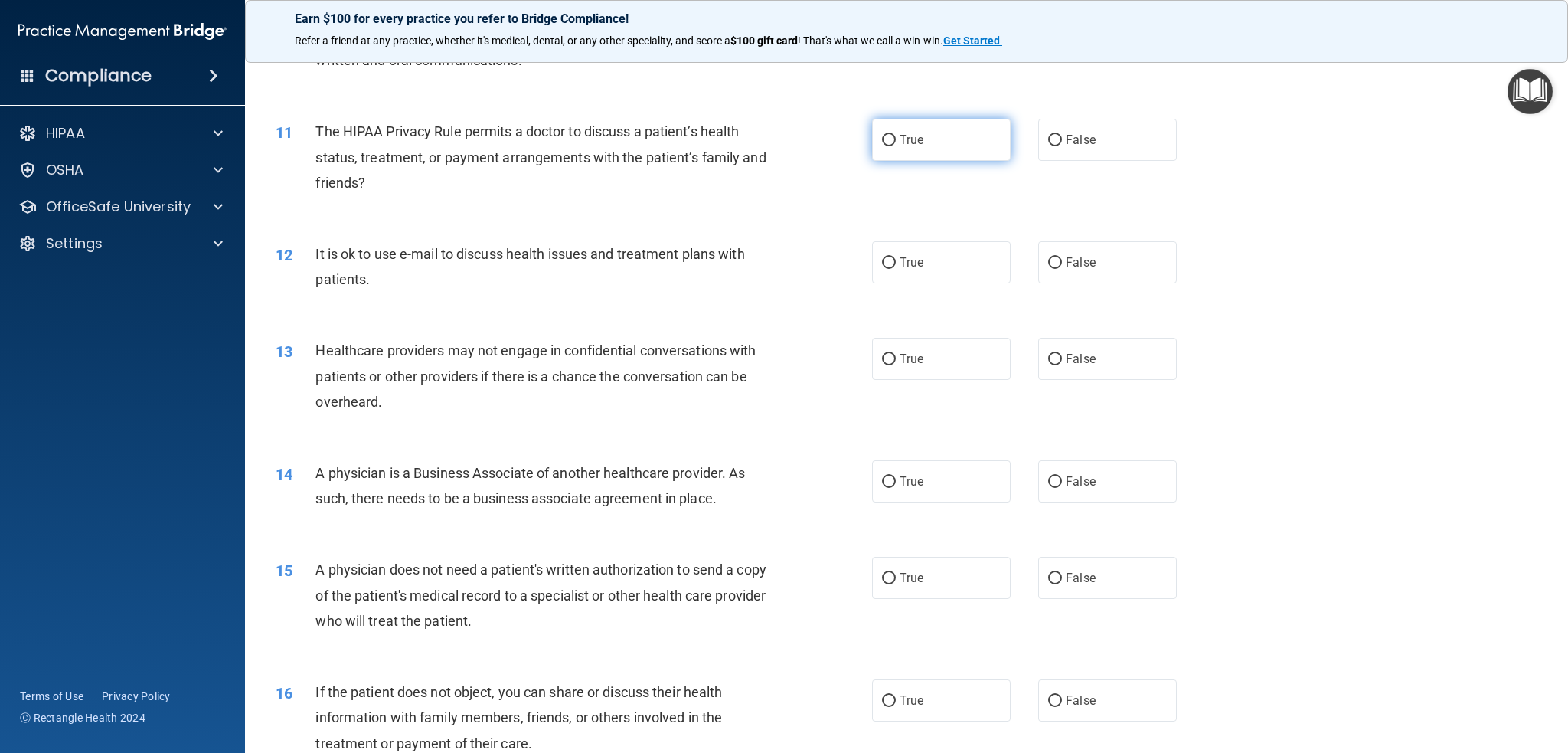
click at [939, 139] on label "True" at bounding box center [941, 140] width 138 height 42
click at [896, 139] on input "True" at bounding box center [889, 140] width 14 height 11
radio input "true"
click at [909, 252] on label "True" at bounding box center [941, 262] width 138 height 42
click at [896, 257] on input "True" at bounding box center [889, 262] width 14 height 11
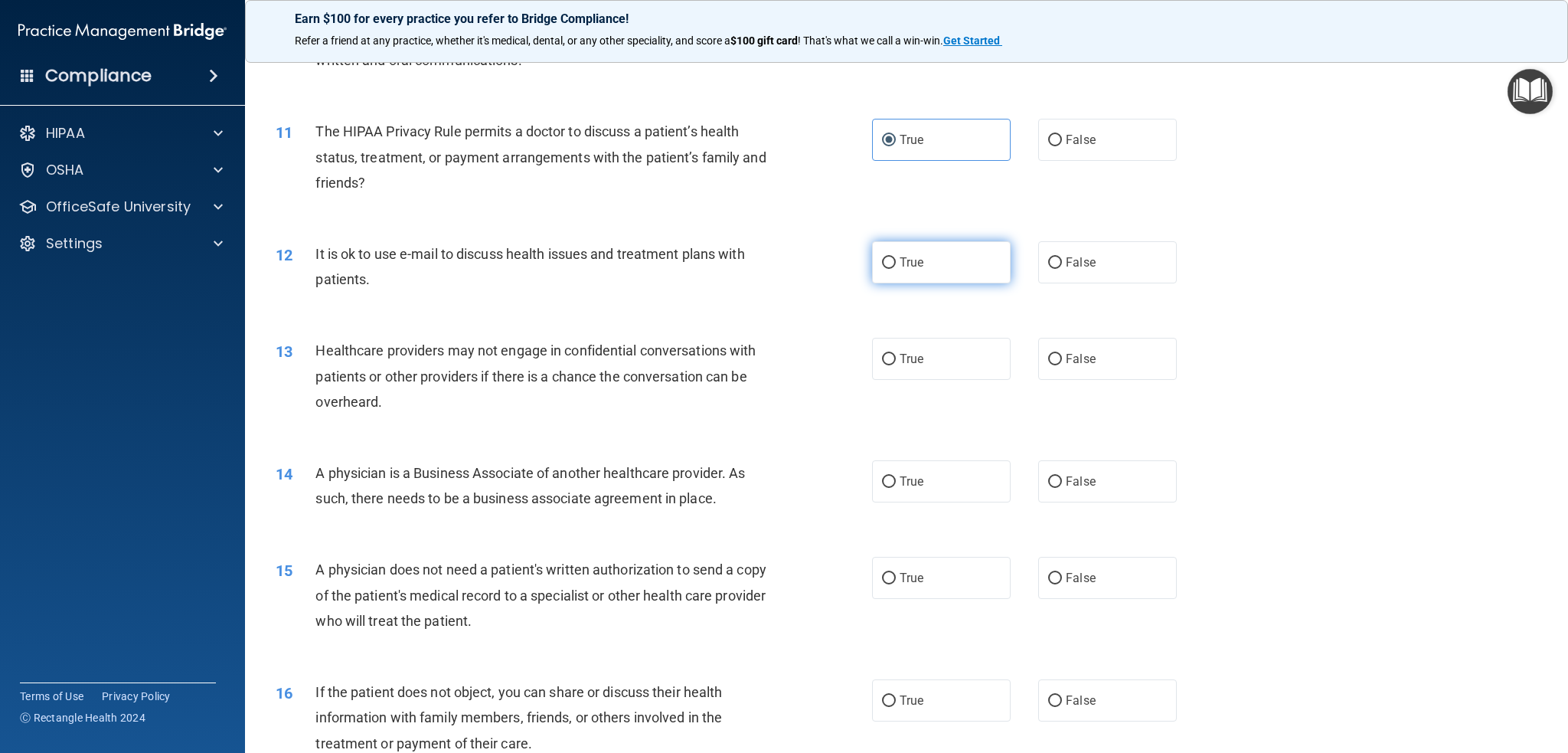
radio input "true"
click at [1050, 356] on input "False" at bounding box center [1056, 359] width 14 height 11
radio input "true"
click at [1064, 470] on label "False" at bounding box center [1107, 482] width 138 height 42
click at [1062, 476] on input "False" at bounding box center [1056, 482] width 14 height 11
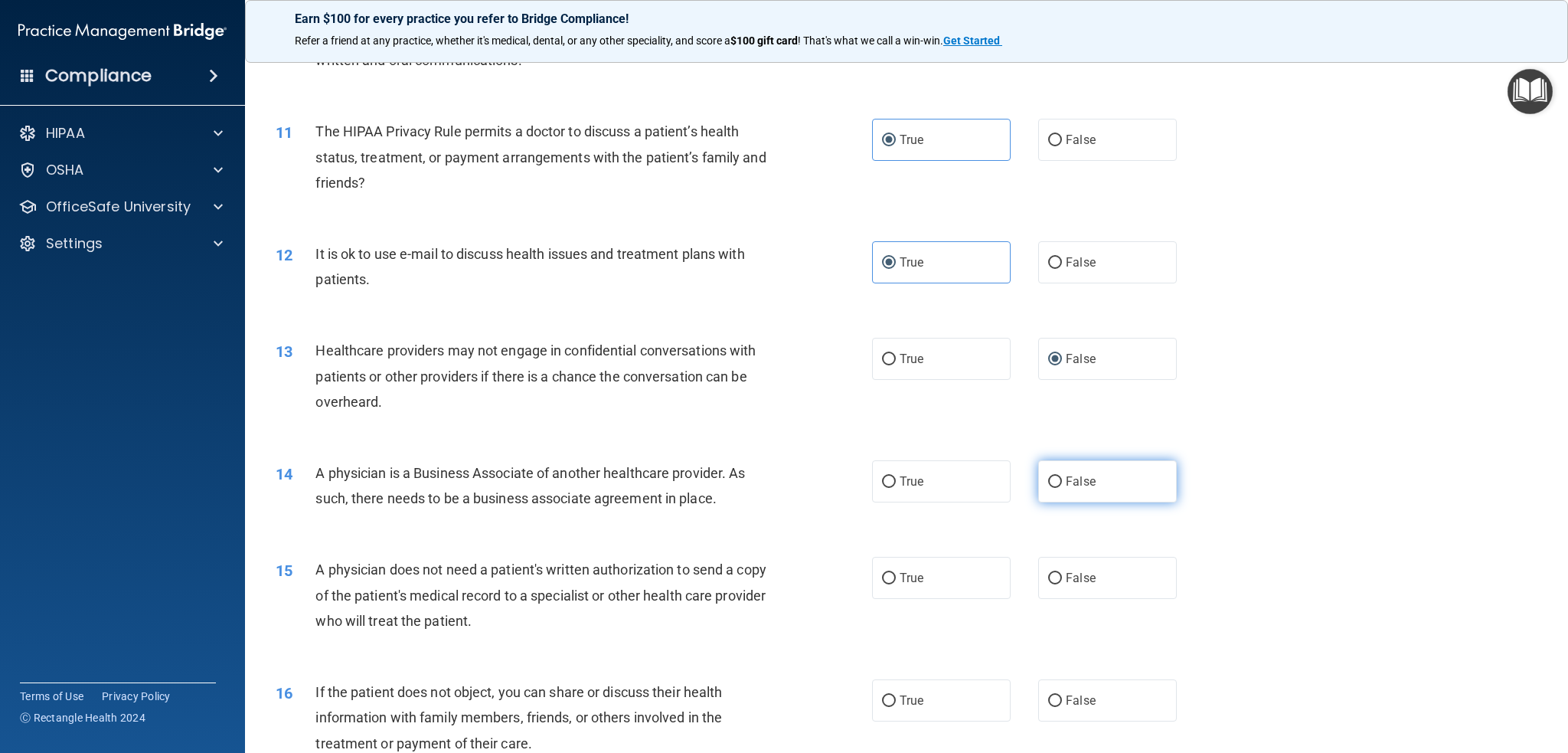
radio input "true"
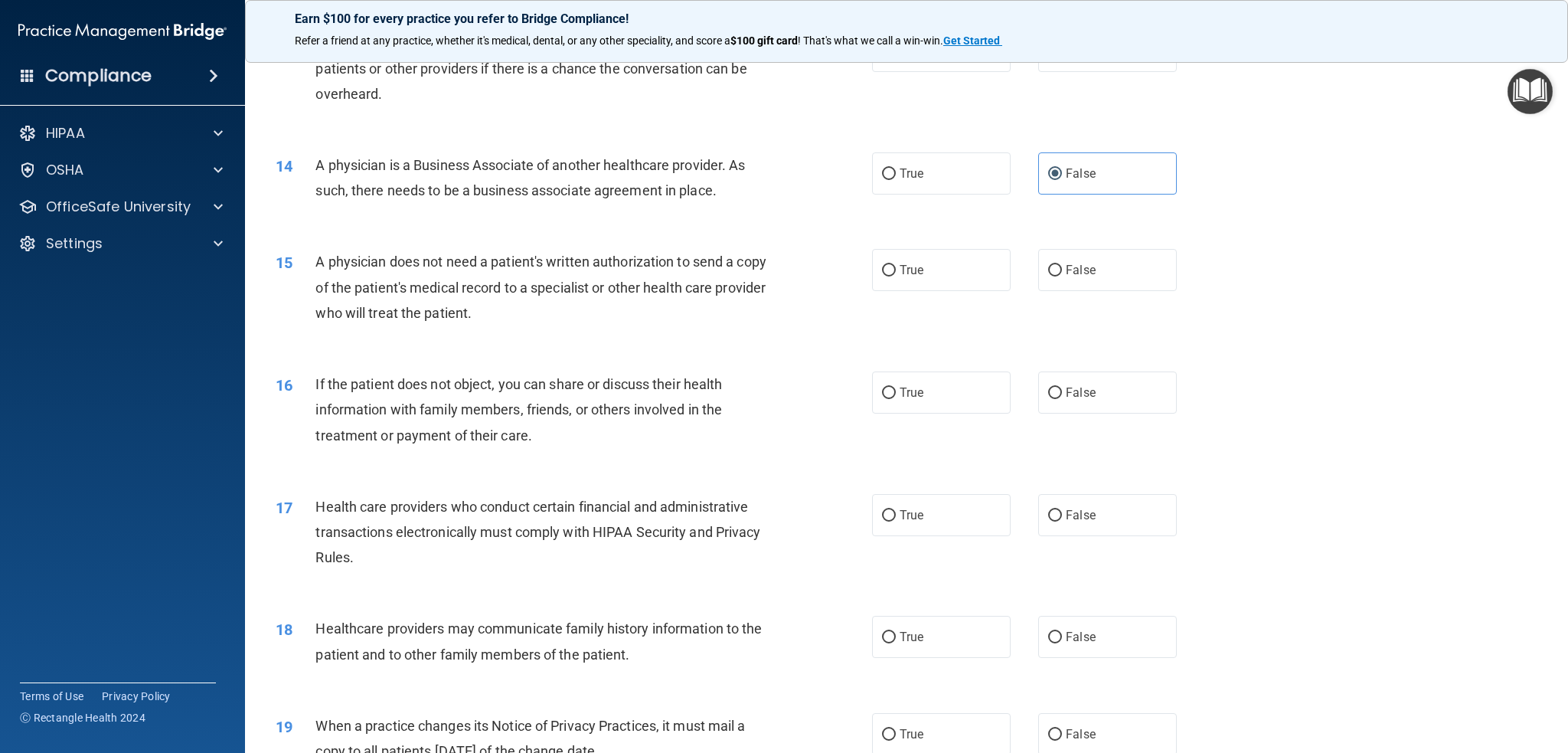
scroll to position [1532, 0]
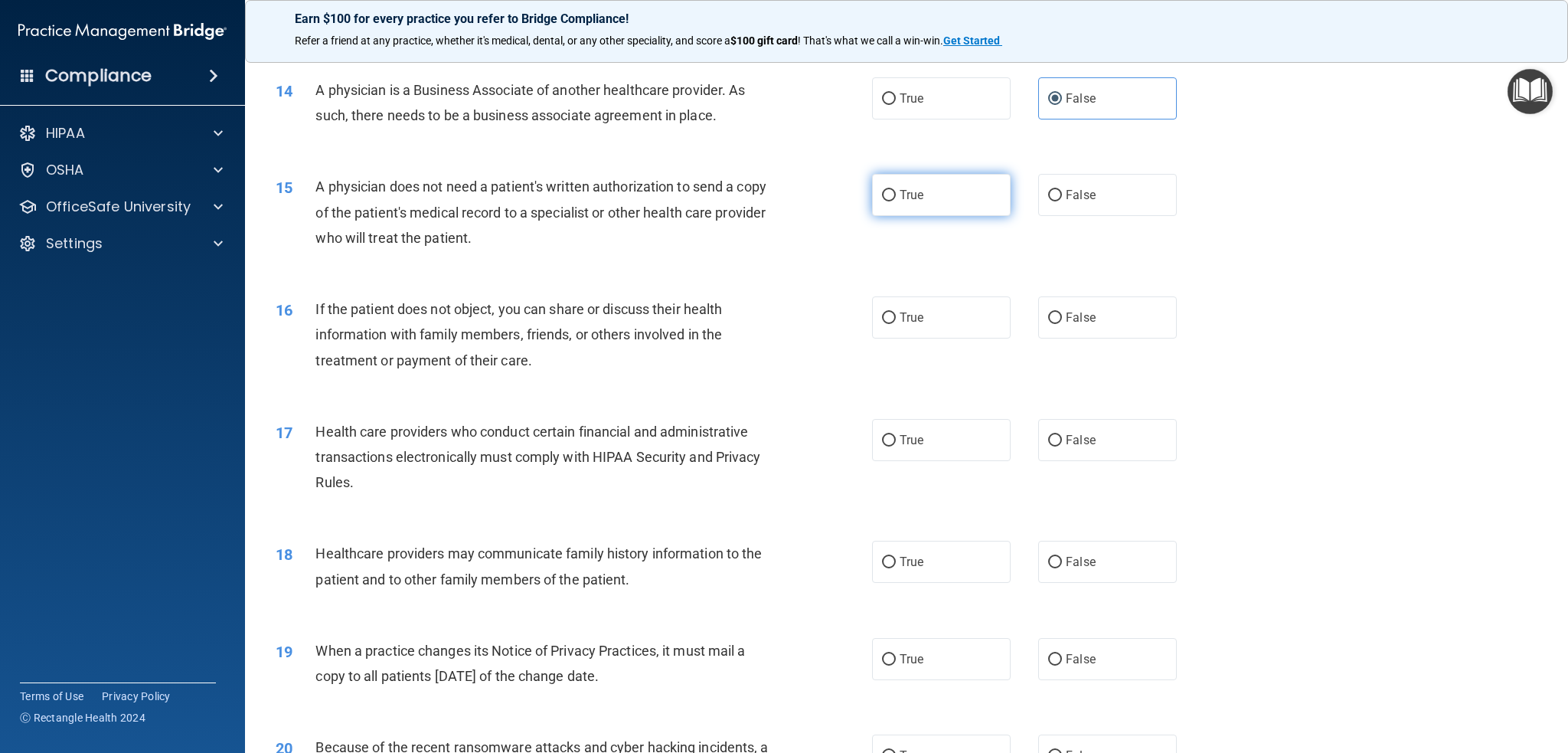
click at [905, 198] on span "True" at bounding box center [911, 195] width 24 height 15
click at [896, 198] on input "True" at bounding box center [889, 196] width 14 height 11
radio input "true"
click at [882, 324] on input "True" at bounding box center [889, 318] width 14 height 11
radio input "true"
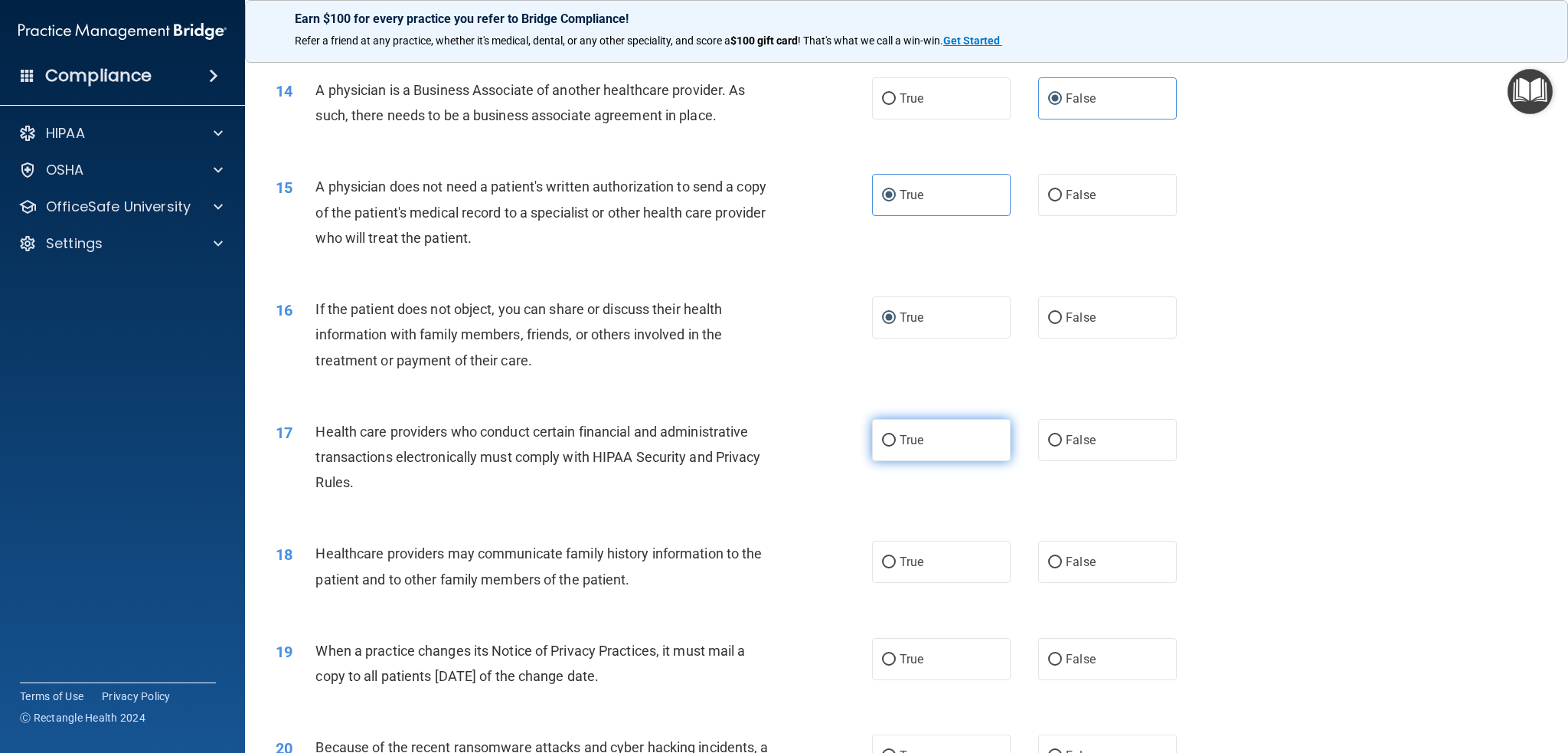
click at [891, 425] on label "True" at bounding box center [941, 440] width 138 height 42
click at [891, 435] on input "True" at bounding box center [889, 440] width 14 height 11
radio input "true"
click at [1049, 563] on input "False" at bounding box center [1056, 562] width 14 height 11
radio input "true"
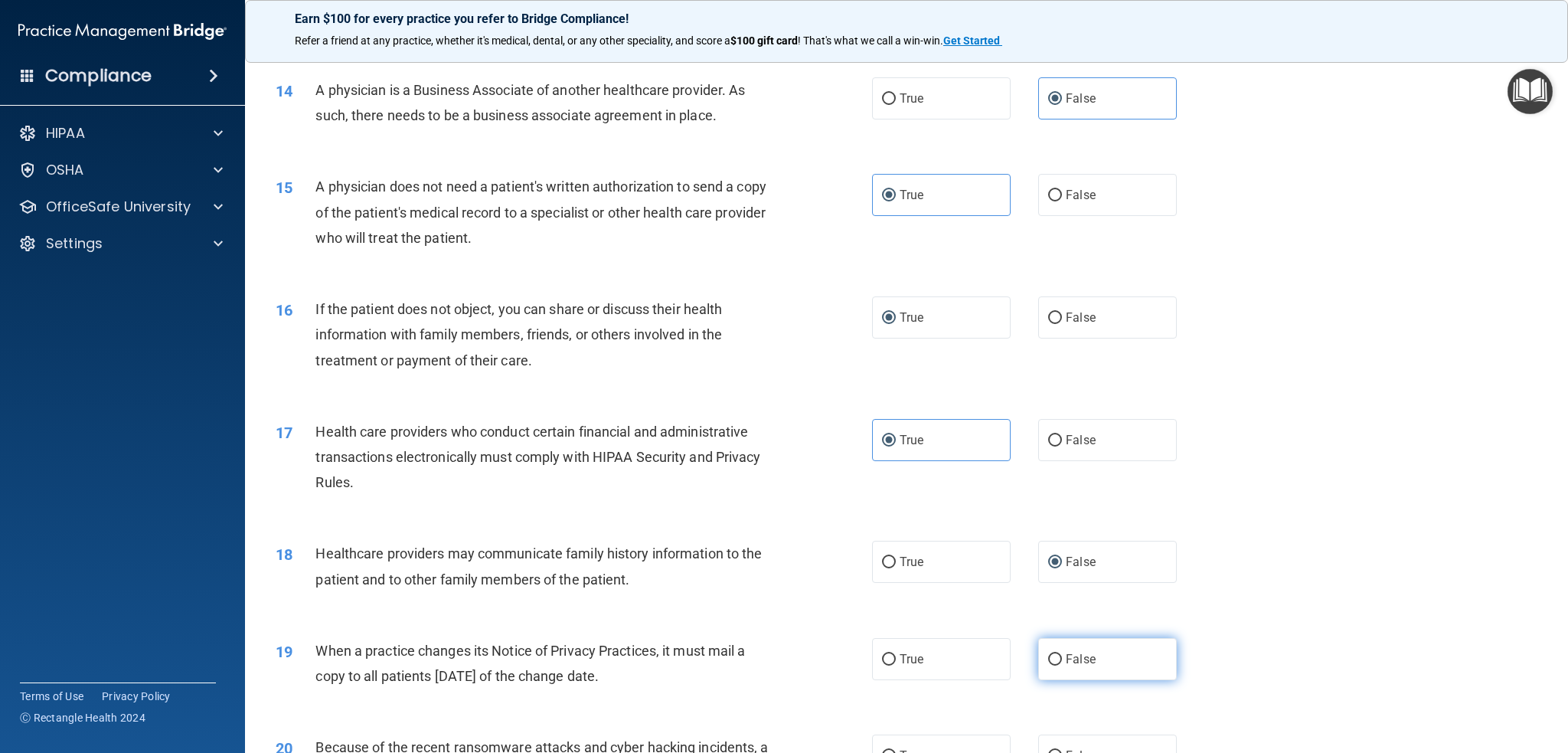
click at [1049, 655] on input "False" at bounding box center [1056, 660] width 14 height 11
radio input "true"
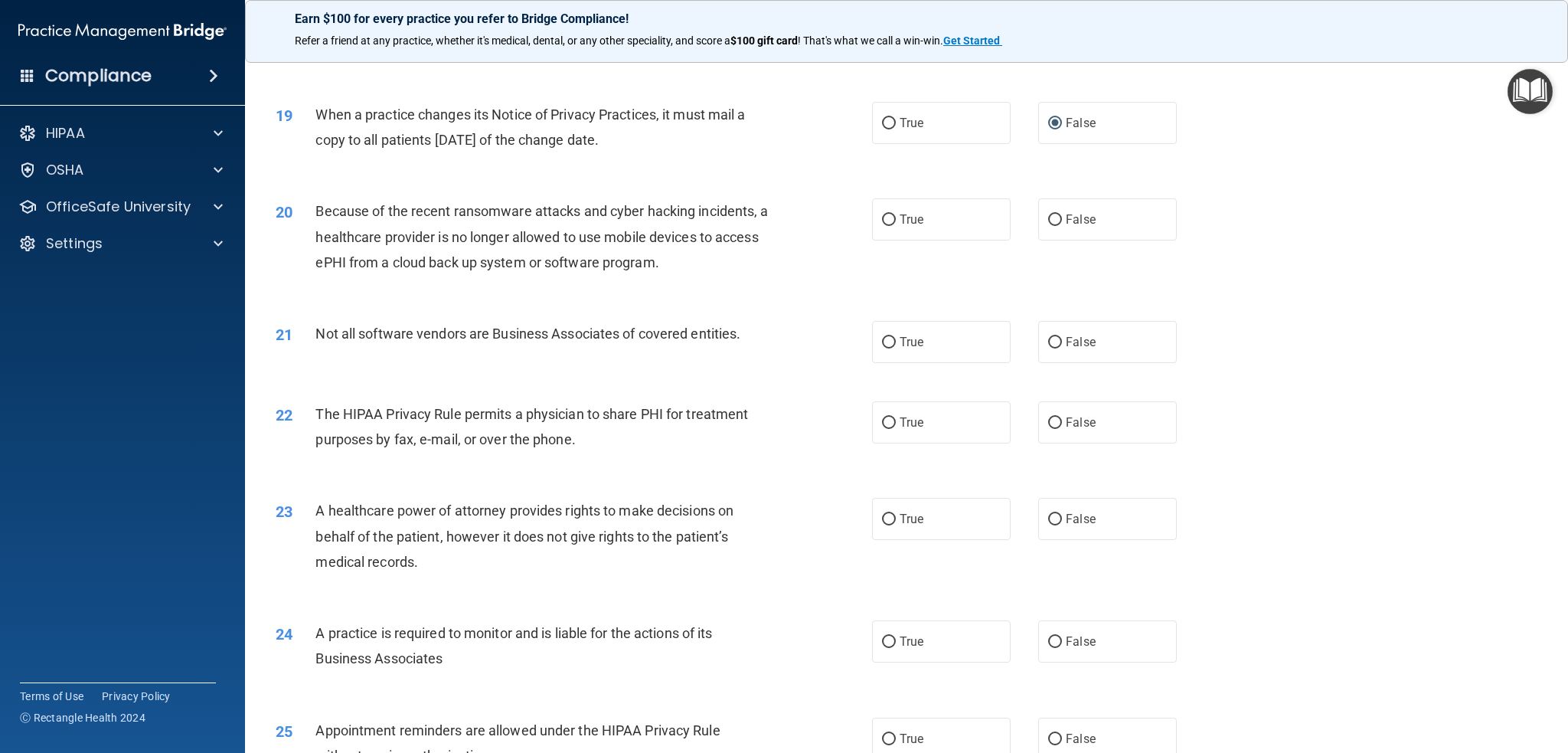
scroll to position [2145, 0]
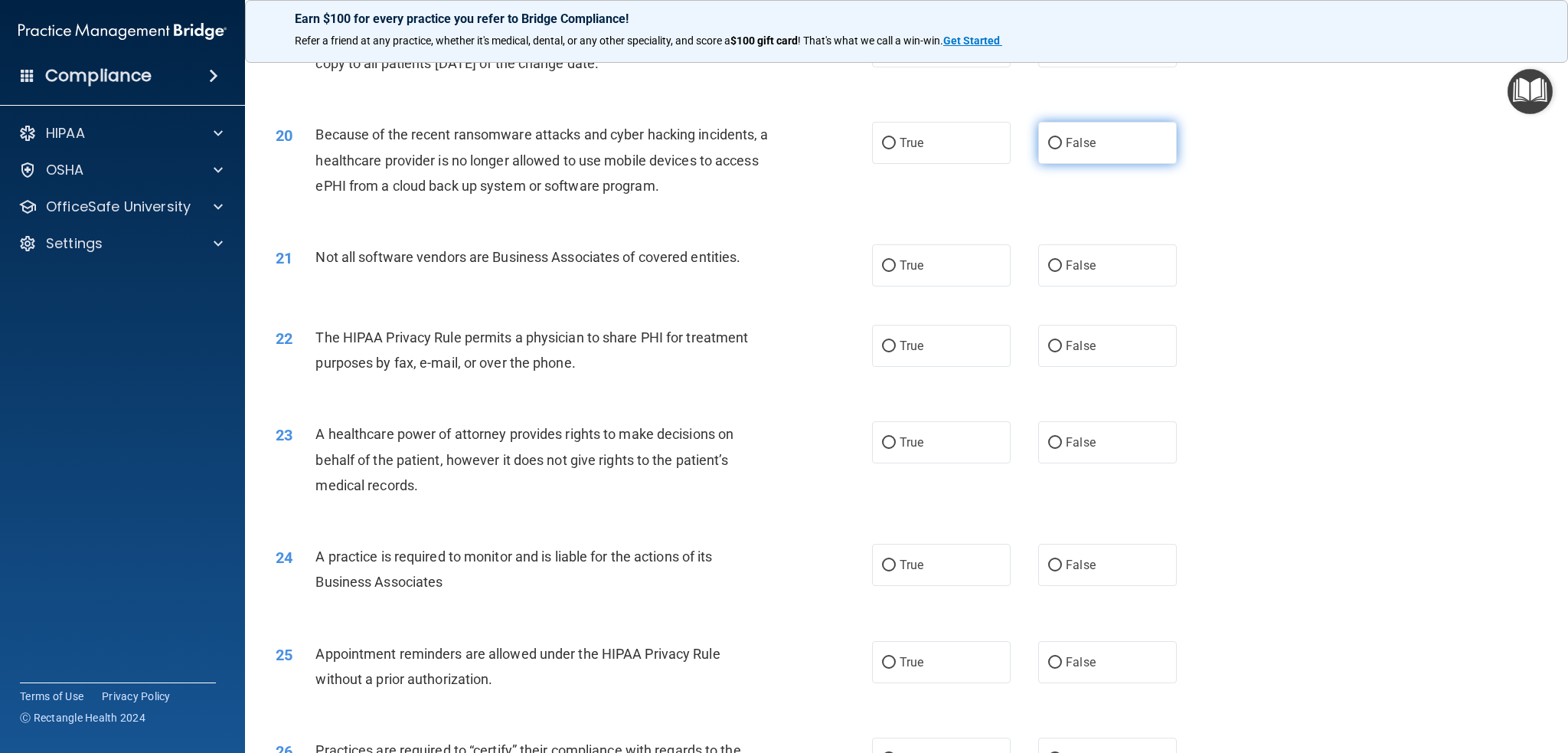
click at [1049, 144] on input "False" at bounding box center [1056, 144] width 14 height 11
radio input "true"
click at [902, 261] on span "True" at bounding box center [911, 265] width 24 height 15
click at [896, 261] on input "True" at bounding box center [889, 266] width 14 height 11
radio input "true"
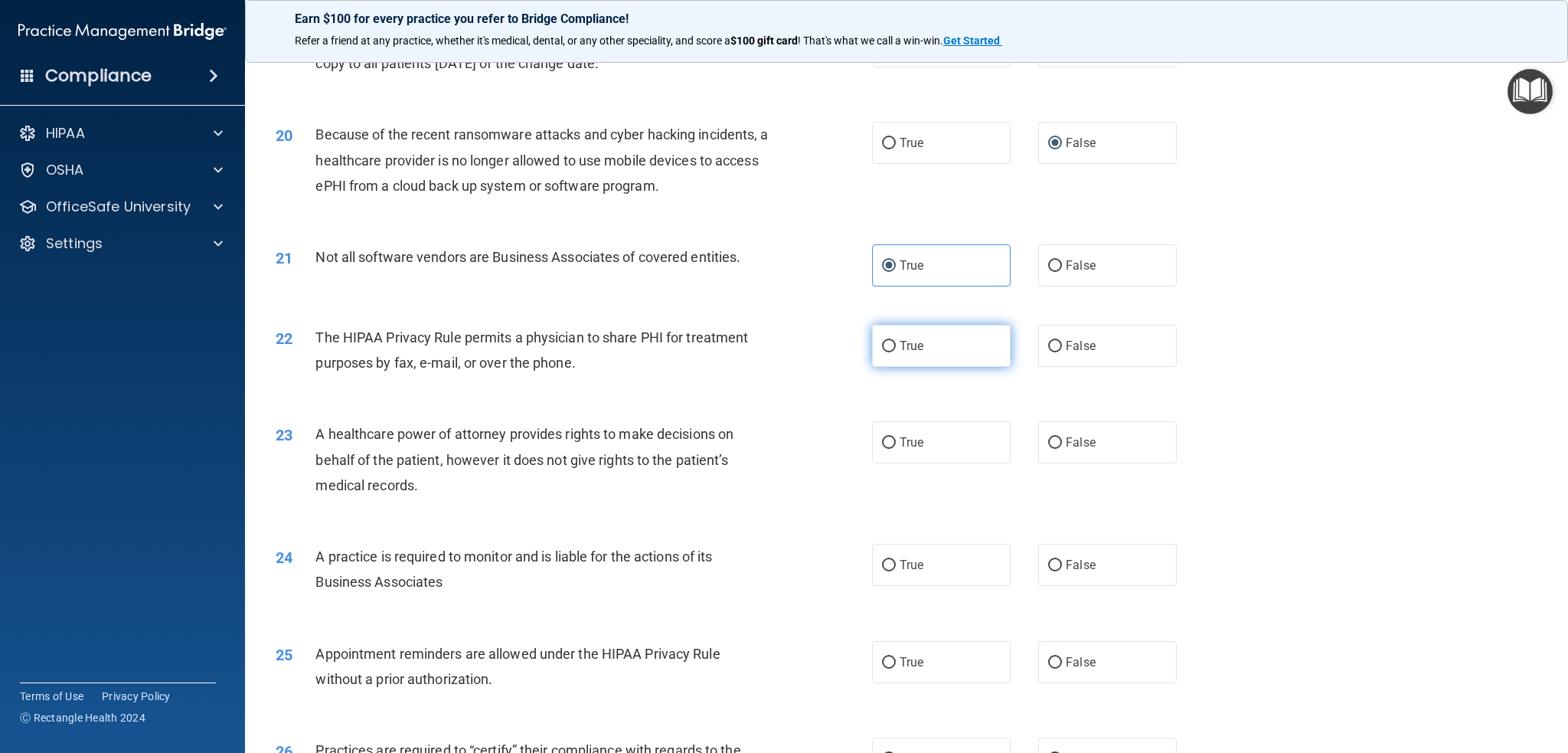
click at [903, 338] on span "True" at bounding box center [911, 345] width 24 height 15
click at [896, 341] on input "True" at bounding box center [889, 346] width 14 height 11
radio input "true"
click at [1129, 480] on div "23 A healthcare power of attorney provides rights to make decisions on behalf o…" at bounding box center [906, 463] width 1285 height 122
click at [1066, 439] on span "False" at bounding box center [1081, 442] width 30 height 15
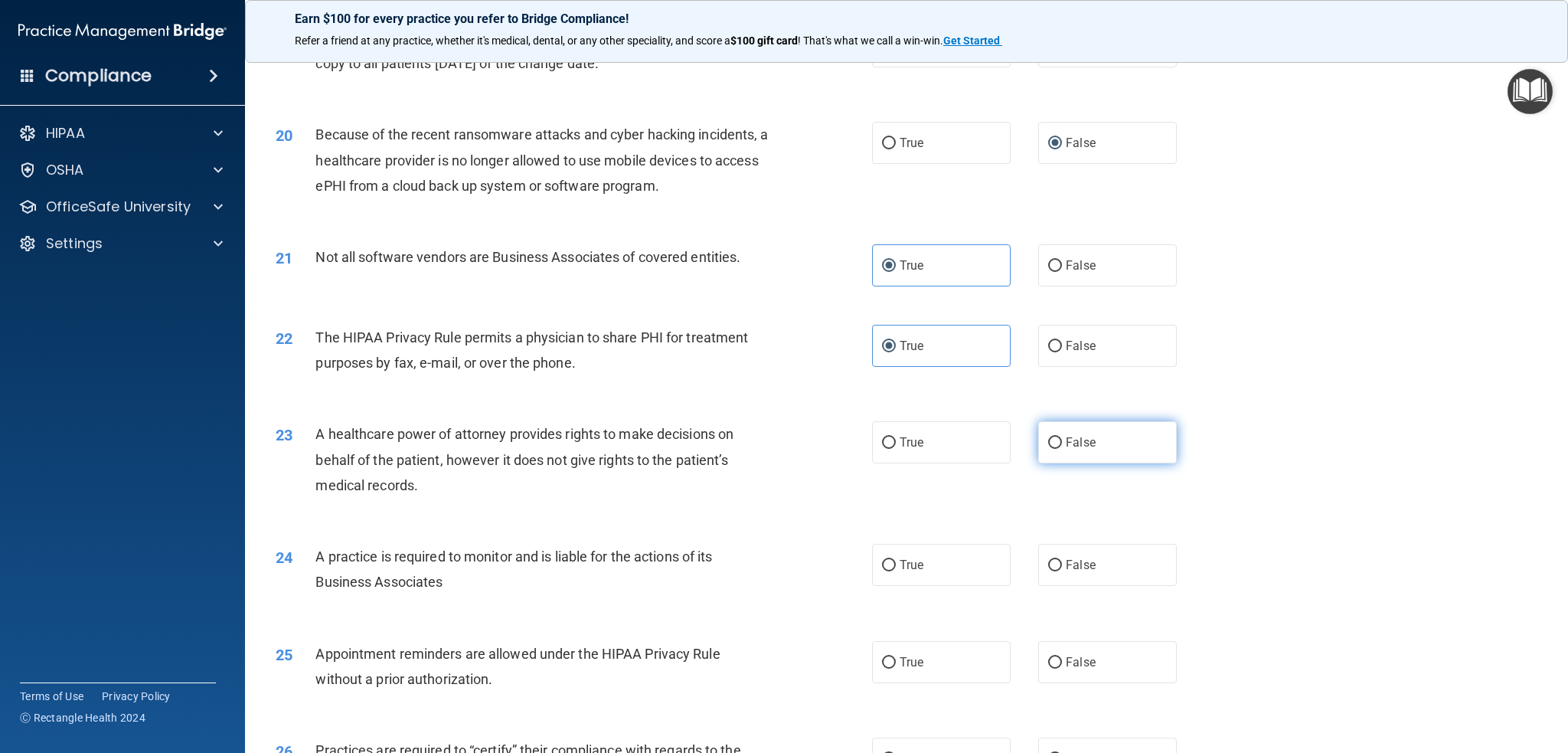
click at [1062, 439] on input "False" at bounding box center [1056, 443] width 14 height 11
radio input "true"
click at [1068, 557] on label "False" at bounding box center [1107, 565] width 138 height 42
click at [1062, 560] on input "False" at bounding box center [1056, 565] width 14 height 11
radio input "true"
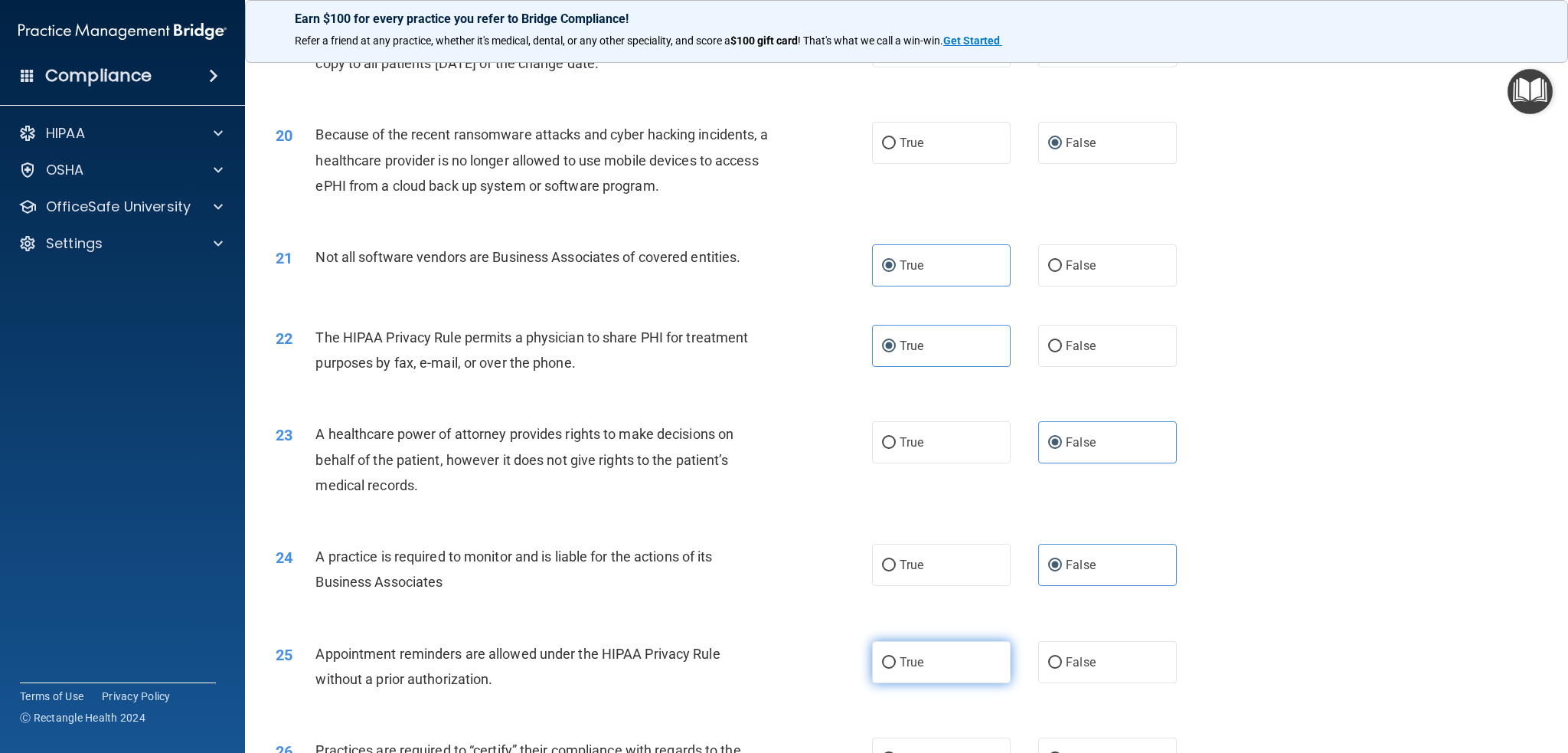
click at [895, 650] on label "True" at bounding box center [941, 662] width 138 height 42
click at [895, 657] on input "True" at bounding box center [889, 662] width 14 height 11
radio input "true"
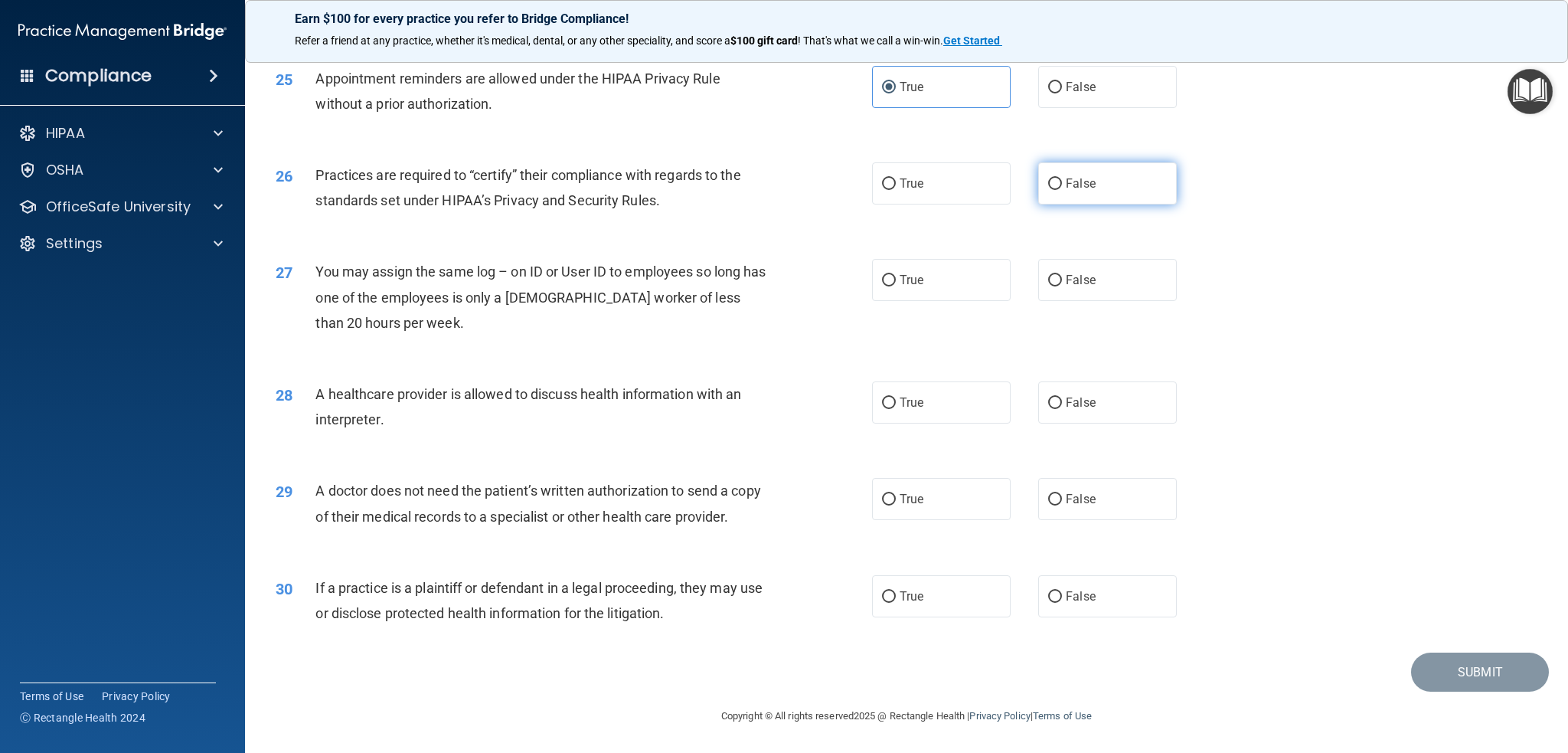
click at [1040, 180] on label "False" at bounding box center [1107, 183] width 138 height 42
click at [1049, 180] on input "False" at bounding box center [1056, 184] width 14 height 11
radio input "true"
click at [1038, 285] on label "False" at bounding box center [1107, 280] width 138 height 42
click at [1049, 285] on input "False" at bounding box center [1056, 280] width 14 height 11
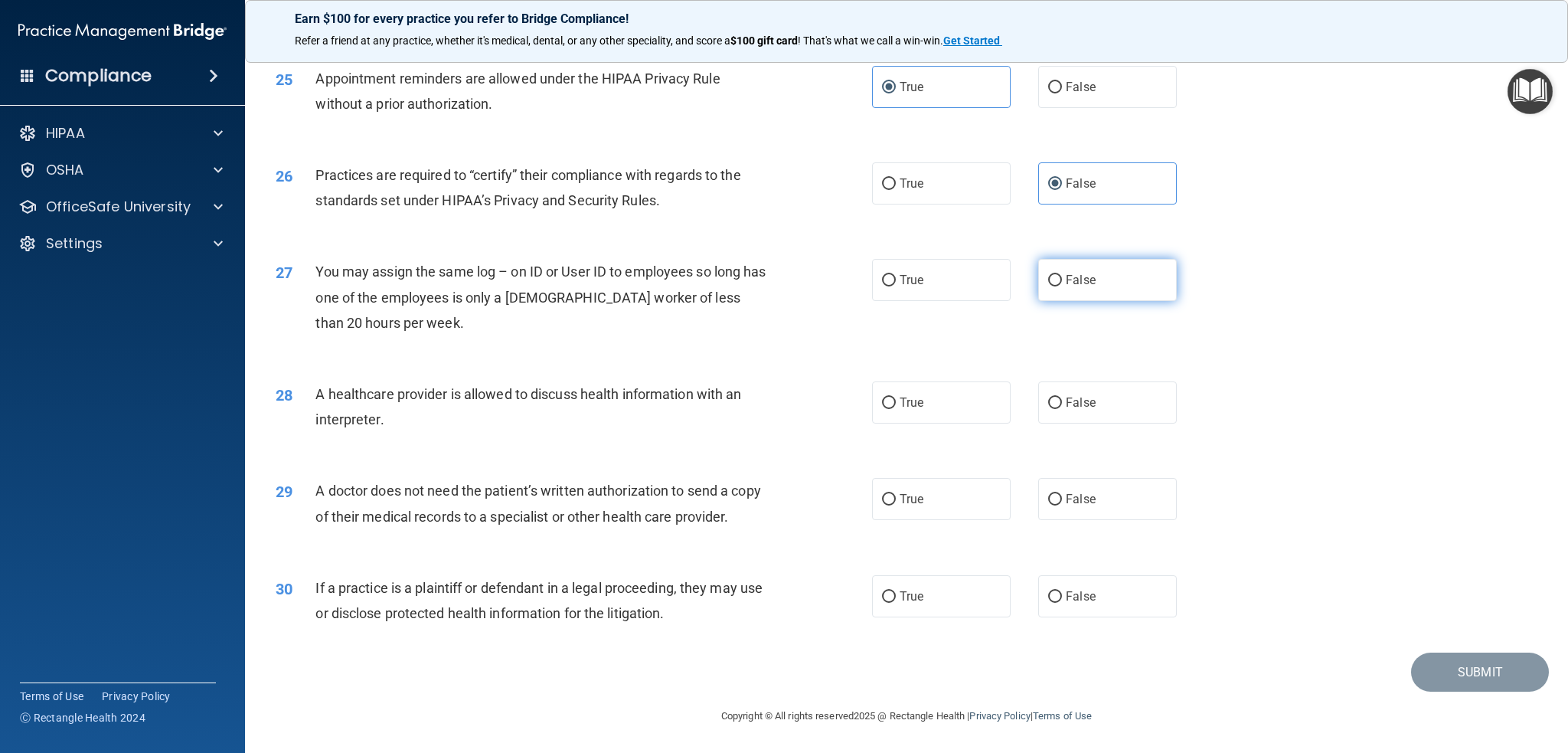
radio input "true"
click at [909, 404] on span "True" at bounding box center [911, 402] width 24 height 15
click at [896, 404] on input "True" at bounding box center [889, 402] width 14 height 11
radio input "true"
click at [900, 491] on label "True" at bounding box center [941, 499] width 138 height 42
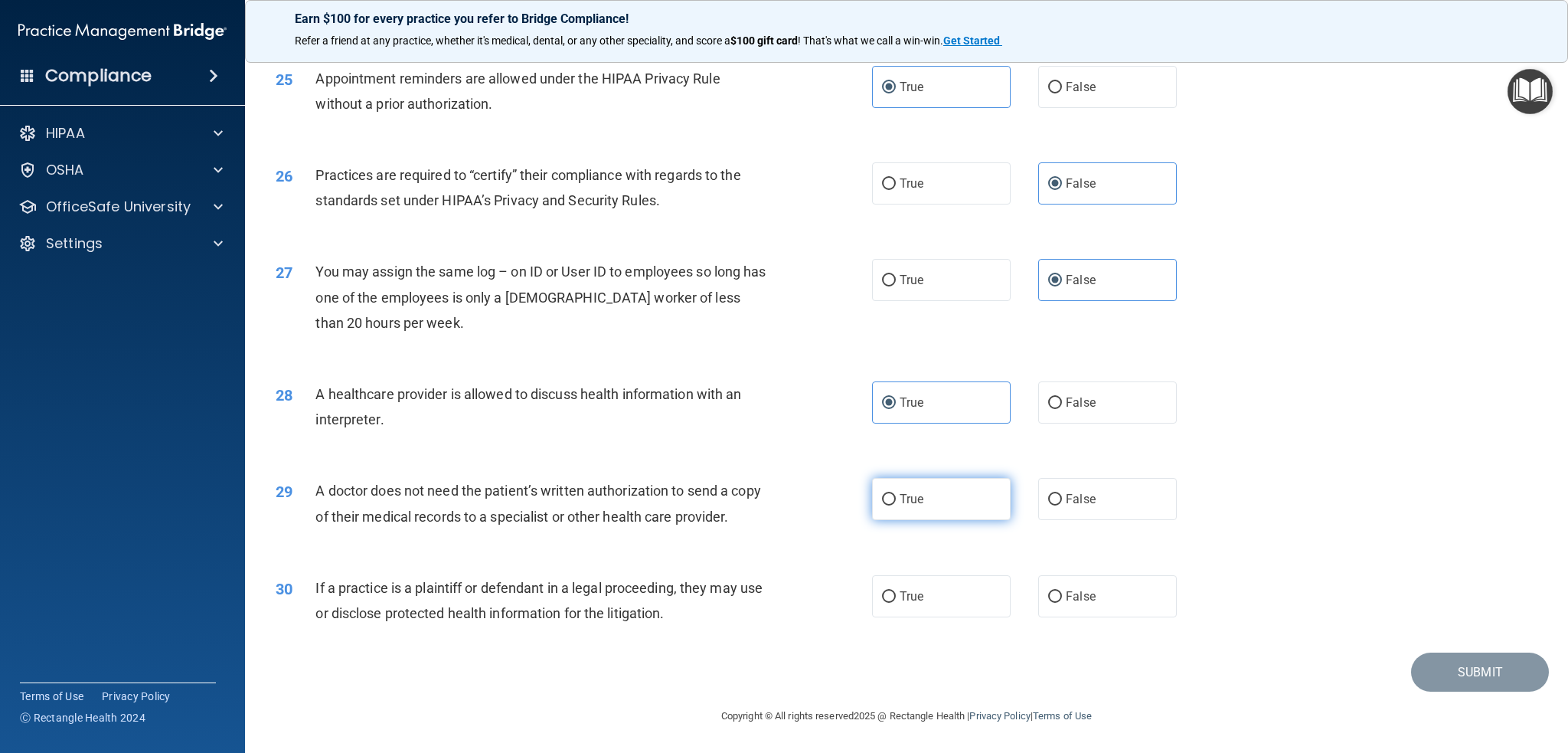
click at [896, 494] on input "True" at bounding box center [889, 499] width 14 height 11
radio input "true"
click at [906, 591] on label "True" at bounding box center [941, 596] width 138 height 42
click at [896, 591] on input "True" at bounding box center [889, 596] width 14 height 11
radio input "true"
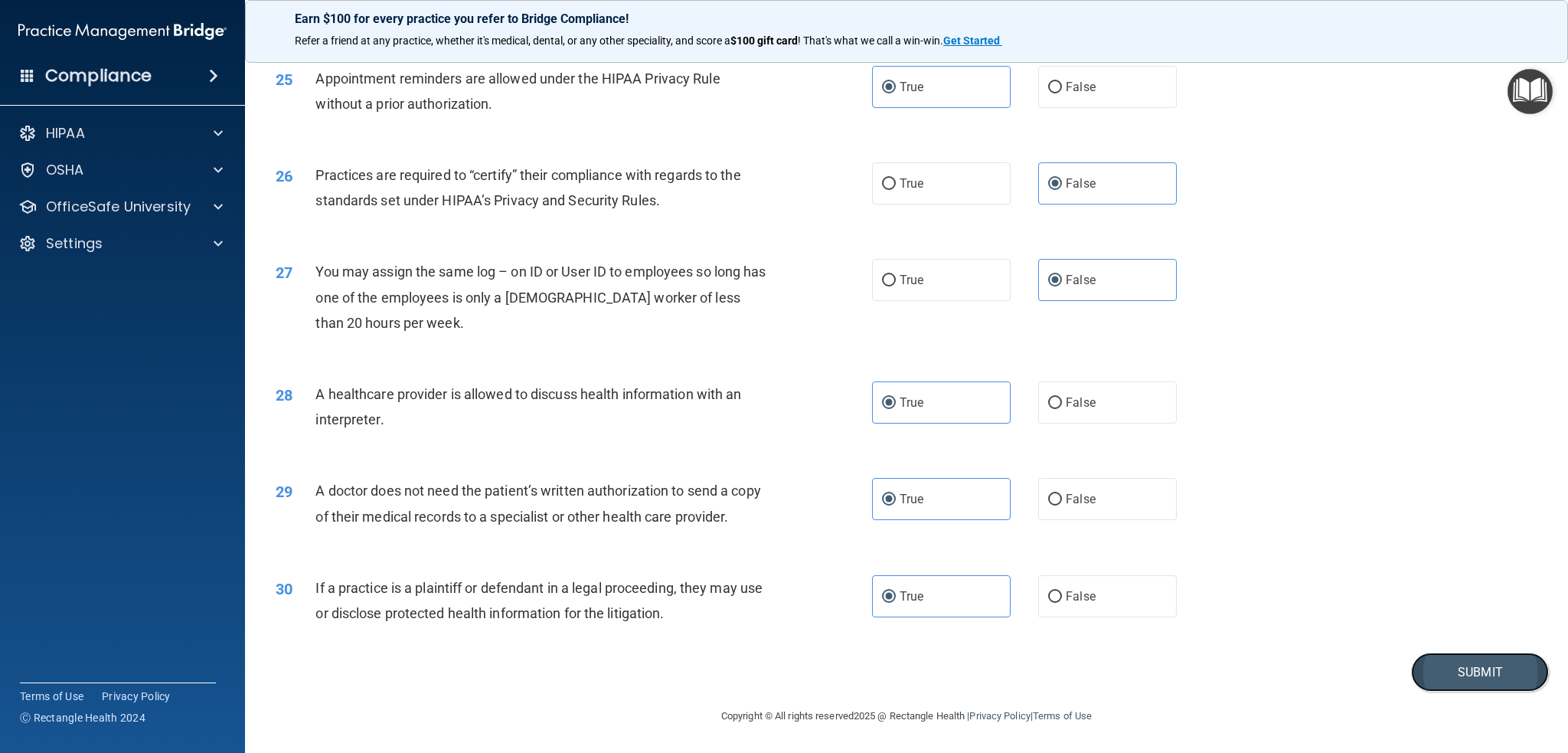
click at [1437, 673] on button "Submit" at bounding box center [1480, 672] width 138 height 39
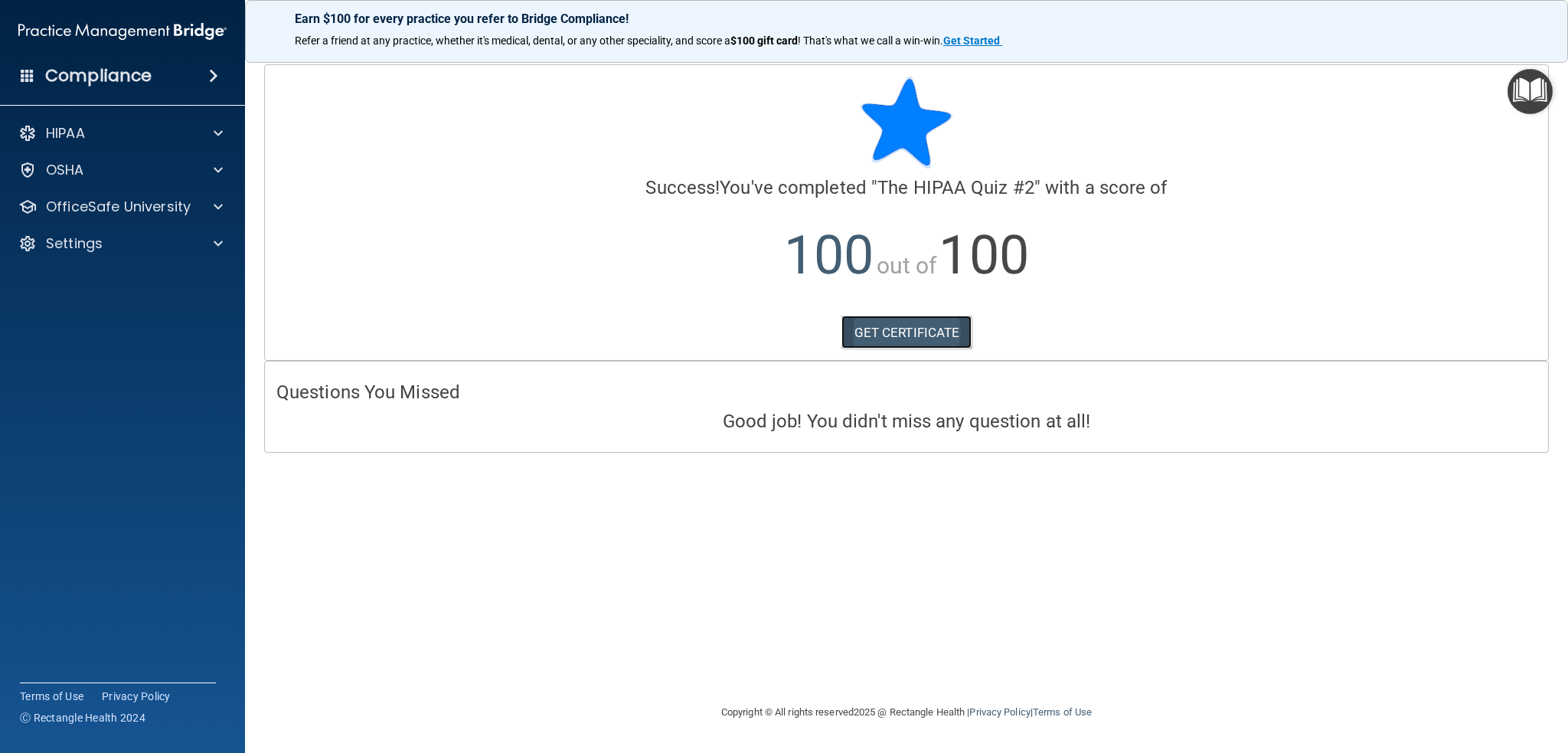
click at [874, 332] on link "GET CERTIFICATE" at bounding box center [907, 332] width 131 height 33
click at [94, 198] on p "OfficeSafe University" at bounding box center [118, 206] width 144 height 18
click at [89, 250] on p "HIPAA Training" at bounding box center [73, 243] width 127 height 15
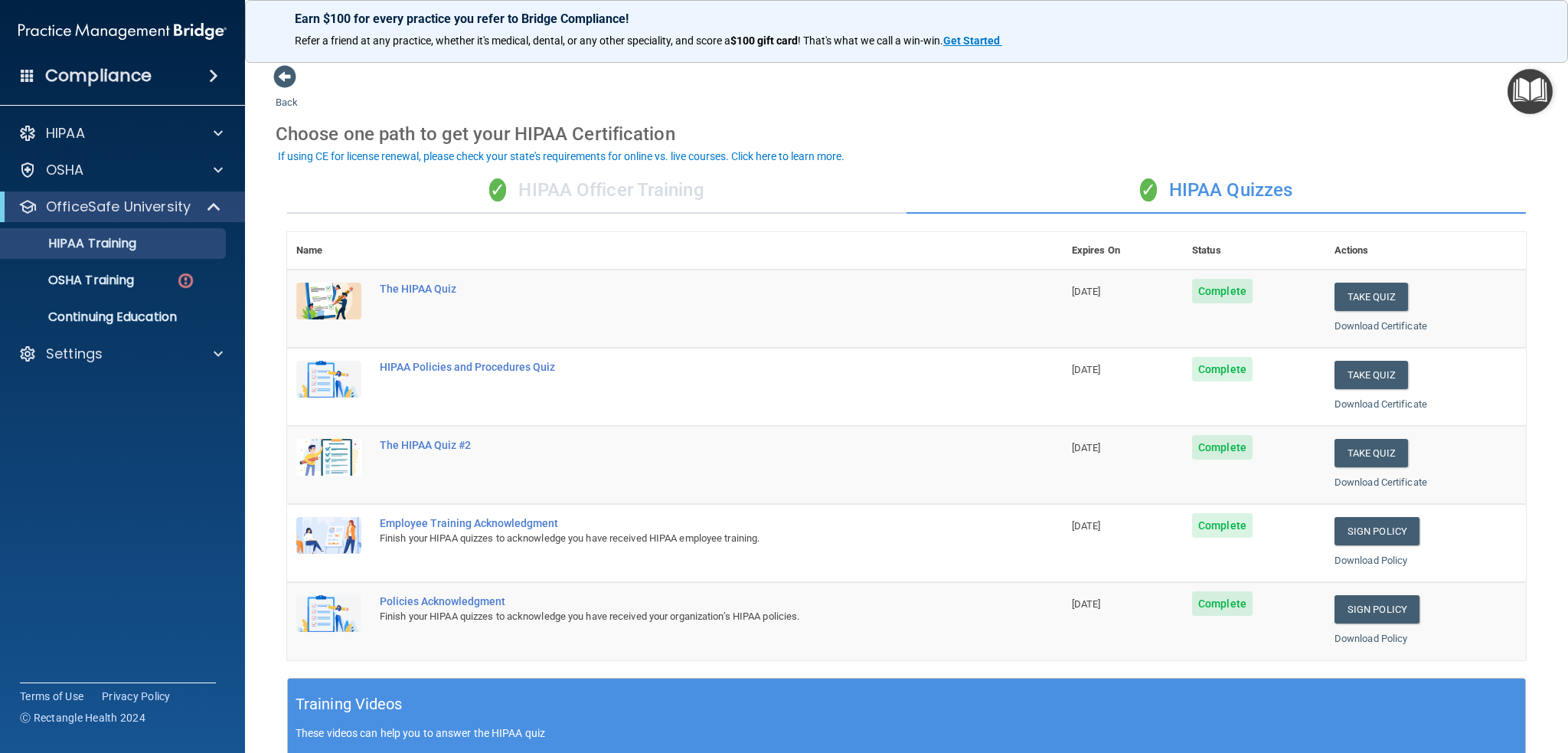
click at [551, 191] on div "✓ HIPAA Officer Training" at bounding box center [597, 190] width 620 height 46
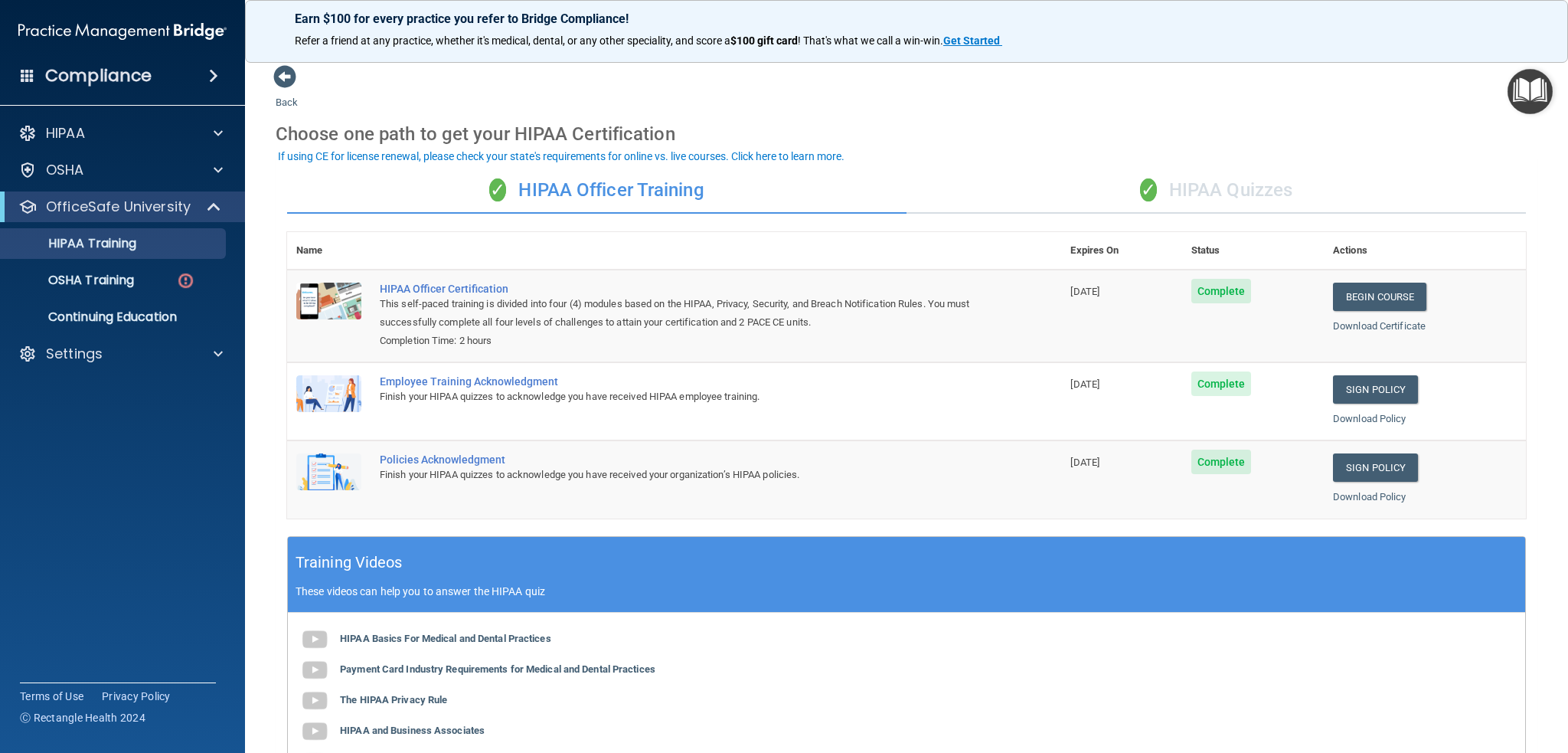
click at [1196, 191] on div "✓ HIPAA Quizzes" at bounding box center [1217, 190] width 620 height 46
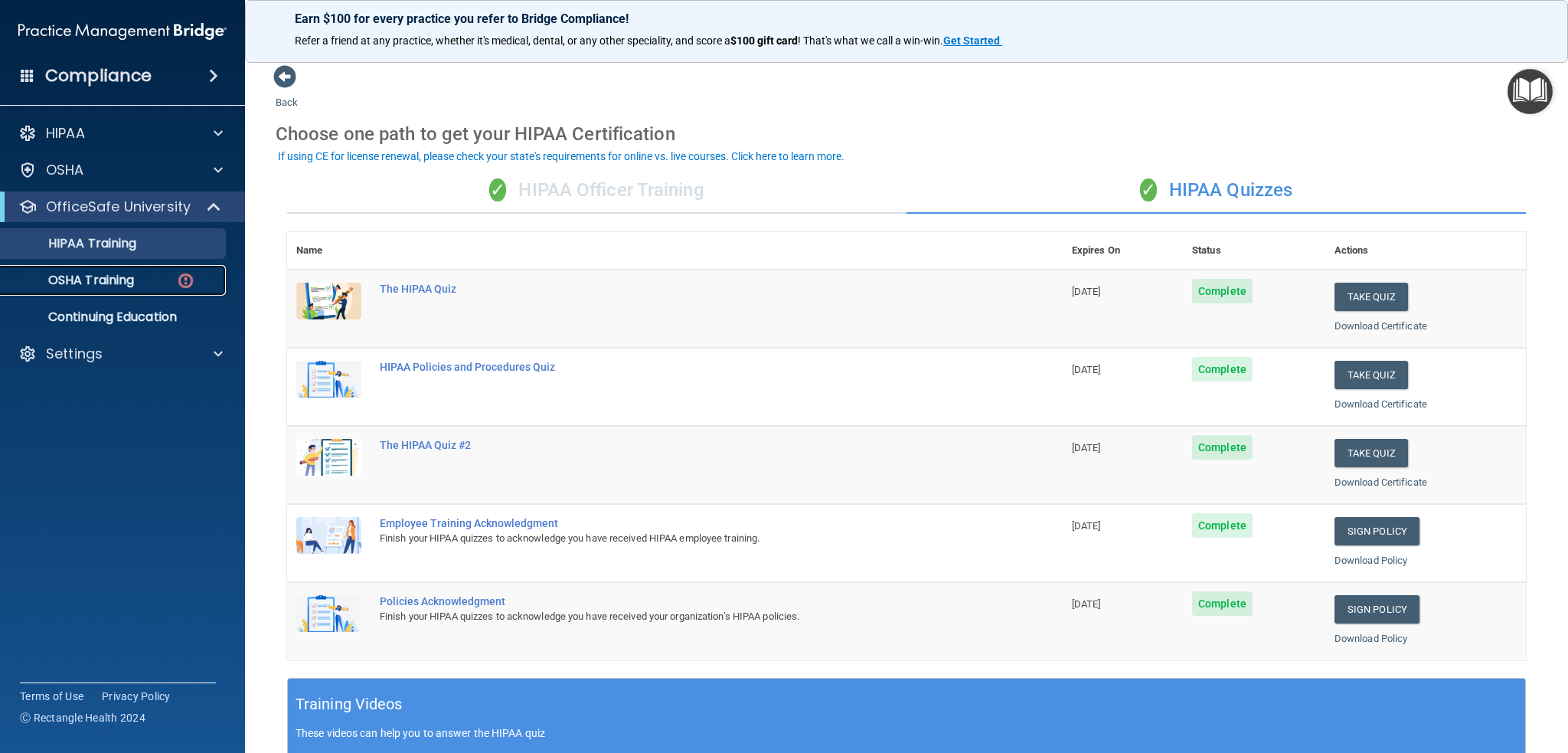
click at [111, 281] on p "OSHA Training" at bounding box center [71, 280] width 124 height 15
